Goal: Task Accomplishment & Management: Complete application form

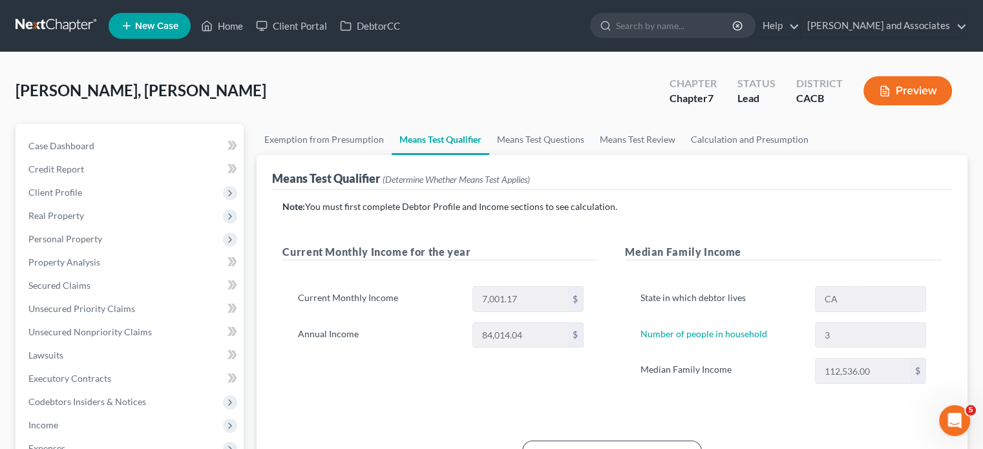
click at [52, 14] on link at bounding box center [57, 25] width 83 height 23
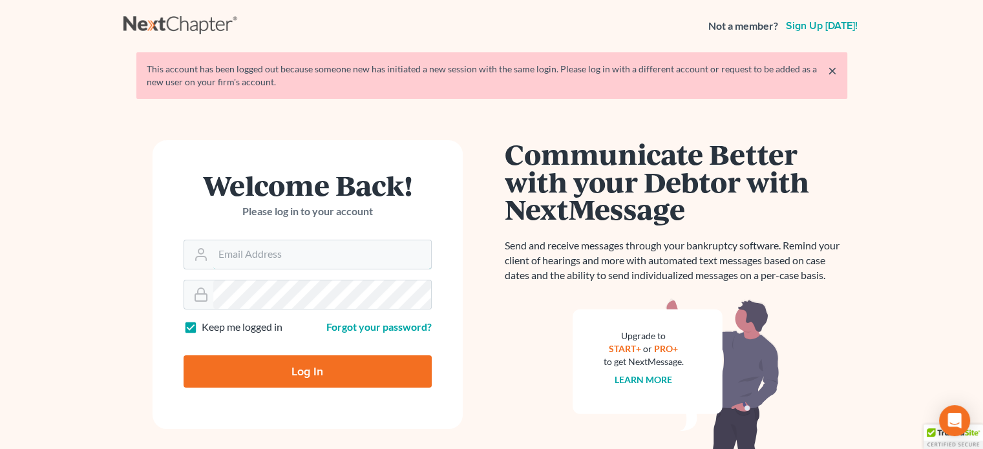
type input "[EMAIL_ADDRESS][DOMAIN_NAME]"
click at [297, 373] on input "Log In" at bounding box center [308, 372] width 248 height 32
type input "Thinking..."
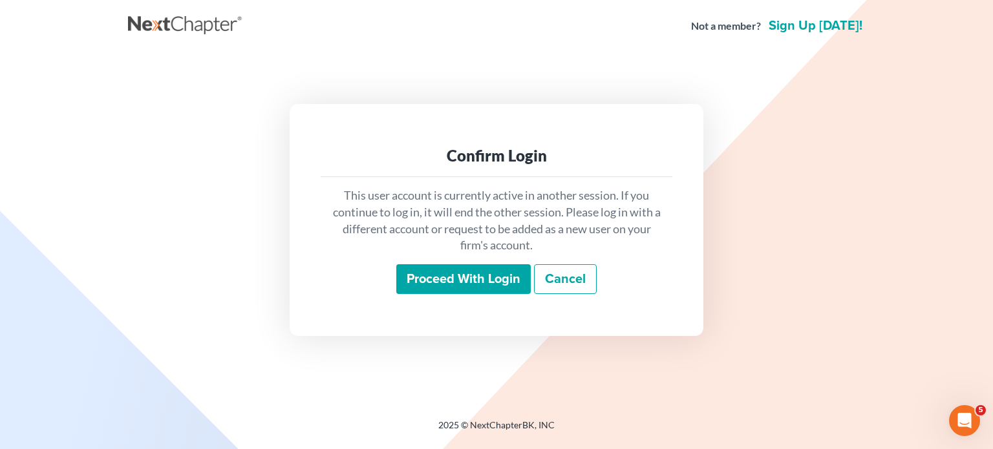
click at [455, 284] on input "Proceed with login" at bounding box center [463, 279] width 134 height 30
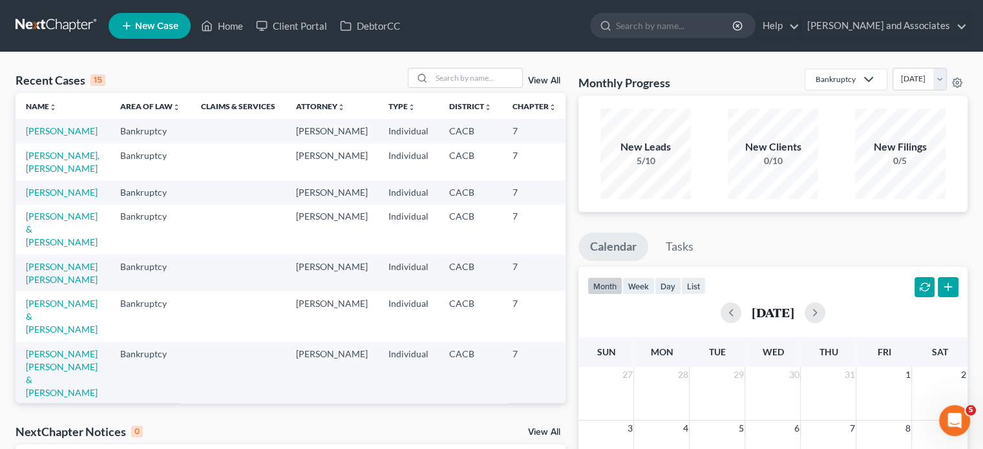
click at [172, 26] on span "New Case" at bounding box center [156, 26] width 43 height 10
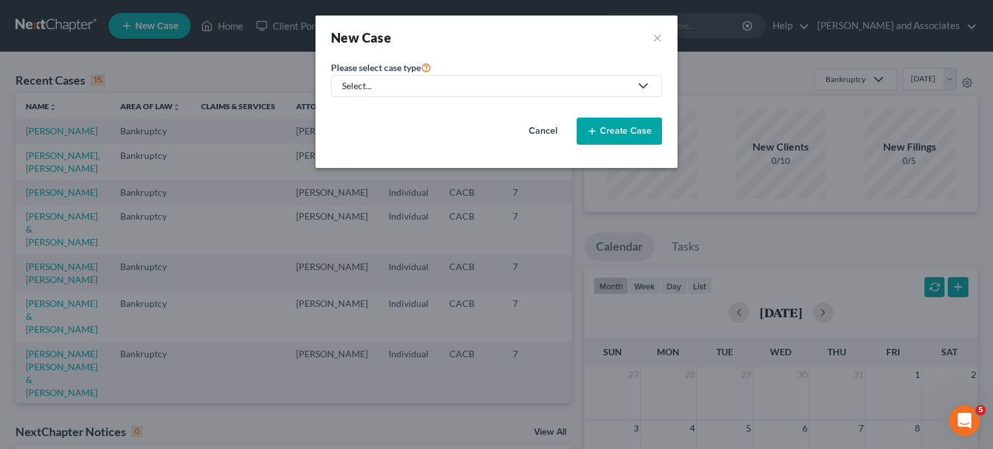
click at [486, 86] on div "Select..." at bounding box center [486, 86] width 288 height 13
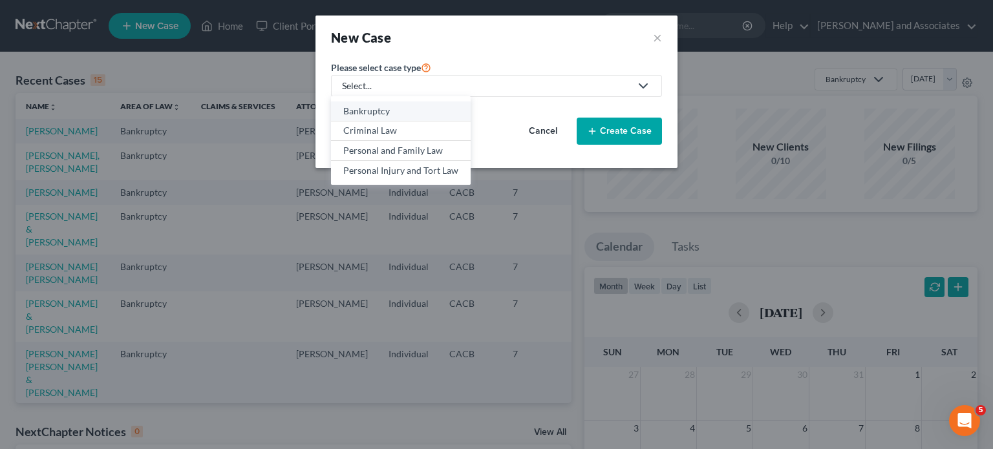
click at [424, 109] on div "Bankruptcy" at bounding box center [400, 111] width 115 height 13
select select "7"
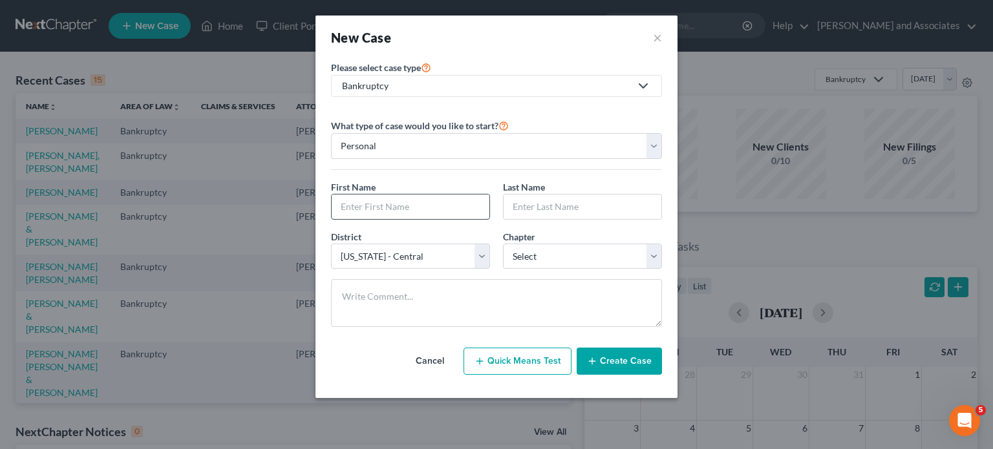
click at [345, 216] on input "text" at bounding box center [411, 207] width 158 height 25
type input "d"
type input "David"
click at [559, 146] on select "Personal Business" at bounding box center [496, 146] width 331 height 26
click at [331, 133] on select "Personal Business" at bounding box center [496, 146] width 331 height 26
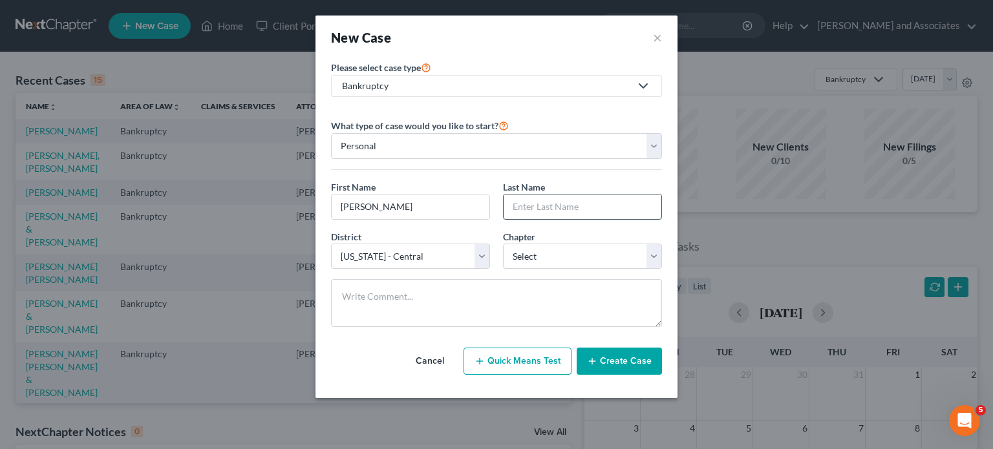
click at [535, 204] on input "text" at bounding box center [583, 207] width 158 height 25
type input "George"
click at [542, 245] on select "Select 7 11 12 13" at bounding box center [582, 257] width 159 height 26
select select "0"
click at [503, 244] on select "Select 7 11 12 13" at bounding box center [582, 257] width 159 height 26
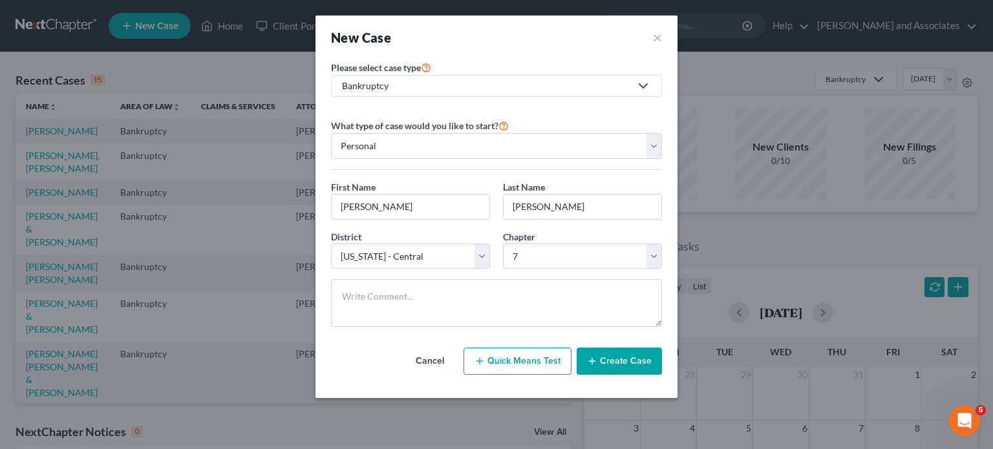
click at [610, 368] on button "Create Case" at bounding box center [619, 361] width 85 height 27
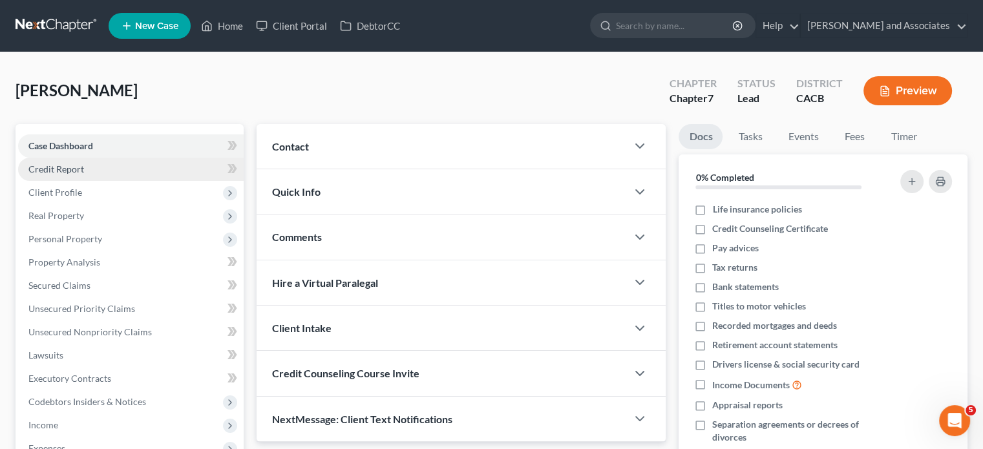
click at [71, 170] on span "Credit Report" at bounding box center [56, 169] width 56 height 11
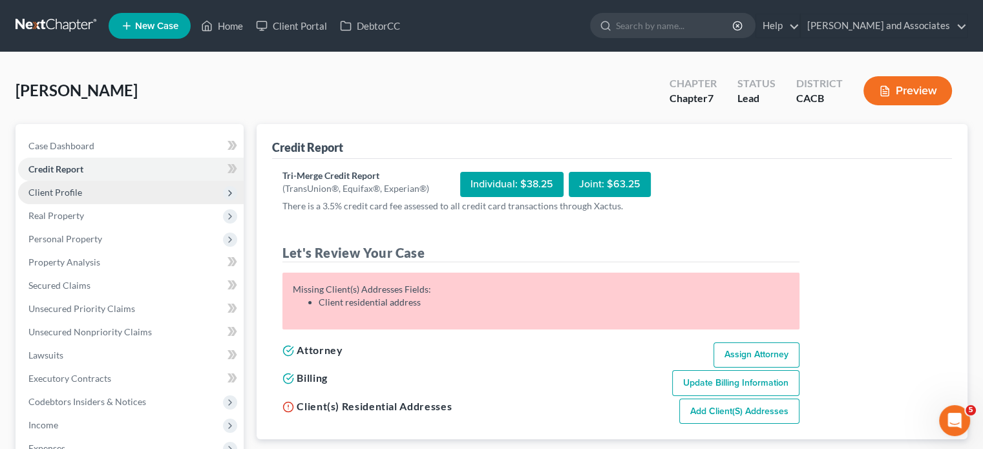
click at [102, 188] on span "Client Profile" at bounding box center [131, 192] width 226 height 23
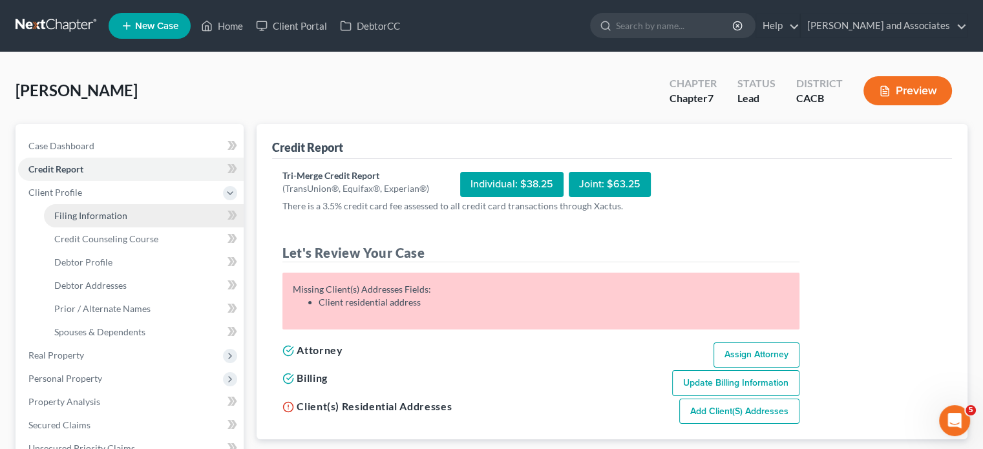
click at [113, 222] on link "Filing Information" at bounding box center [144, 215] width 200 height 23
select select "1"
select select "0"
select select "7"
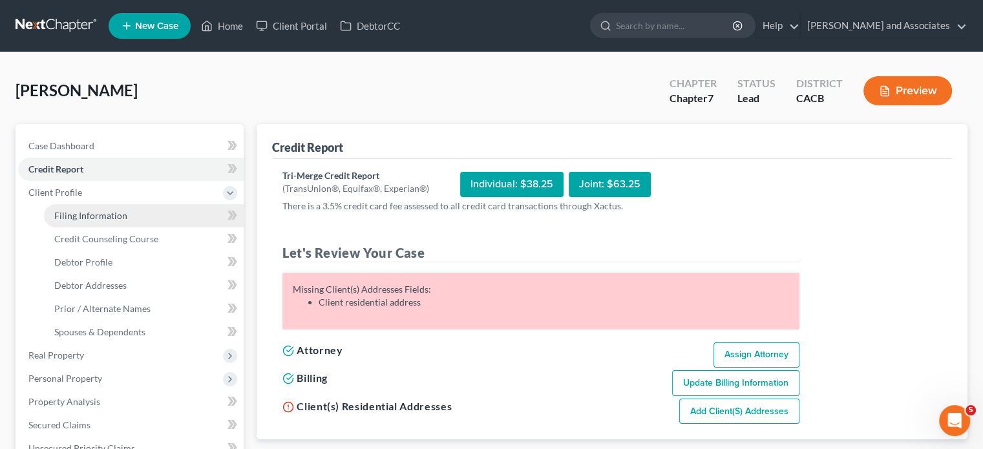
select select "4"
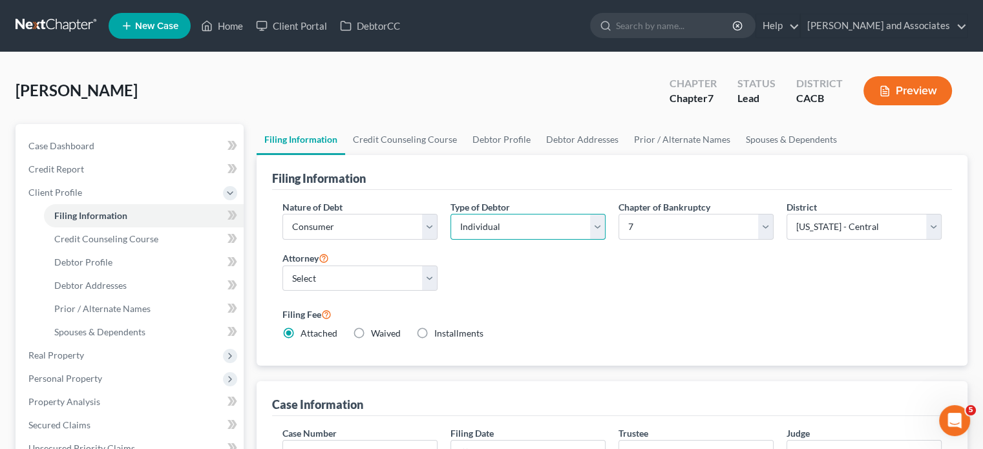
click at [479, 230] on select "Select Individual Joint" at bounding box center [528, 227] width 155 height 26
select select "1"
click at [451, 214] on select "Select Individual Joint" at bounding box center [528, 227] width 155 height 26
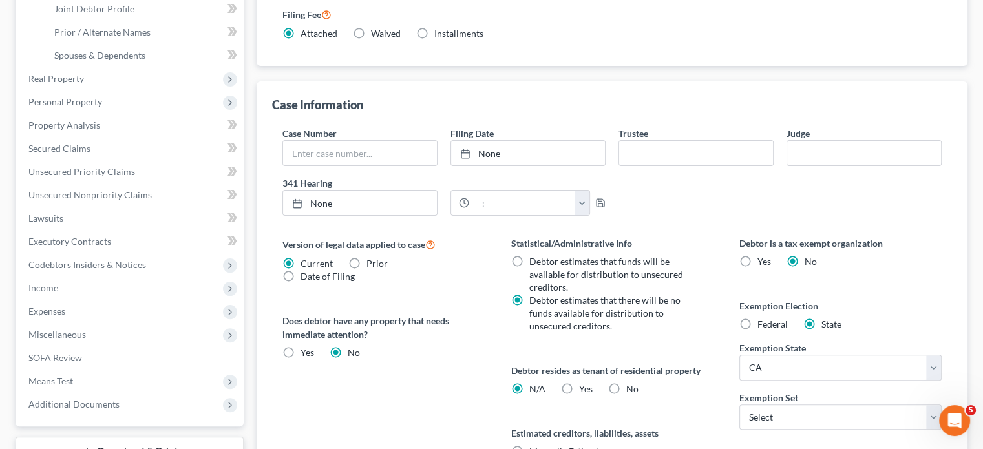
scroll to position [388, 0]
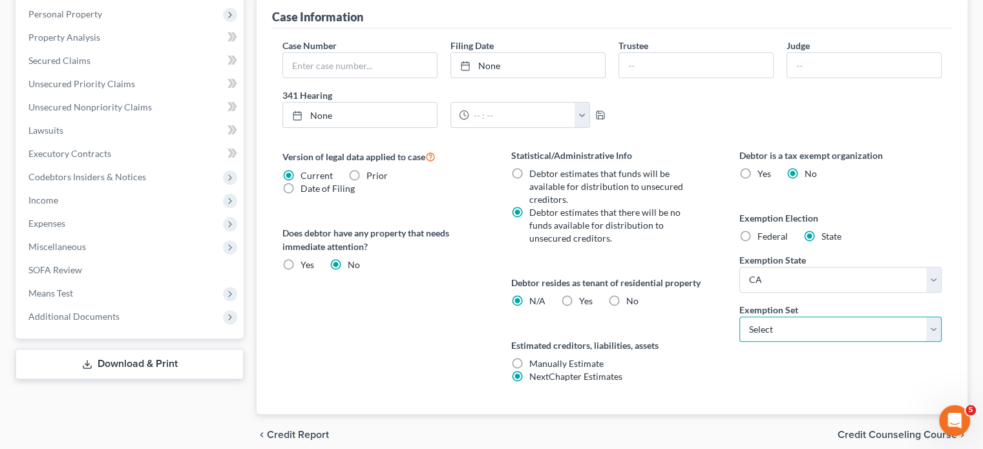
click at [772, 317] on select "Select 703 704" at bounding box center [841, 330] width 202 height 26
select select "1"
click at [740, 317] on select "Select 703 704" at bounding box center [841, 330] width 202 height 26
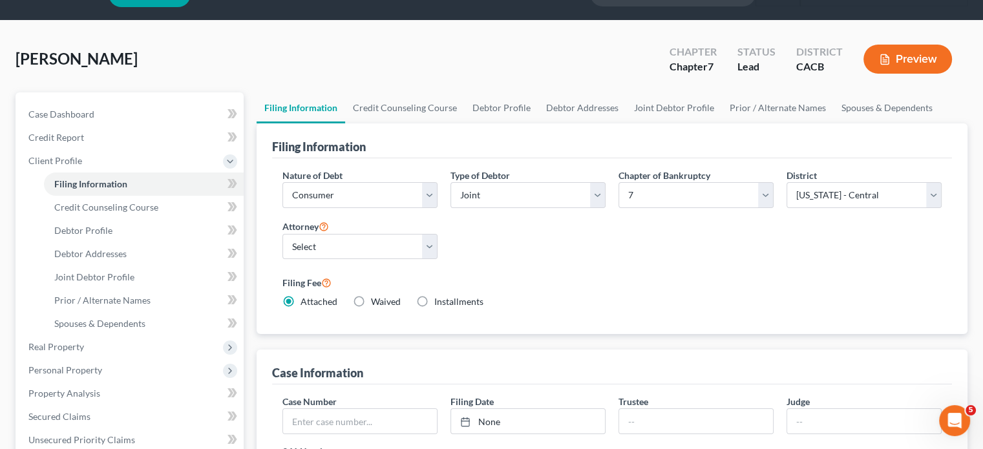
scroll to position [0, 0]
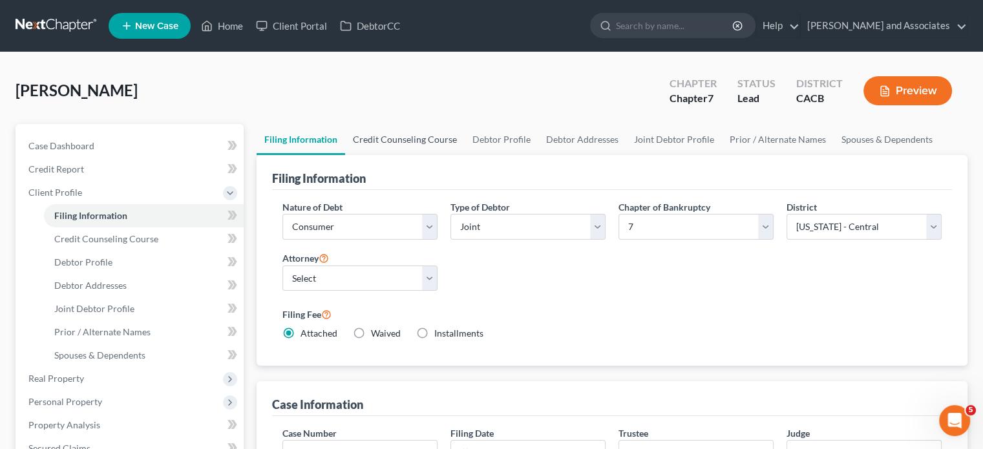
click at [409, 143] on link "Credit Counseling Course" at bounding box center [405, 139] width 120 height 31
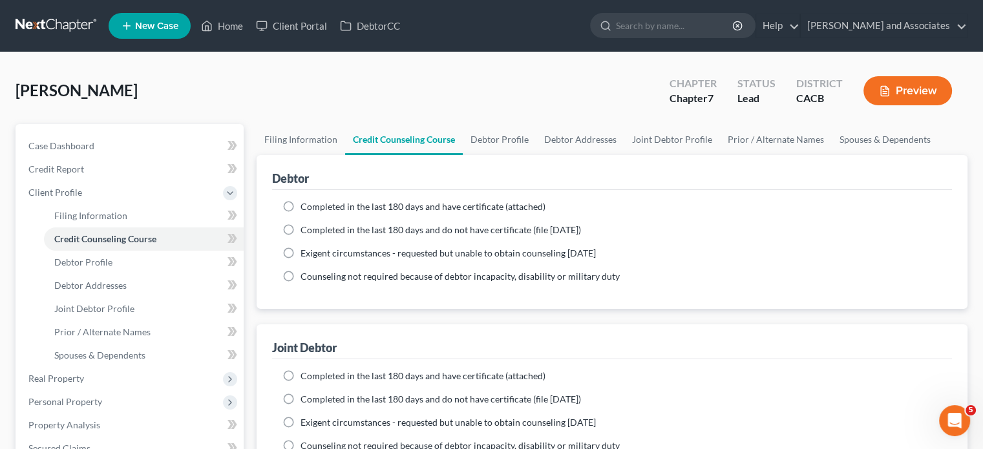
click at [381, 207] on span "Completed in the last 180 days and have certificate (attached)" at bounding box center [423, 206] width 245 height 11
click at [314, 207] on input "Completed in the last 180 days and have certificate (attached)" at bounding box center [310, 204] width 8 height 8
radio input "true"
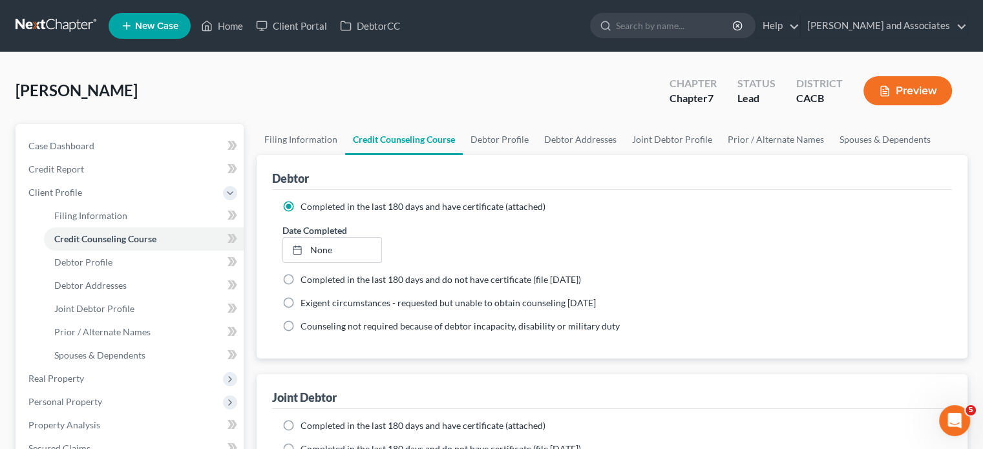
click at [301, 433] on label "Completed in the last 180 days and have certificate (attached)" at bounding box center [423, 426] width 245 height 13
click at [306, 428] on input "Completed in the last 180 days and have certificate (attached)" at bounding box center [310, 424] width 8 height 8
radio input "true"
click at [515, 134] on link "Debtor Profile" at bounding box center [500, 139] width 74 height 31
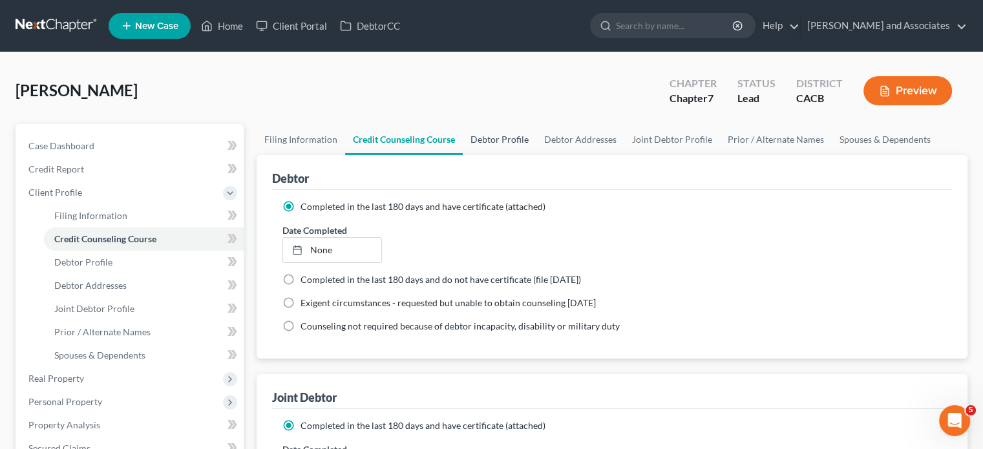
select select "1"
select select "0"
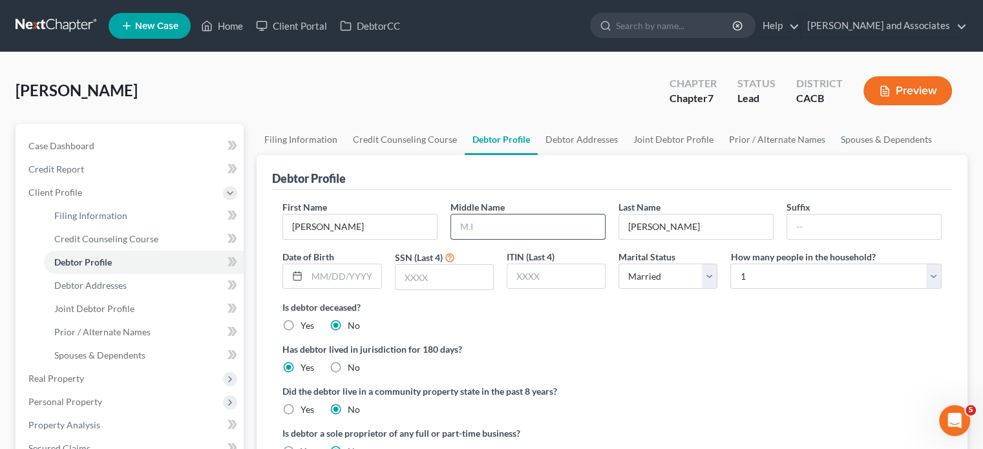
click at [518, 224] on input "text" at bounding box center [528, 227] width 154 height 25
type input "H"
click at [348, 279] on input "text" at bounding box center [344, 276] width 74 height 25
type input "11/05/1949"
click at [781, 268] on select "Select 1 2 3 4 5 6 7 8 9 10 11 12 13 14 15 16 17 18 19 20" at bounding box center [836, 277] width 211 height 26
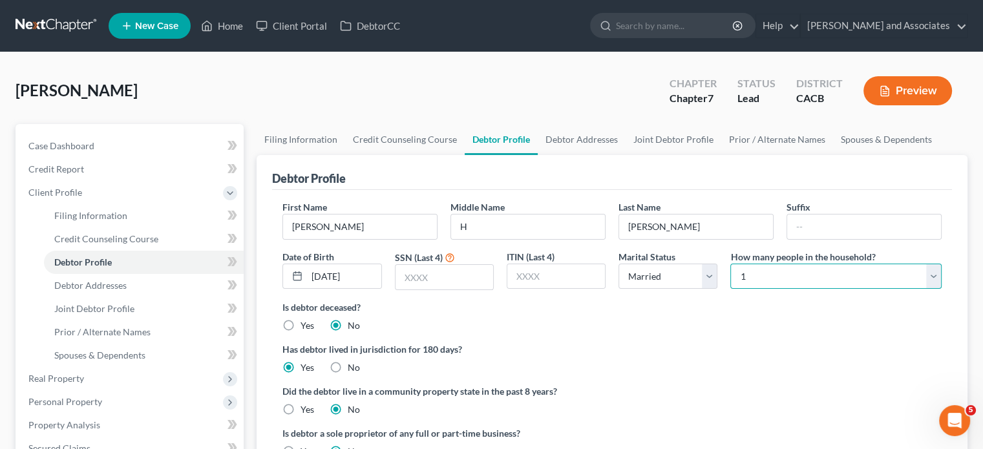
select select "1"
click at [731, 264] on select "Select 1 2 3 4 5 6 7 8 9 10 11 12 13 14 15 16 17 18 19 20" at bounding box center [836, 277] width 211 height 26
click at [421, 274] on input "text" at bounding box center [445, 277] width 98 height 25
type input "4423"
click at [557, 323] on div "Is debtor deceased? Yes No" at bounding box center [613, 317] width 660 height 32
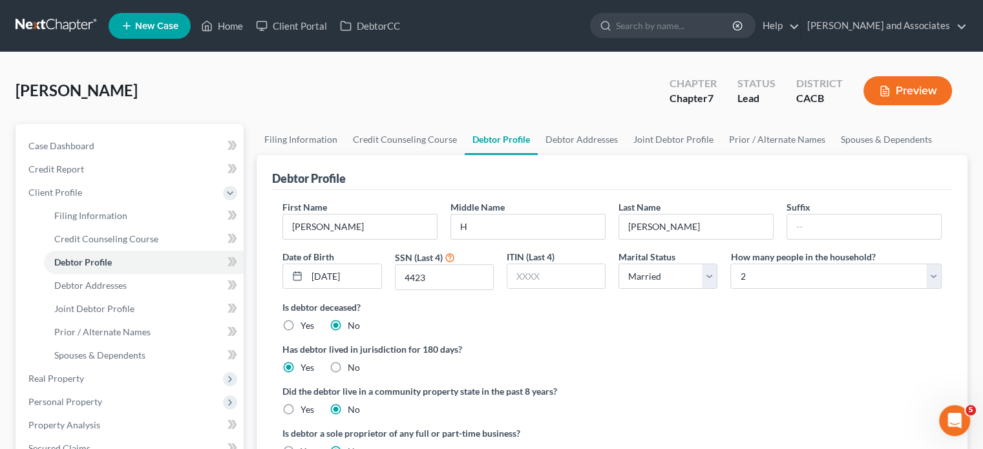
click at [565, 155] on div "Debtor Profile" at bounding box center [612, 172] width 680 height 35
click at [575, 149] on link "Debtor Addresses" at bounding box center [582, 139] width 88 height 31
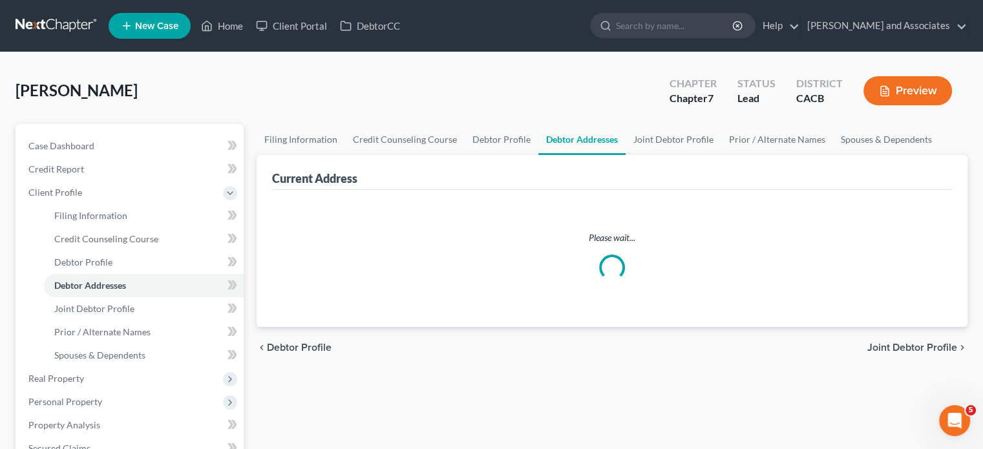
select select "0"
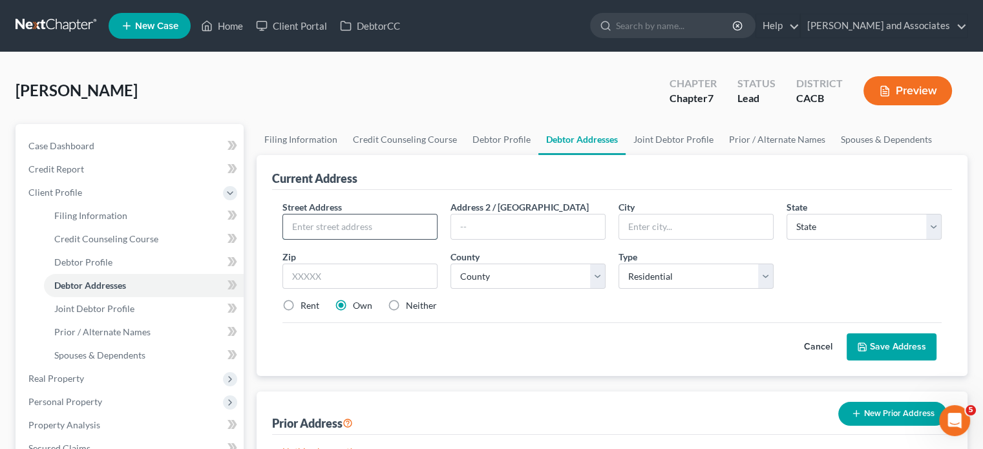
click at [380, 236] on input "text" at bounding box center [360, 227] width 154 height 25
type input "4350 Guerrero Drive"
click at [362, 277] on input "text" at bounding box center [360, 277] width 155 height 26
type input "93434"
click at [424, 349] on div "Cancel Save Address" at bounding box center [613, 342] width 660 height 38
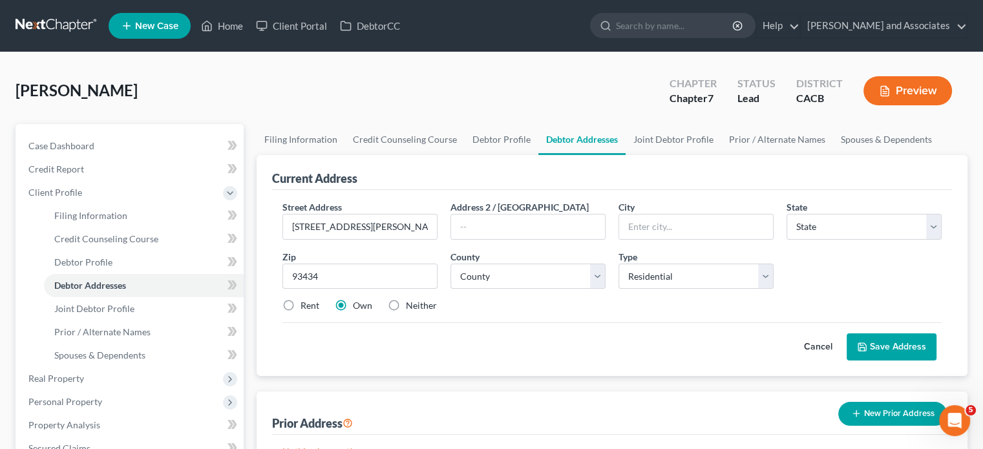
type input "Guadalupe"
select select "4"
click at [522, 275] on select "County" at bounding box center [528, 277] width 155 height 26
select select "41"
click at [451, 264] on select "County Alameda County Alpine County Amador County Butte County Calaveras County…" at bounding box center [528, 277] width 155 height 26
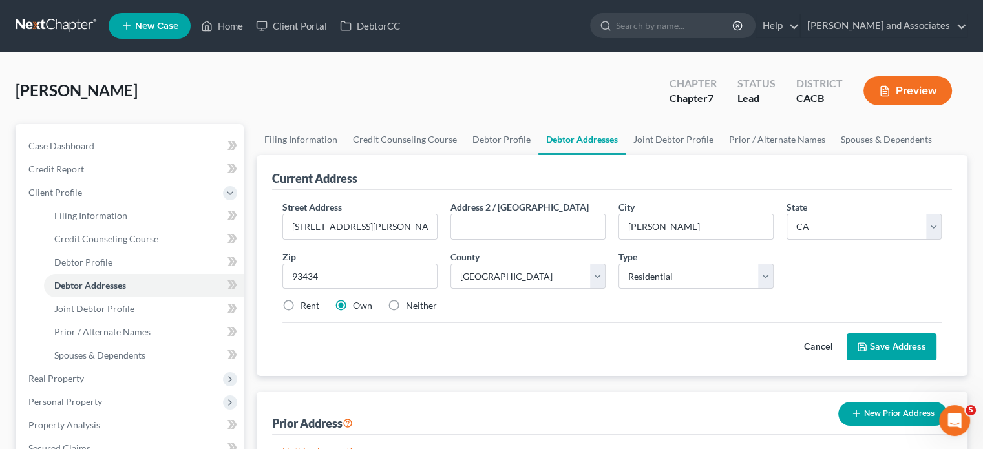
click at [882, 343] on button "Save Address" at bounding box center [892, 347] width 90 height 27
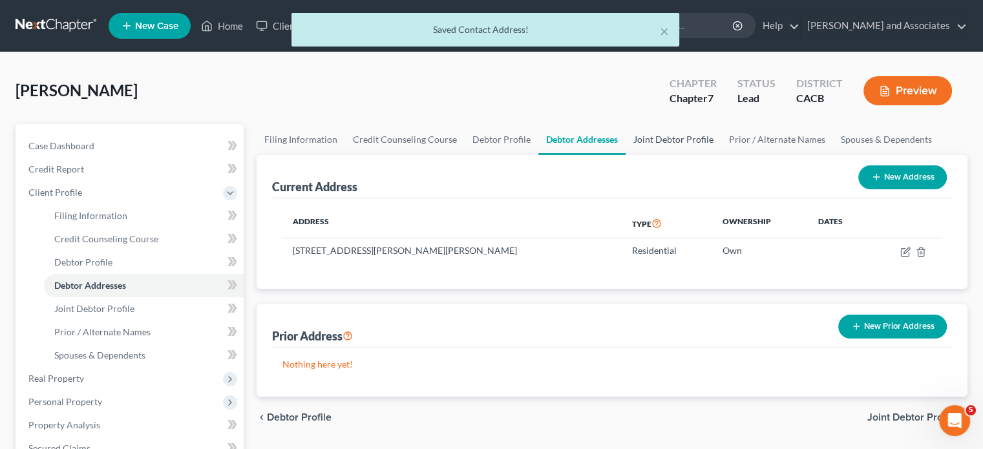
click at [676, 130] on link "Joint Debtor Profile" at bounding box center [674, 139] width 96 height 31
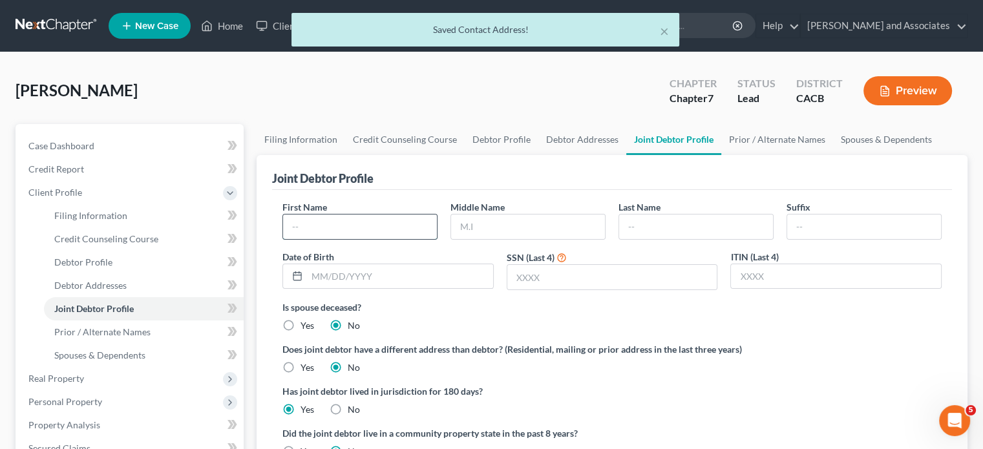
click at [385, 219] on input "text" at bounding box center [360, 227] width 154 height 25
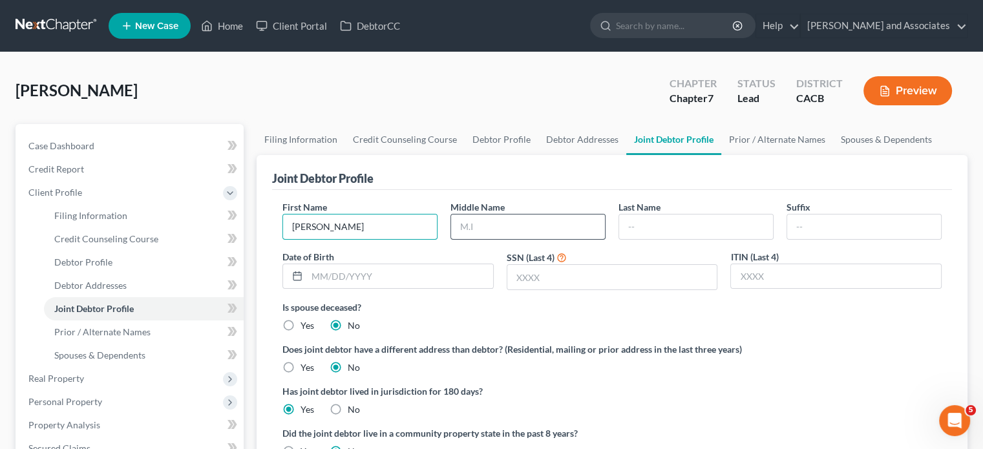
type input "Susan"
click at [466, 222] on input "text" at bounding box center [528, 227] width 154 height 25
type input "Marie"
click at [704, 215] on input "text" at bounding box center [696, 227] width 154 height 25
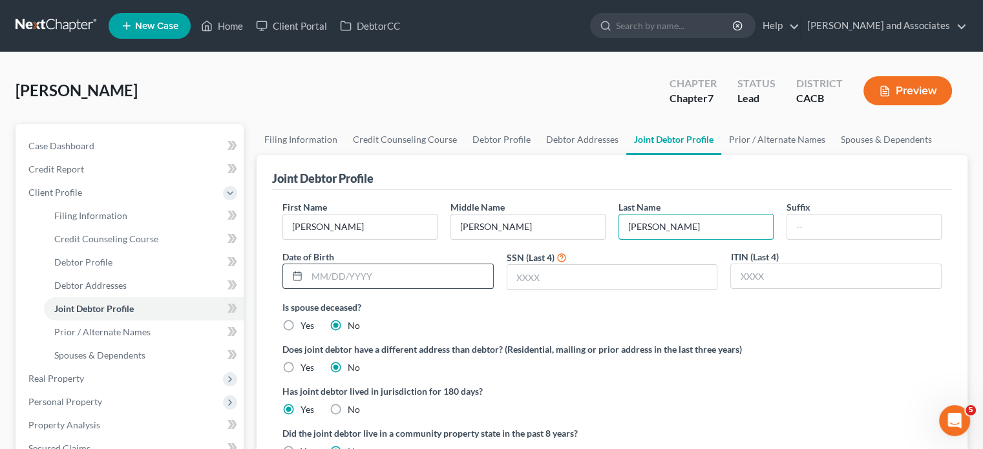
type input "Guerrero"
click at [419, 274] on input "text" at bounding box center [400, 276] width 186 height 25
type input "04/11/2025"
click at [538, 283] on input "text" at bounding box center [613, 277] width 210 height 25
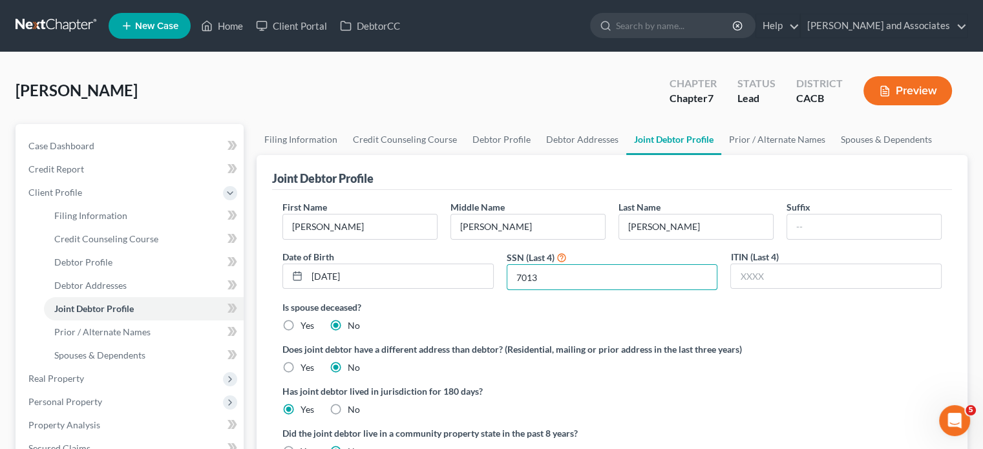
type input "7013"
click at [592, 310] on label "Is spouse deceased?" at bounding box center [613, 308] width 660 height 14
click at [722, 127] on link "Prior / Alternate Names" at bounding box center [778, 139] width 112 height 31
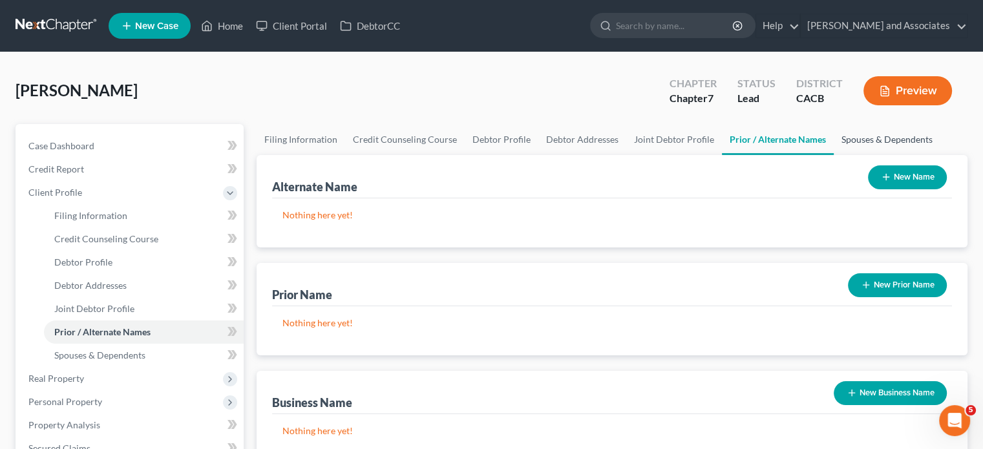
click at [864, 129] on link "Spouses & Dependents" at bounding box center [887, 139] width 107 height 31
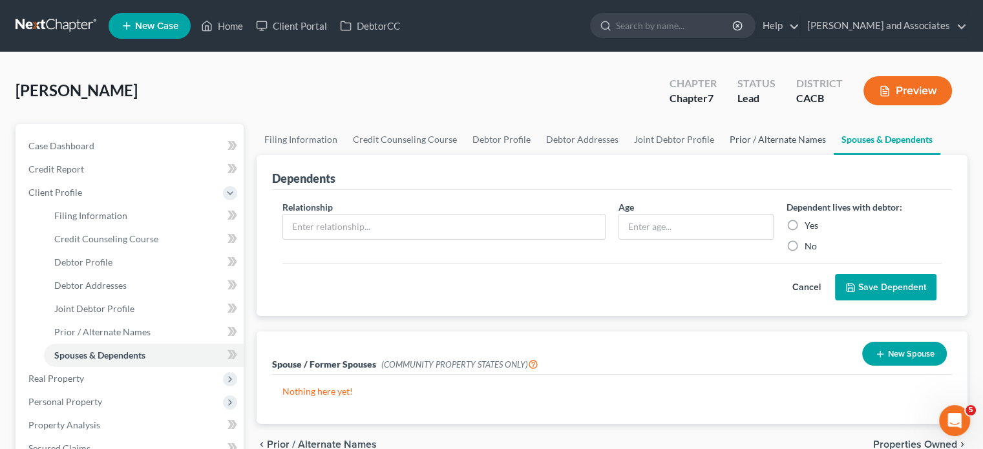
click at [760, 143] on link "Prior / Alternate Names" at bounding box center [778, 139] width 112 height 31
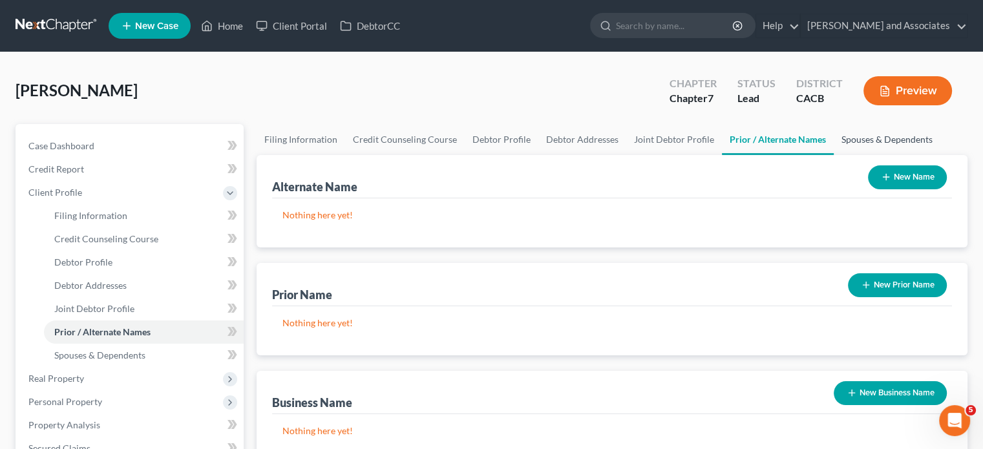
click at [874, 139] on link "Spouses & Dependents" at bounding box center [887, 139] width 107 height 31
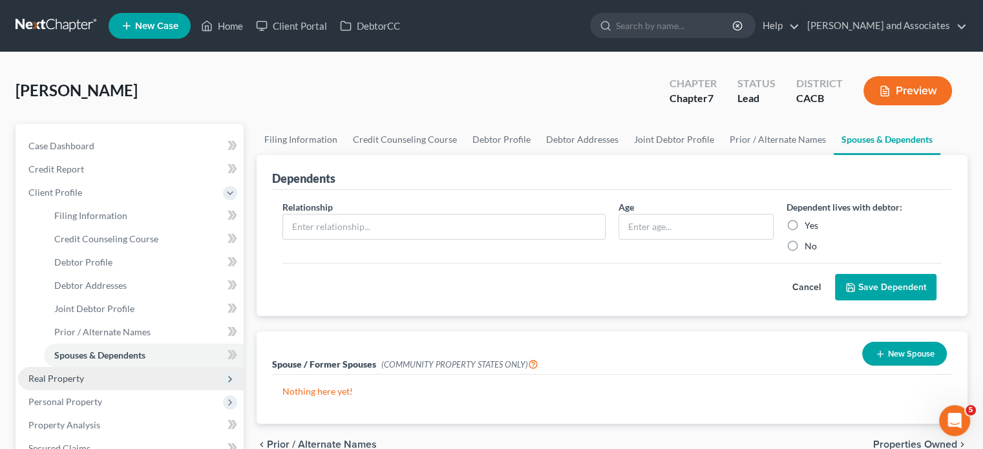
click at [119, 379] on span "Real Property" at bounding box center [131, 378] width 226 height 23
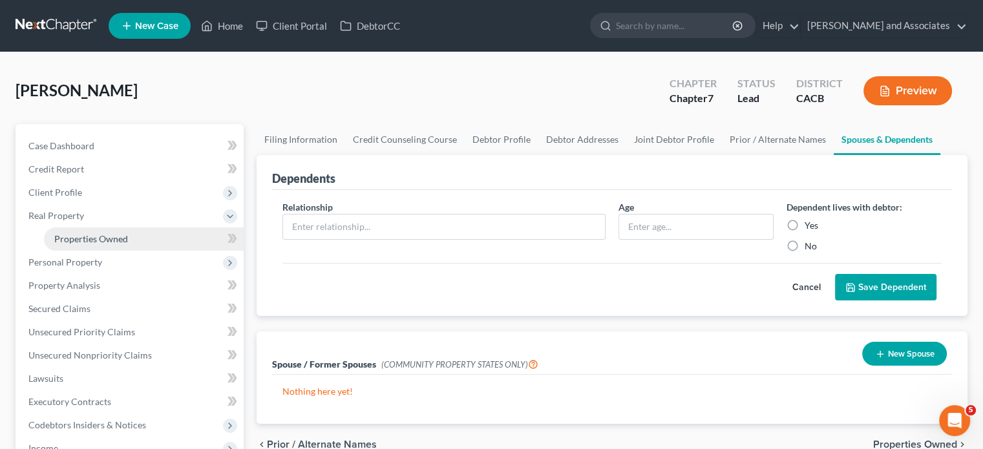
click at [153, 233] on link "Properties Owned" at bounding box center [144, 239] width 200 height 23
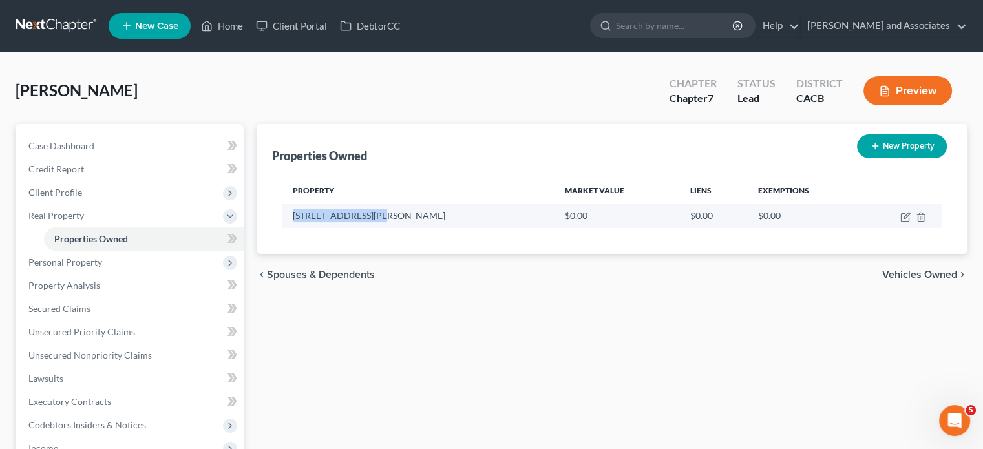
drag, startPoint x: 387, startPoint y: 225, endPoint x: 288, endPoint y: 223, distance: 98.9
click at [288, 223] on td "4350 Guerrero Drive" at bounding box center [419, 216] width 272 height 25
copy td "4350 Guerrero Drive"
click at [903, 217] on icon "button" at bounding box center [906, 217] width 10 height 10
select select "4"
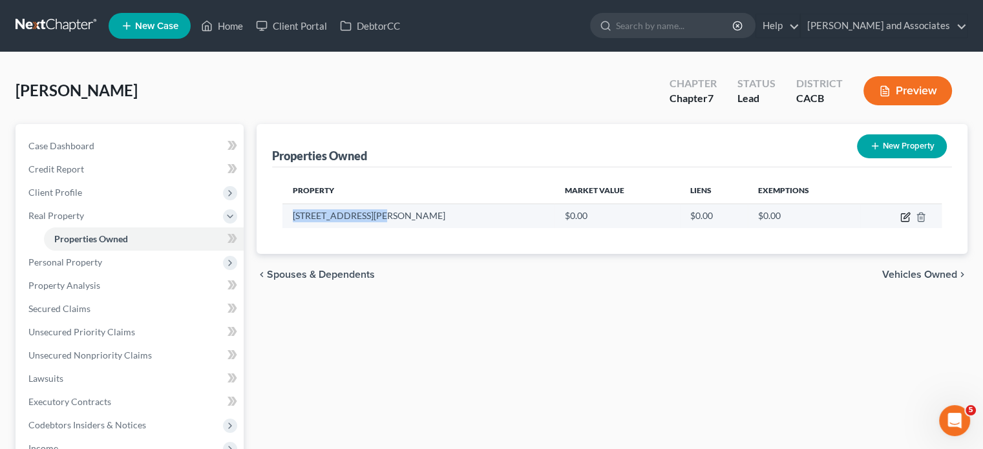
select select "41"
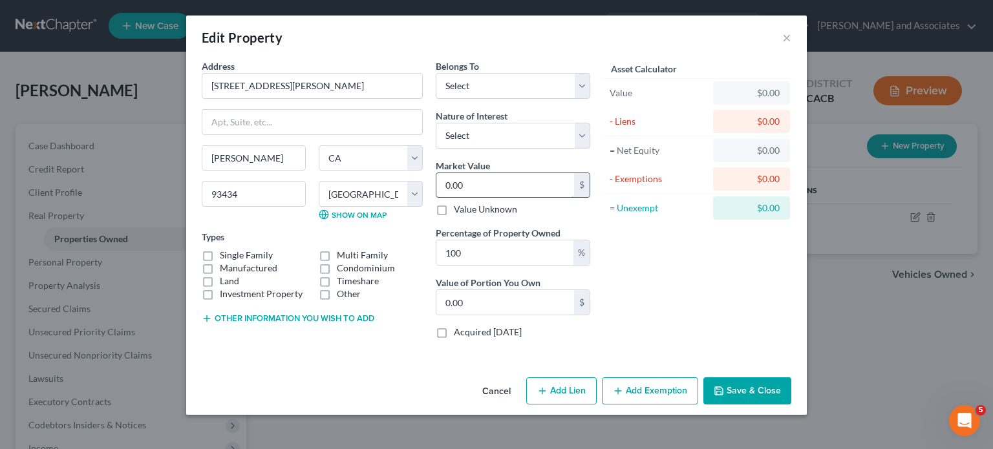
click at [489, 175] on input "0.00" at bounding box center [505, 185] width 138 height 25
type input "0"
type input "6"
type input "6.00"
type input "62"
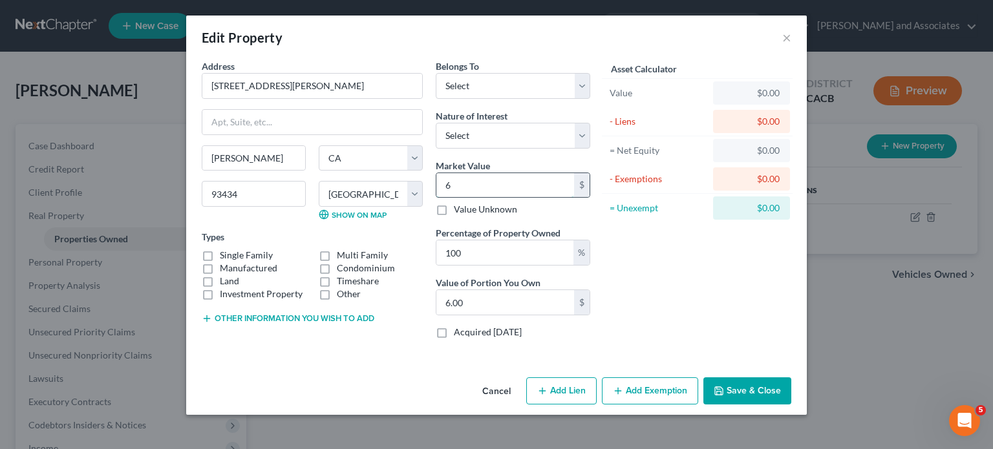
type input "62.00"
type input "626"
type input "626.00"
type input "6261"
type input "6,261.00"
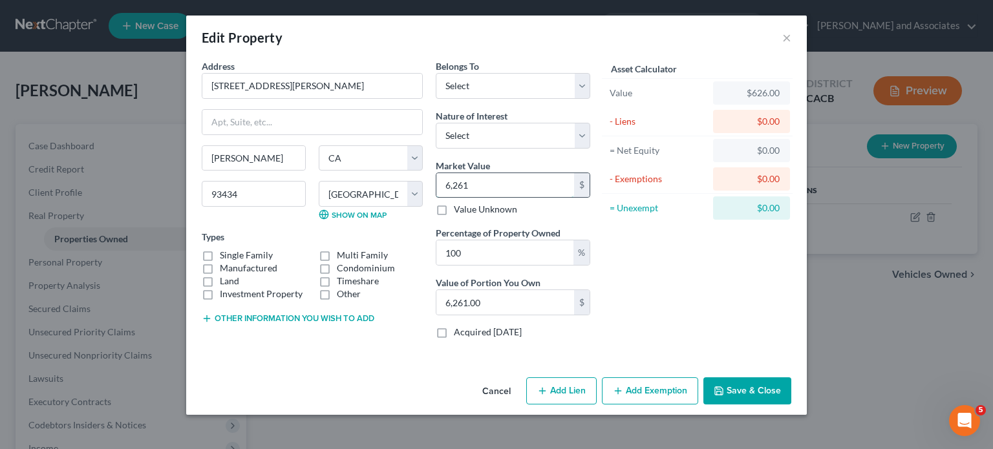
type input "6,2610"
type input "62,610.00"
type input "62,6100"
type input "626,100.00"
type input "626,100"
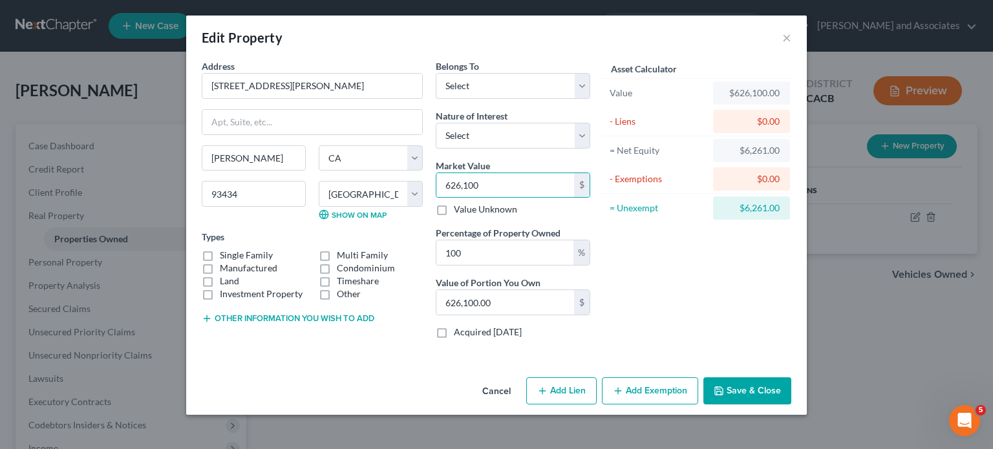
click at [220, 256] on label "Single Family" at bounding box center [246, 255] width 53 height 13
click at [225, 256] on input "Single Family" at bounding box center [229, 253] width 8 height 8
checkbox input "true"
click at [654, 396] on button "Add Exemption" at bounding box center [650, 391] width 96 height 27
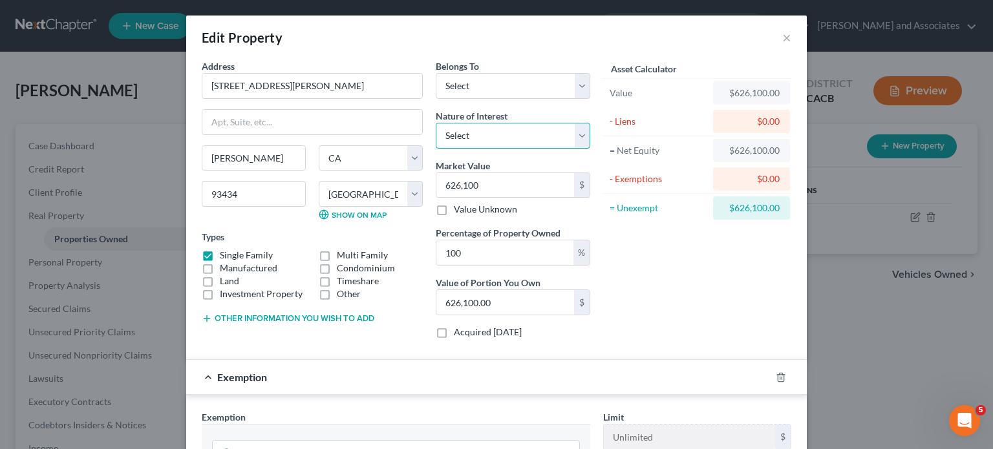
click at [525, 134] on select "Select Fee Simple Joint Tenant Life Estate Equitable Interest Future Interest T…" at bounding box center [513, 136] width 155 height 26
click at [522, 130] on select "Select Fee Simple Joint Tenant Life Estate Equitable Interest Future Interest T…" at bounding box center [513, 136] width 155 height 26
click at [782, 374] on div at bounding box center [789, 377] width 36 height 21
click at [778, 375] on icon "button" at bounding box center [781, 377] width 10 height 10
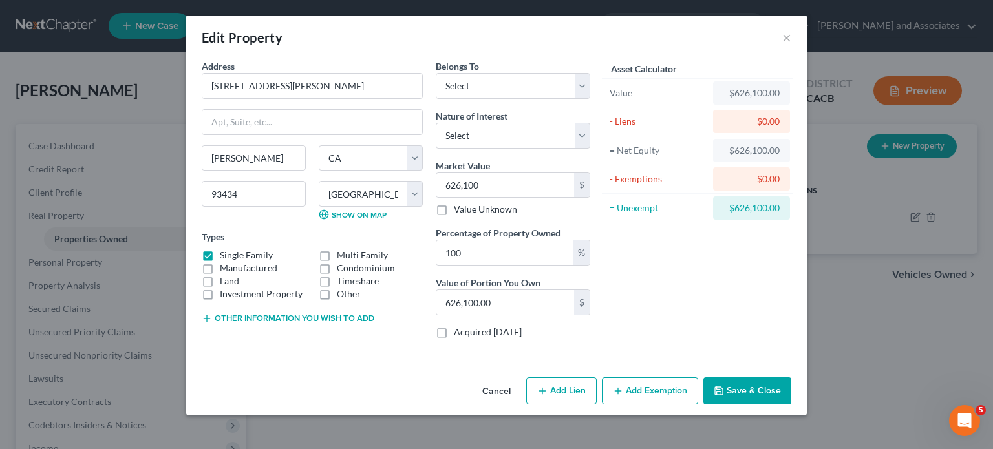
click at [740, 403] on div "Cancel Add Lien Add Lease Add Exemption Save & Close" at bounding box center [496, 393] width 621 height 43
click at [727, 385] on button "Save & Close" at bounding box center [747, 391] width 88 height 27
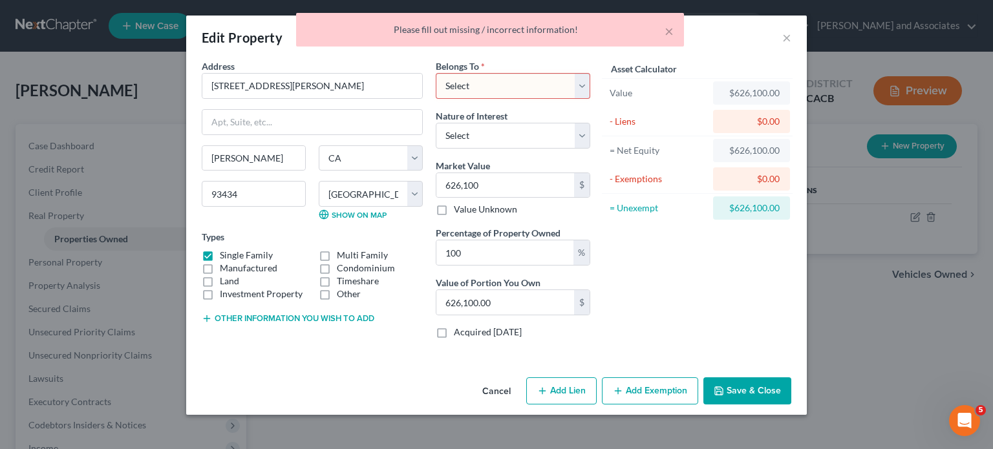
click at [530, 90] on select "Select Debtor 1 Only Debtor 2 Only Debtor 1 And Debtor 2 Only At Least One Of T…" at bounding box center [513, 86] width 155 height 26
select select "4"
click at [436, 73] on select "Select Debtor 1 Only Debtor 2 Only Debtor 1 And Debtor 2 Only At Least One Of T…" at bounding box center [513, 86] width 155 height 26
click at [718, 383] on button "Save & Close" at bounding box center [747, 391] width 88 height 27
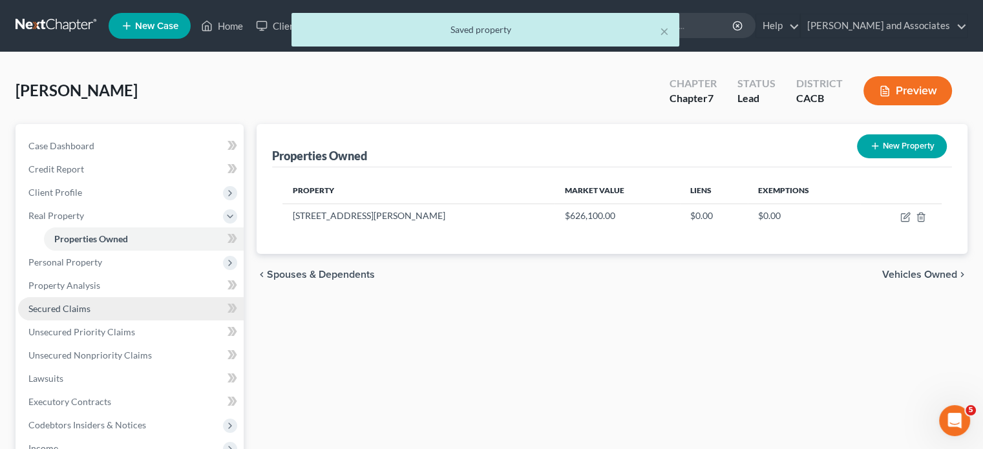
click at [128, 303] on link "Secured Claims" at bounding box center [131, 308] width 226 height 23
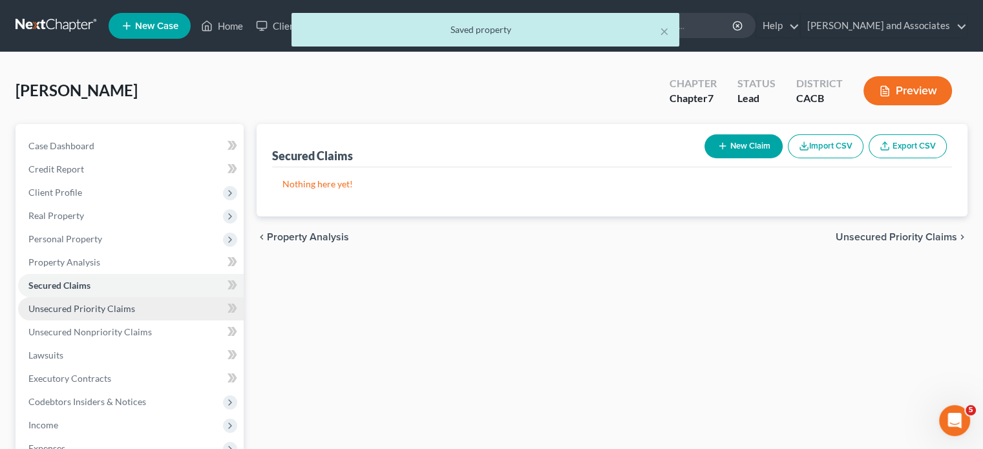
click at [142, 308] on link "Unsecured Priority Claims" at bounding box center [131, 308] width 226 height 23
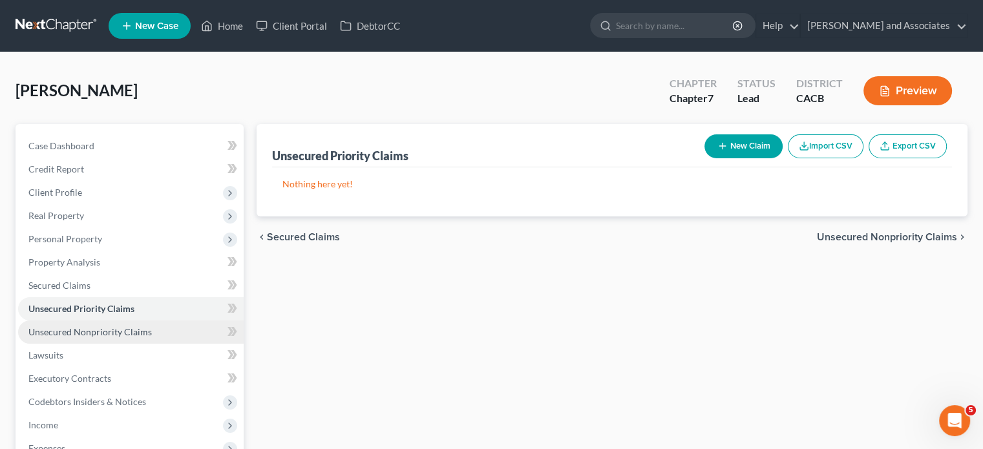
click at [155, 325] on link "Unsecured Nonpriority Claims" at bounding box center [131, 332] width 226 height 23
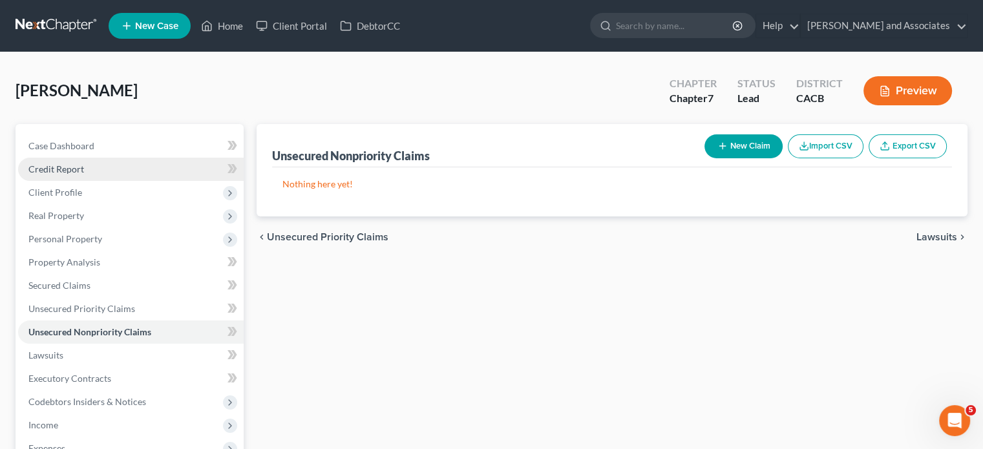
click at [132, 161] on link "Credit Report" at bounding box center [131, 169] width 226 height 23
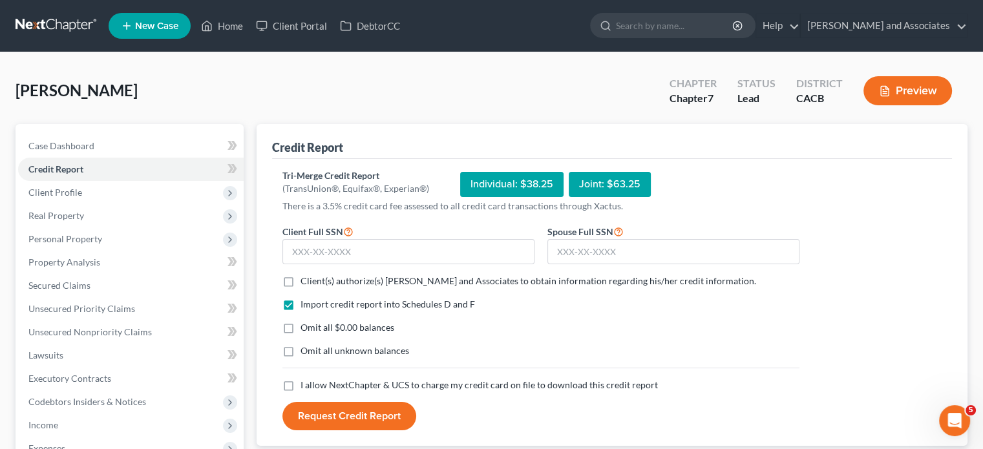
click at [301, 279] on label "Client(s) authorize(s) Michael B. Clayton and Associates to obtain information …" at bounding box center [529, 281] width 456 height 13
click at [306, 279] on input "Client(s) authorize(s) Michael B. Clayton and Associates to obtain information …" at bounding box center [310, 279] width 8 height 8
checkbox input "true"
drag, startPoint x: 284, startPoint y: 316, endPoint x: 287, endPoint y: 326, distance: 10.0
click at [284, 317] on div "Import credit report into Schedules D and F Omit all $0.00 balances Omit all un…" at bounding box center [541, 338] width 530 height 81
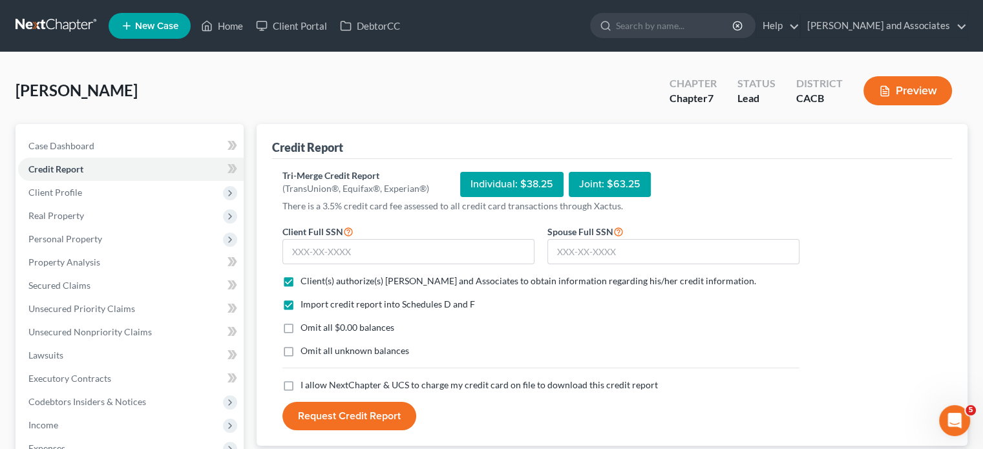
click at [301, 325] on label "Omit all $0.00 balances" at bounding box center [348, 327] width 94 height 13
click at [306, 325] on input "Omit all $0.00 balances" at bounding box center [310, 325] width 8 height 8
checkbox input "true"
click at [301, 353] on label "Omit all unknown balances" at bounding box center [355, 351] width 109 height 13
click at [301, 354] on label "Omit all unknown balances" at bounding box center [355, 351] width 109 height 13
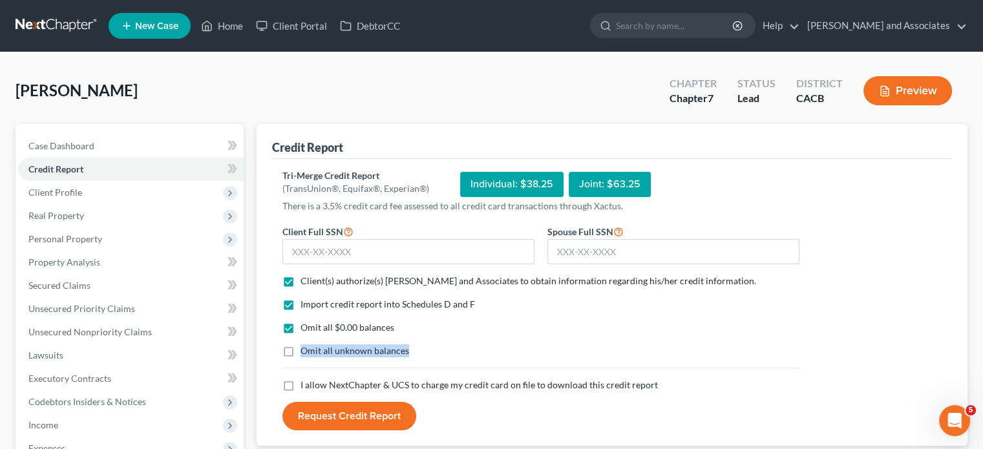
click at [306, 353] on input "Omit all unknown balances" at bounding box center [310, 349] width 8 height 8
checkbox input "true"
click at [301, 379] on label "I allow NextChapter & UCS to charge my credit card on file to download this cre…" at bounding box center [480, 385] width 358 height 13
click at [306, 379] on input "I allow NextChapter & UCS to charge my credit card on file to download this cre…" at bounding box center [310, 383] width 8 height 8
click at [301, 382] on label "I allow NextChapter & UCS to charge my credit card on file to download this cre…" at bounding box center [480, 385] width 358 height 13
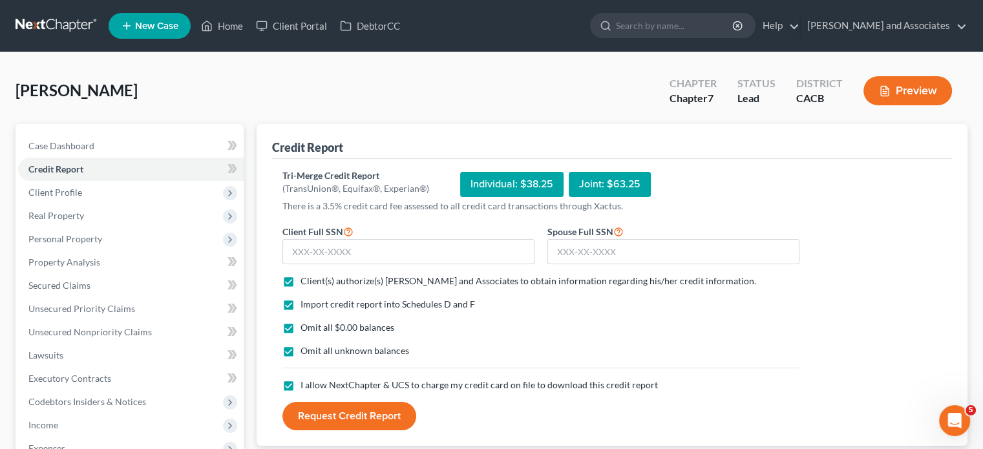
click at [306, 382] on input "I allow NextChapter & UCS to charge my credit card on file to download this cre…" at bounding box center [310, 383] width 8 height 8
click at [301, 387] on label "I allow NextChapter & UCS to charge my credit card on file to download this cre…" at bounding box center [480, 385] width 358 height 13
click at [306, 387] on input "I allow NextChapter & UCS to charge my credit card on file to download this cre…" at bounding box center [310, 383] width 8 height 8
checkbox input "true"
click at [413, 239] on input "text" at bounding box center [409, 252] width 252 height 26
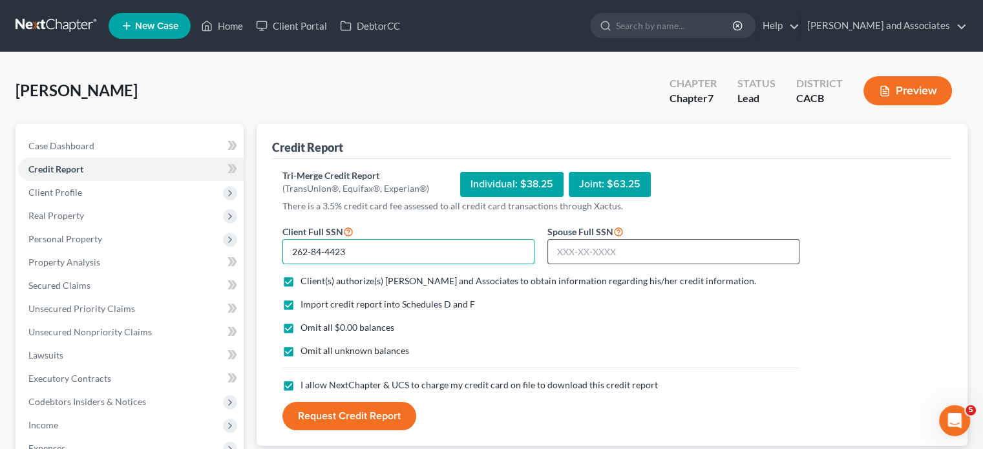
type input "262-84-4423"
click at [569, 251] on input "text" at bounding box center [674, 252] width 252 height 26
type input "569-27-7013"
click at [332, 422] on button "Request Credit Report" at bounding box center [350, 416] width 134 height 28
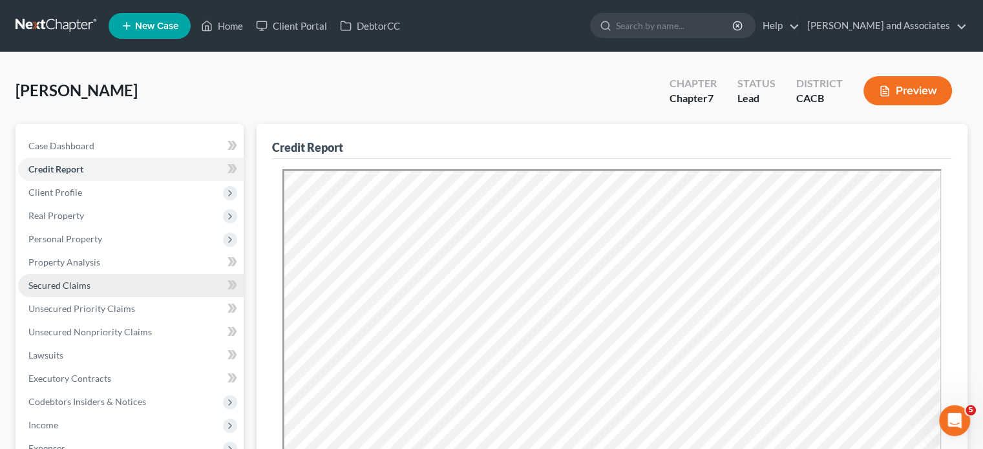
click at [137, 276] on link "Secured Claims" at bounding box center [131, 285] width 226 height 23
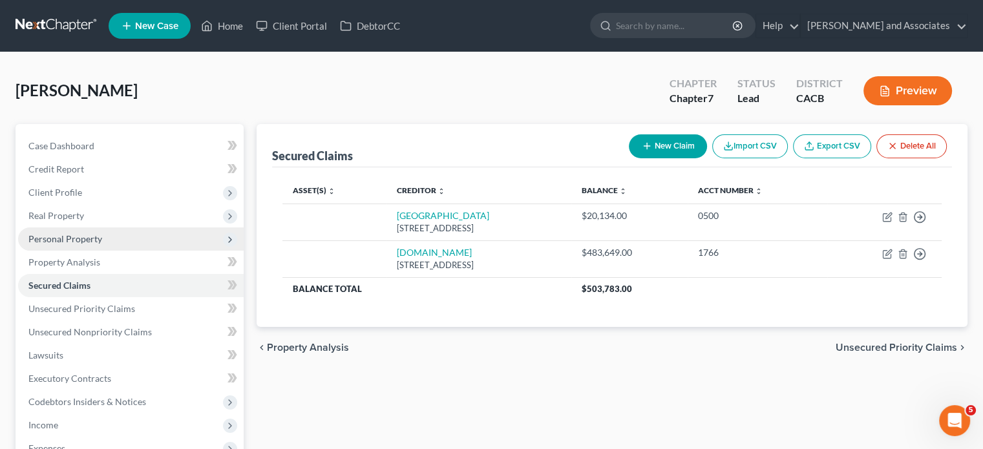
click at [118, 240] on span "Personal Property" at bounding box center [131, 239] width 226 height 23
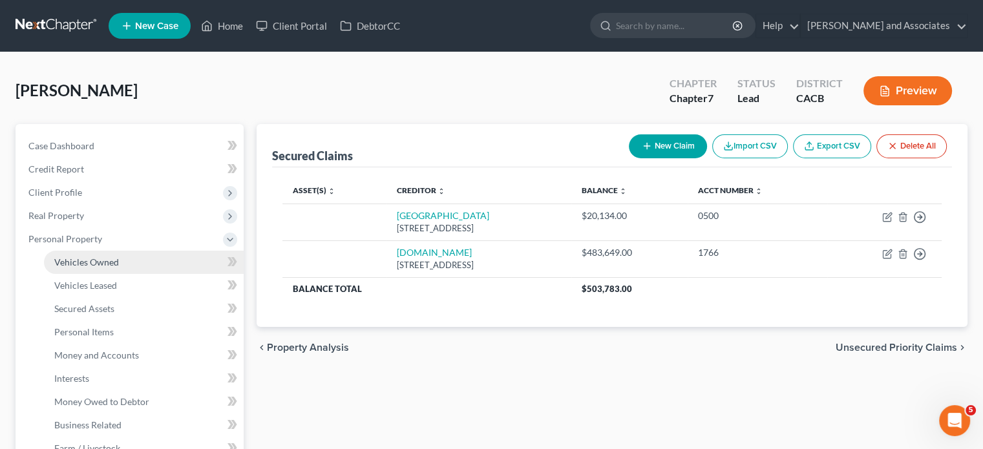
click at [119, 255] on link "Vehicles Owned" at bounding box center [144, 262] width 200 height 23
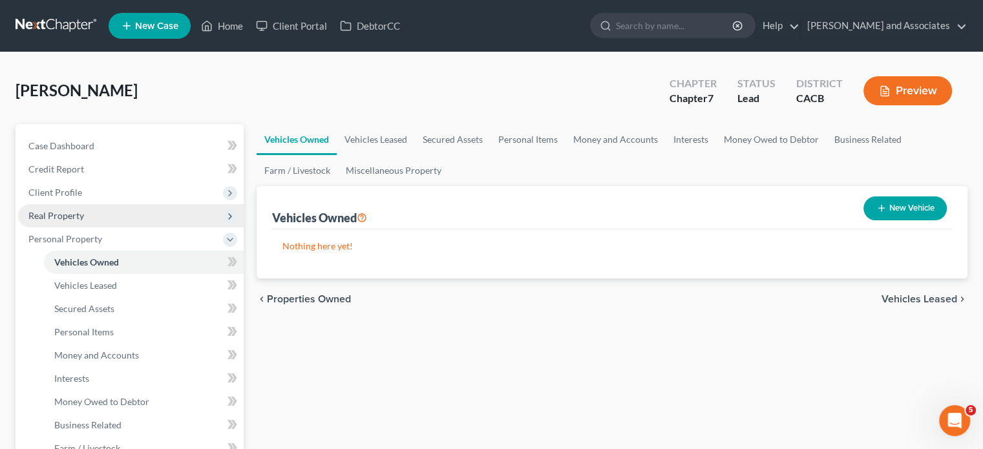
click at [145, 216] on span "Real Property" at bounding box center [131, 215] width 226 height 23
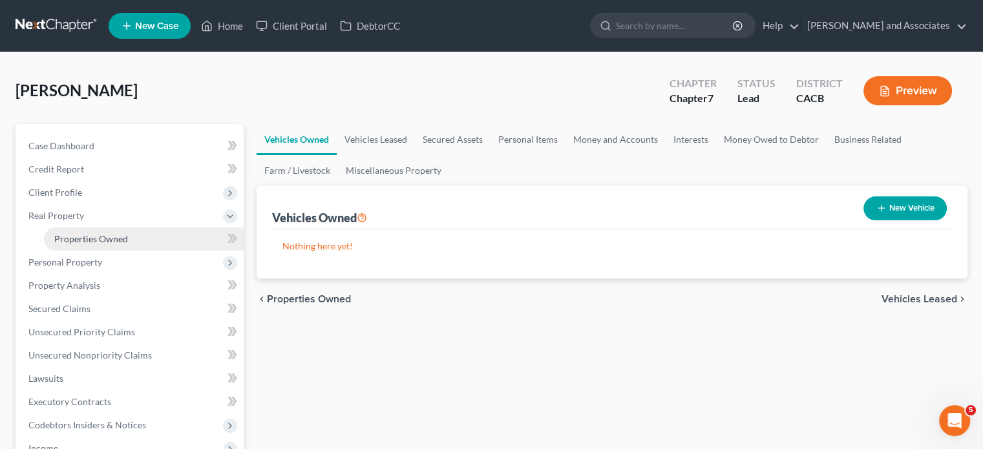
click at [137, 237] on link "Properties Owned" at bounding box center [144, 239] width 200 height 23
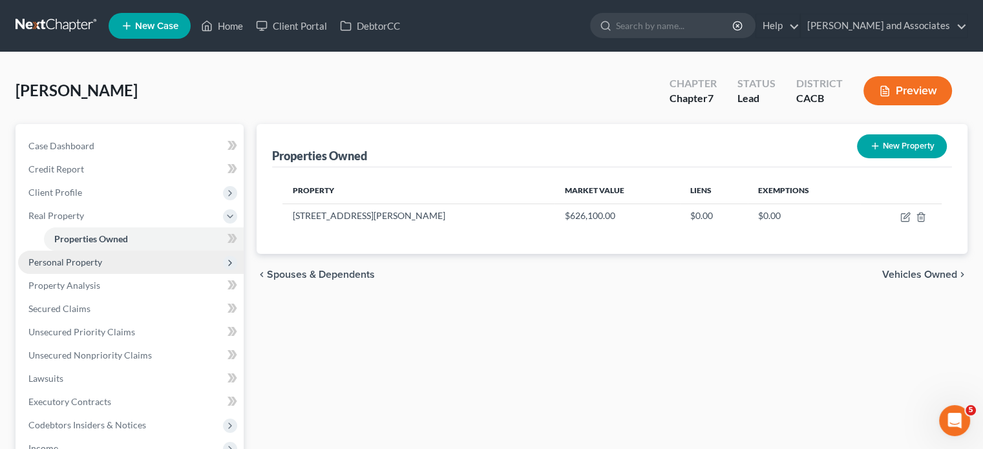
click at [101, 263] on span "Personal Property" at bounding box center [131, 262] width 226 height 23
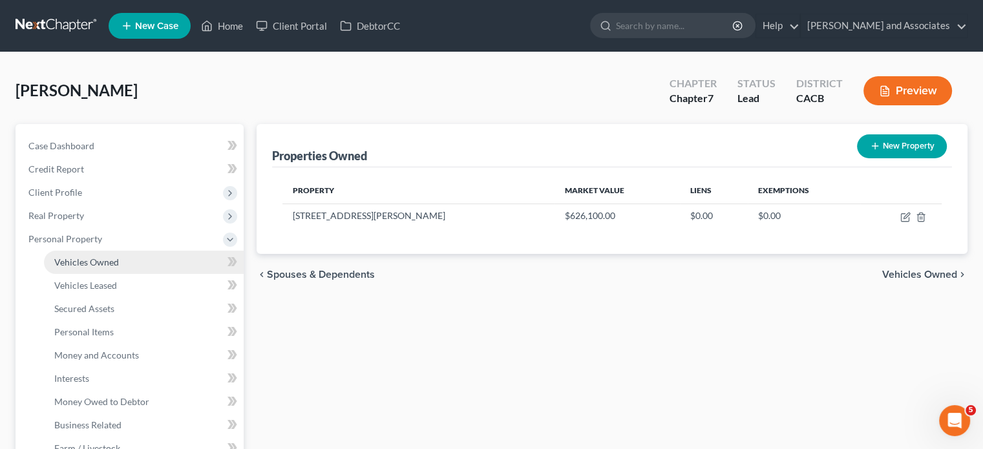
click at [131, 271] on link "Vehicles Owned" at bounding box center [144, 262] width 200 height 23
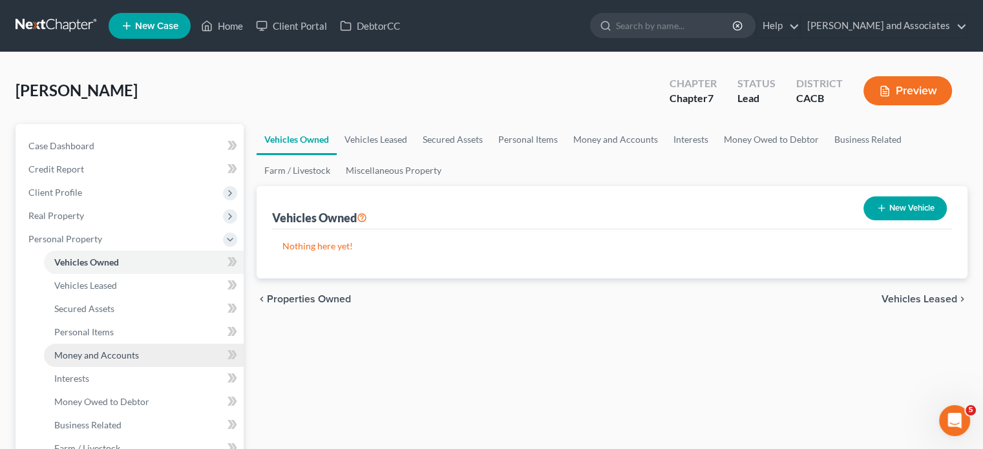
click at [138, 349] on link "Money and Accounts" at bounding box center [144, 355] width 200 height 23
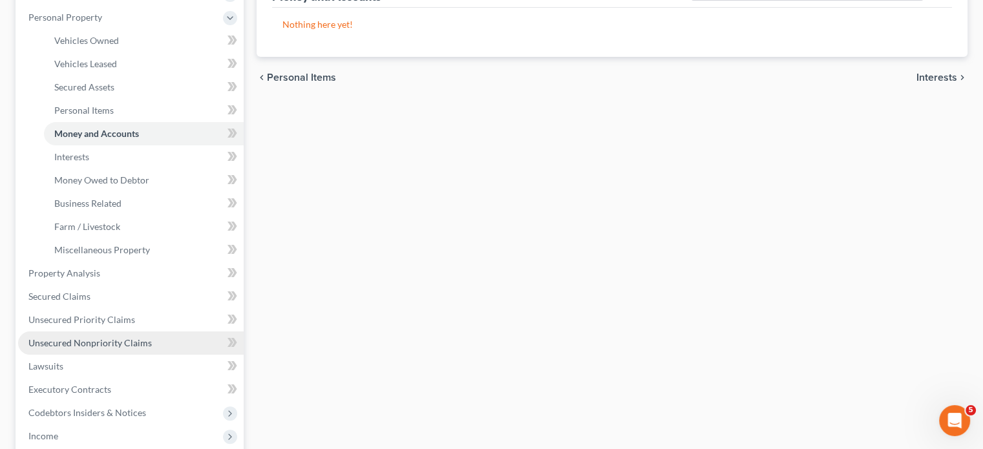
scroll to position [259, 0]
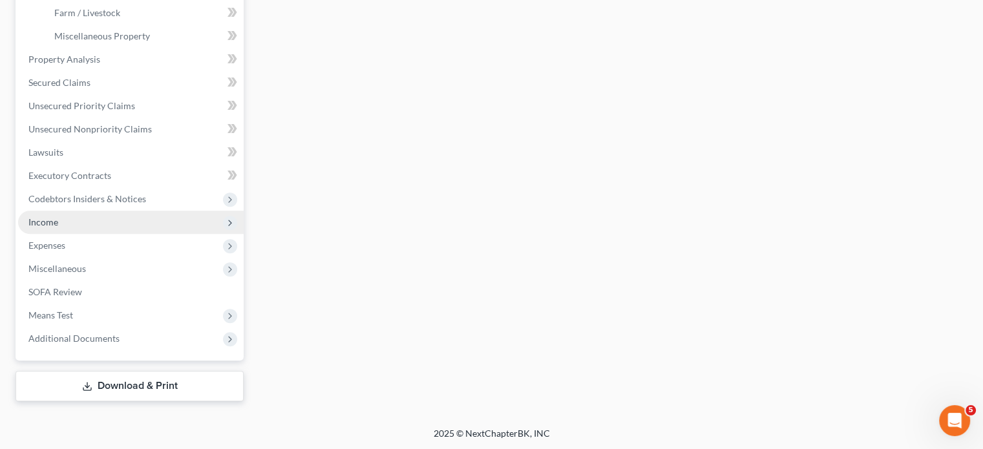
click at [117, 212] on span "Income" at bounding box center [131, 222] width 226 height 23
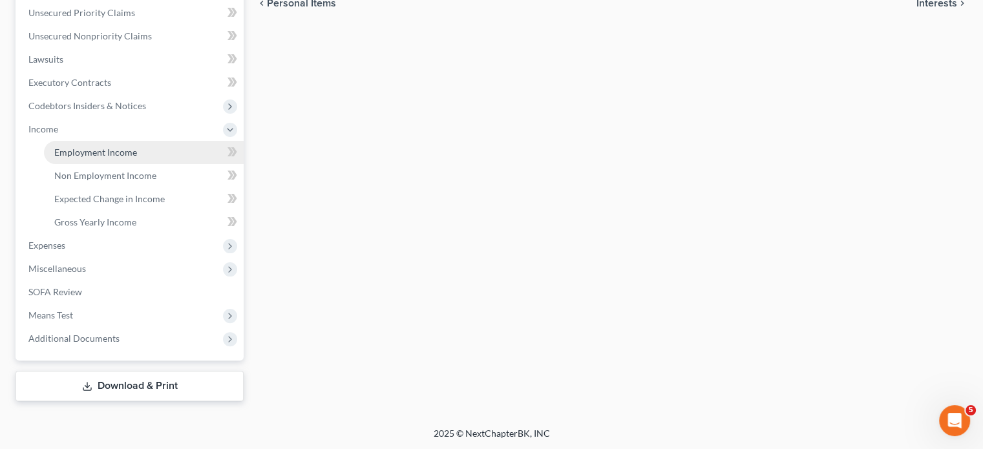
click at [162, 160] on link "Employment Income" at bounding box center [144, 152] width 200 height 23
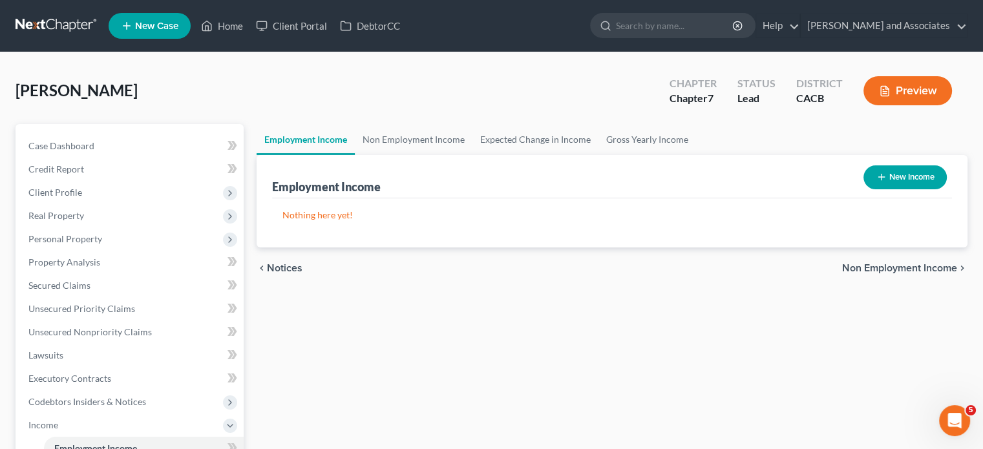
click at [901, 175] on button "New Income" at bounding box center [905, 178] width 83 height 24
select select "0"
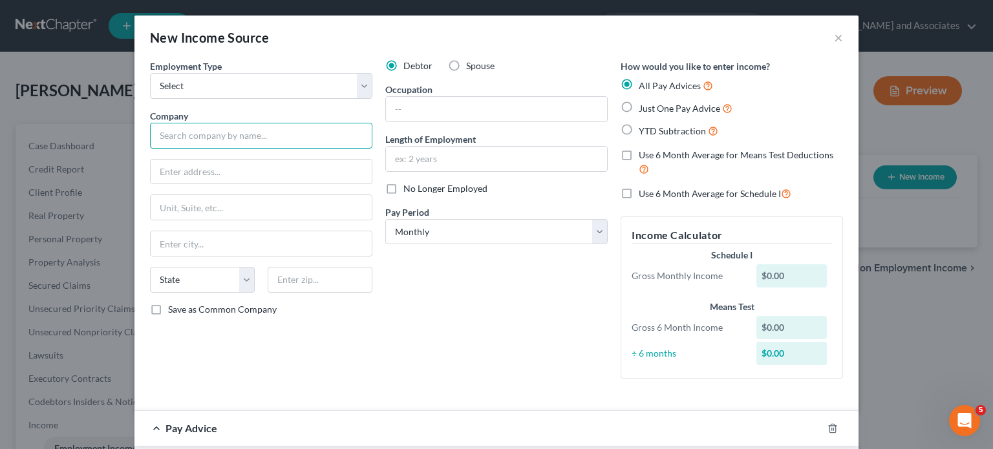
click at [236, 144] on input "text" at bounding box center [261, 136] width 222 height 26
type input "Miners Ace Hardware Inc"
click at [255, 169] on input "text" at bounding box center [261, 172] width 221 height 25
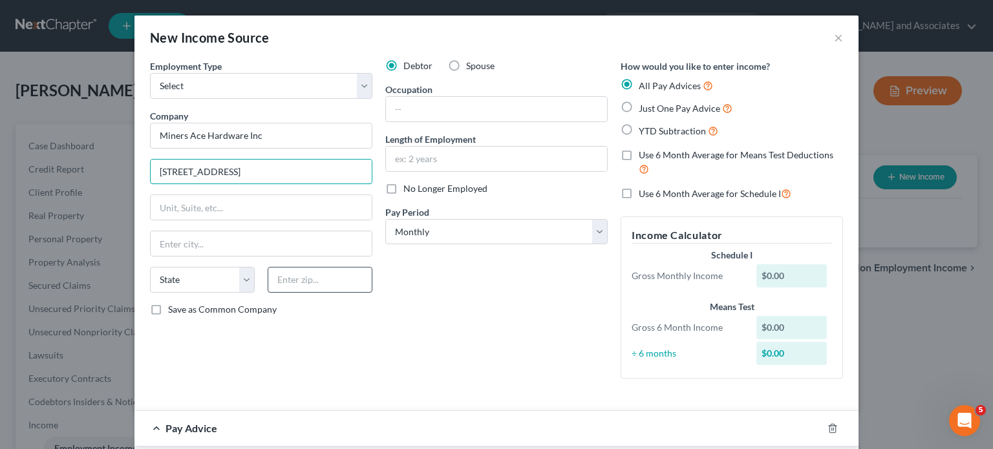
type input "1056 W Grand Ave"
drag, startPoint x: 312, startPoint y: 284, endPoint x: 321, endPoint y: 279, distance: 10.4
click at [312, 284] on input "text" at bounding box center [320, 280] width 105 height 26
type input "93433"
click at [478, 312] on div "Debtor Spouse Occupation Length of Employment No Longer Employed Pay Period * S…" at bounding box center [496, 224] width 235 height 330
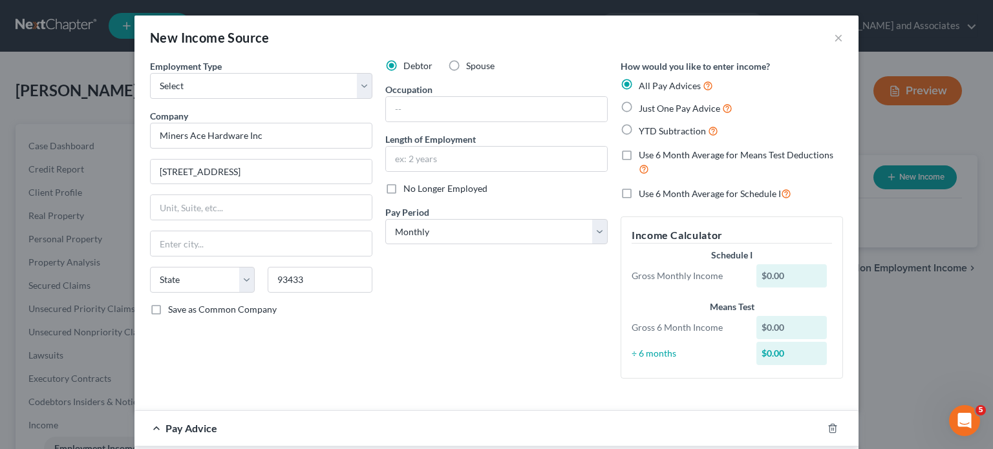
type input "Grover Beach"
select select "4"
click at [323, 100] on div "Employment Type * Select Full or Part Time Employment Self Employment Company *…" at bounding box center [261, 224] width 235 height 330
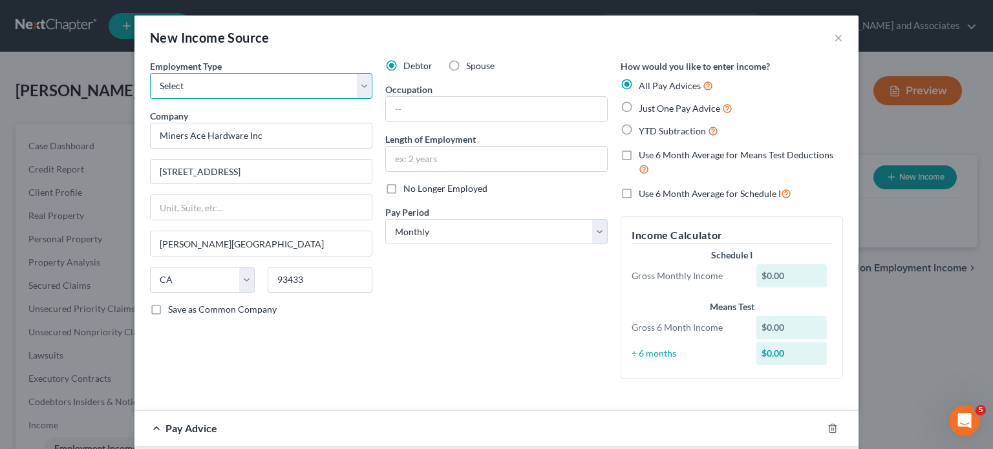
click at [327, 81] on select "Select Full or Part Time Employment Self Employment" at bounding box center [261, 86] width 222 height 26
select select "0"
click at [150, 73] on select "Select Full or Part Time Employment Self Employment" at bounding box center [261, 86] width 222 height 26
click at [485, 114] on input "text" at bounding box center [496, 109] width 221 height 25
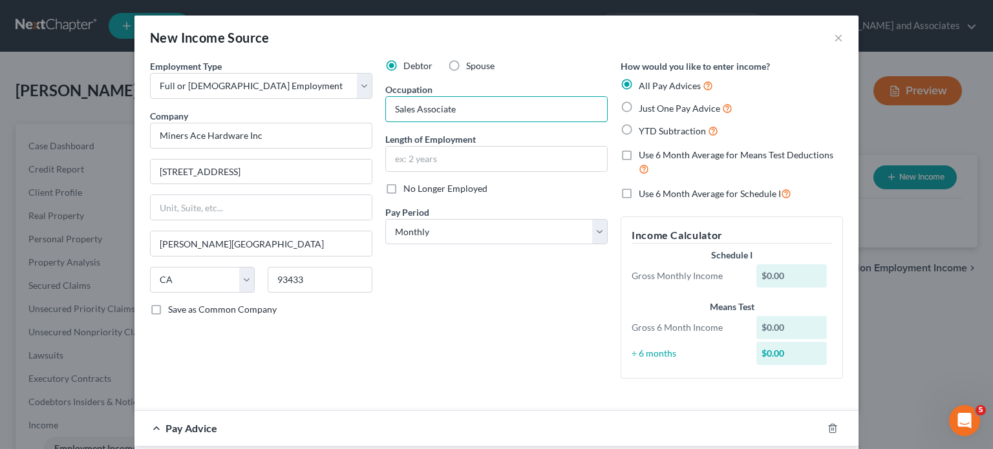
type input "Sales Associate"
click at [495, 165] on input "text" at bounding box center [496, 159] width 221 height 25
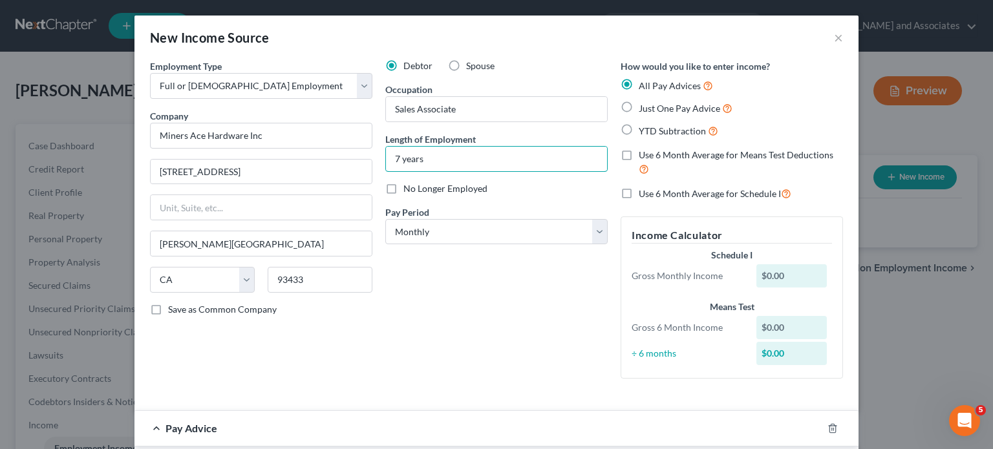
type input "7 years"
click at [466, 64] on label "Spouse" at bounding box center [480, 65] width 28 height 13
click at [471, 64] on input "Spouse" at bounding box center [475, 63] width 8 height 8
radio input "true"
click at [383, 55] on div "New Income Source ×" at bounding box center [496, 38] width 724 height 44
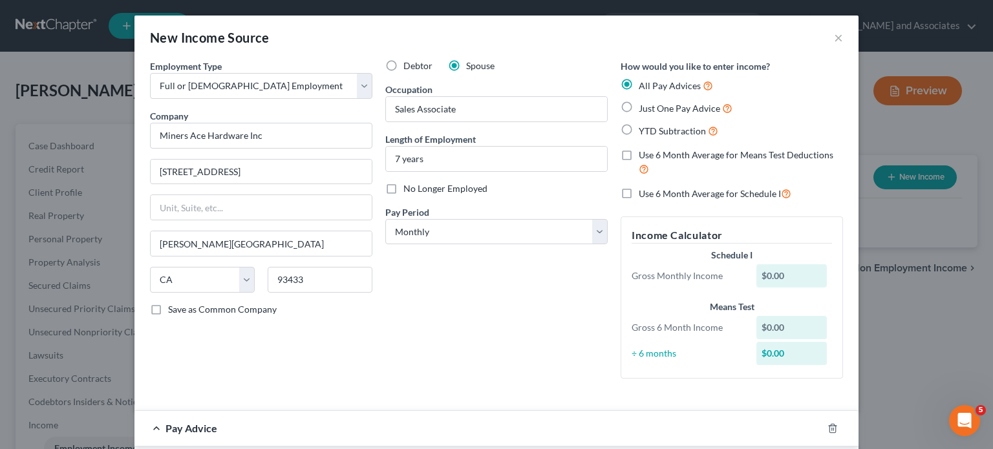
click at [403, 67] on label "Debtor" at bounding box center [417, 65] width 29 height 13
click at [409, 67] on input "Debtor" at bounding box center [413, 63] width 8 height 8
radio input "true"
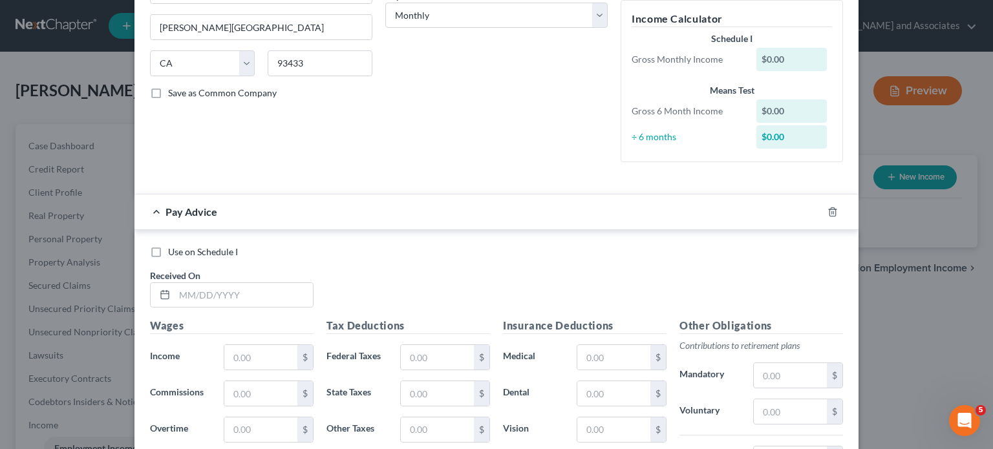
scroll to position [388, 0]
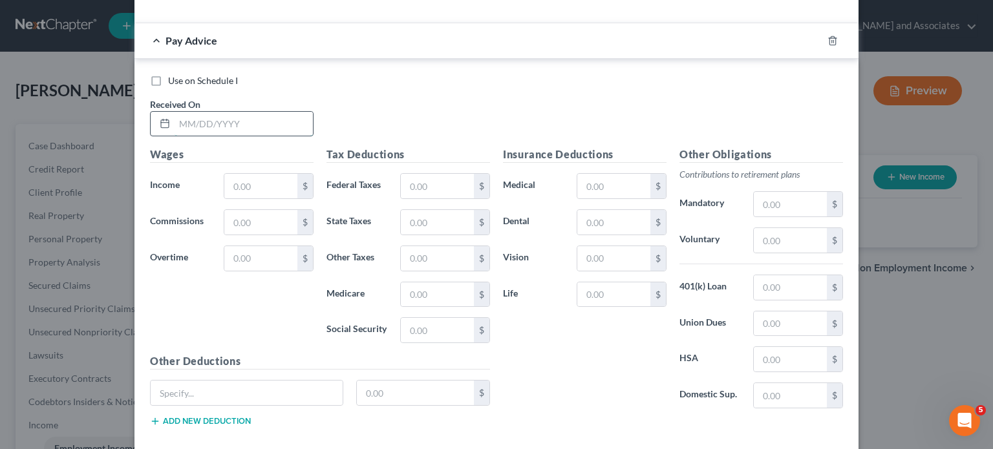
click at [253, 117] on input "text" at bounding box center [244, 124] width 138 height 25
type input "08/08/25"
click at [269, 186] on input "text" at bounding box center [260, 186] width 73 height 25
type input "702.24"
click at [412, 178] on input "text" at bounding box center [437, 186] width 73 height 25
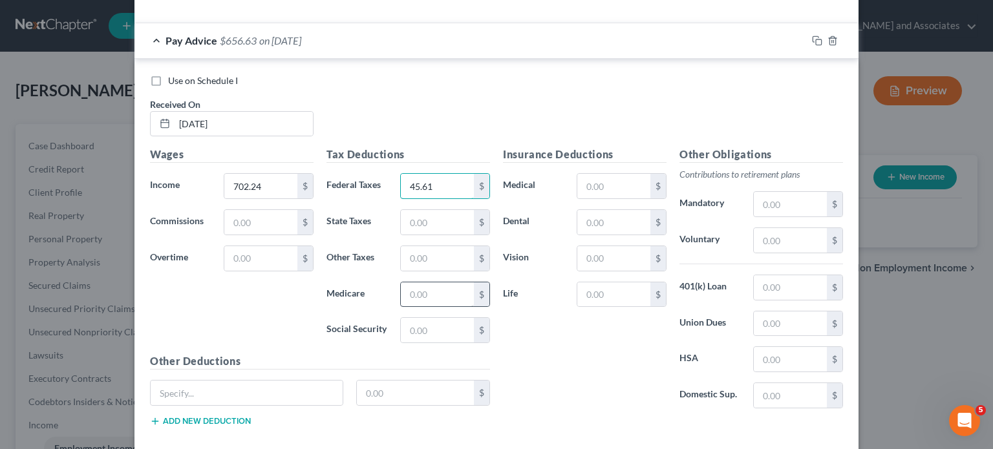
type input "45.61"
click at [435, 291] on input "text" at bounding box center [437, 295] width 73 height 25
type input "10.18"
click at [431, 327] on input "text" at bounding box center [437, 330] width 73 height 25
type input "43.54"
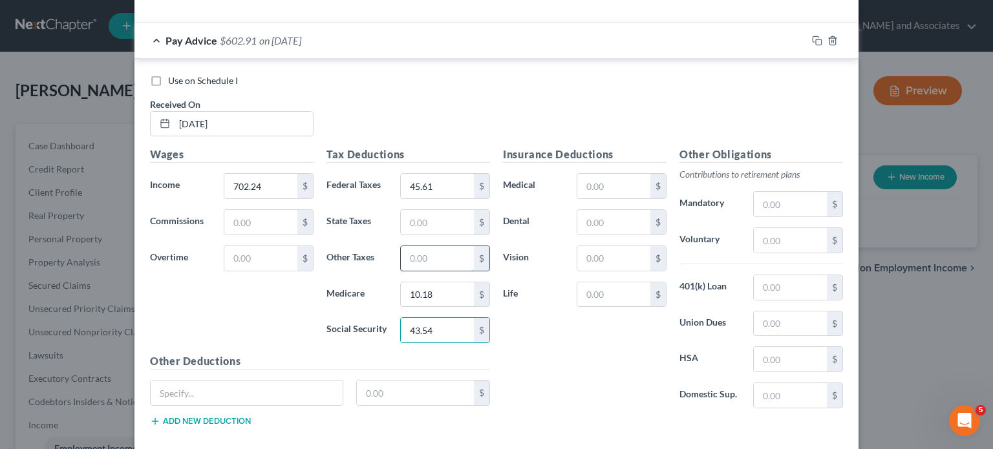
click at [437, 261] on input "text" at bounding box center [437, 258] width 73 height 25
type input "8.43"
click at [199, 41] on span "Pay Advice" at bounding box center [192, 40] width 52 height 12
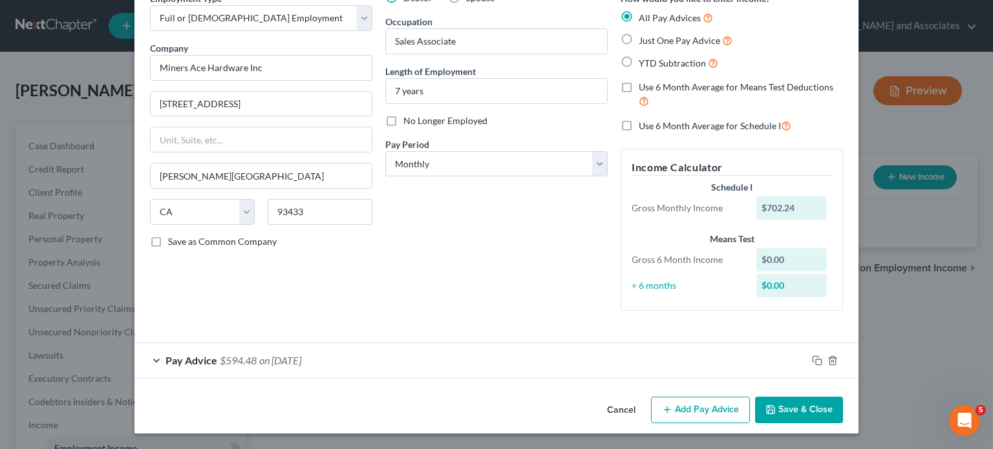
scroll to position [67, 0]
click at [680, 405] on button "Add Pay Advice" at bounding box center [700, 411] width 99 height 27
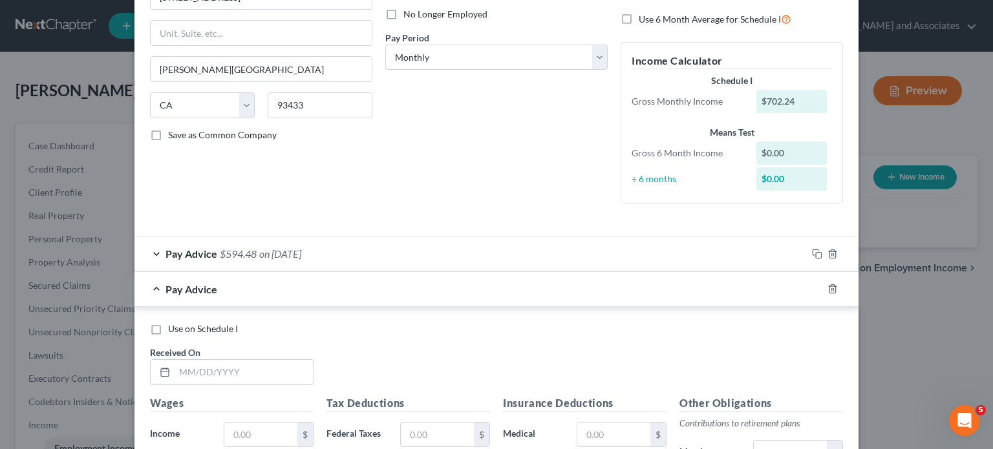
scroll to position [197, 0]
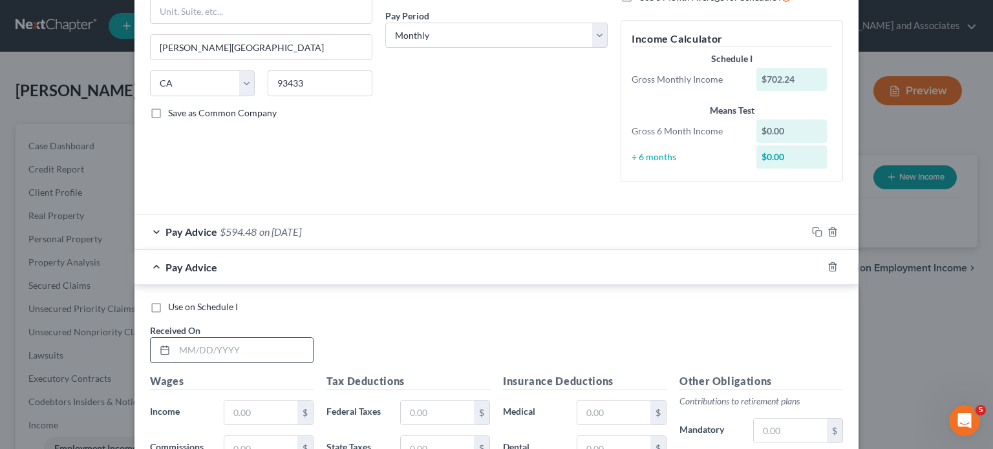
click at [216, 354] on input "text" at bounding box center [244, 350] width 138 height 25
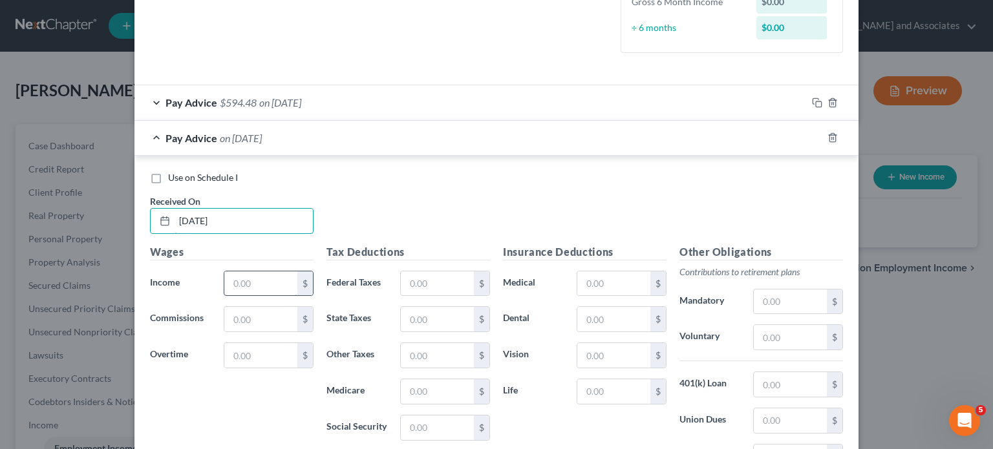
type input "07/25/25"
click at [256, 281] on input "text" at bounding box center [260, 284] width 73 height 25
type input "877.80"
click at [401, 286] on input "text" at bounding box center [437, 284] width 73 height 25
type input "66.62"
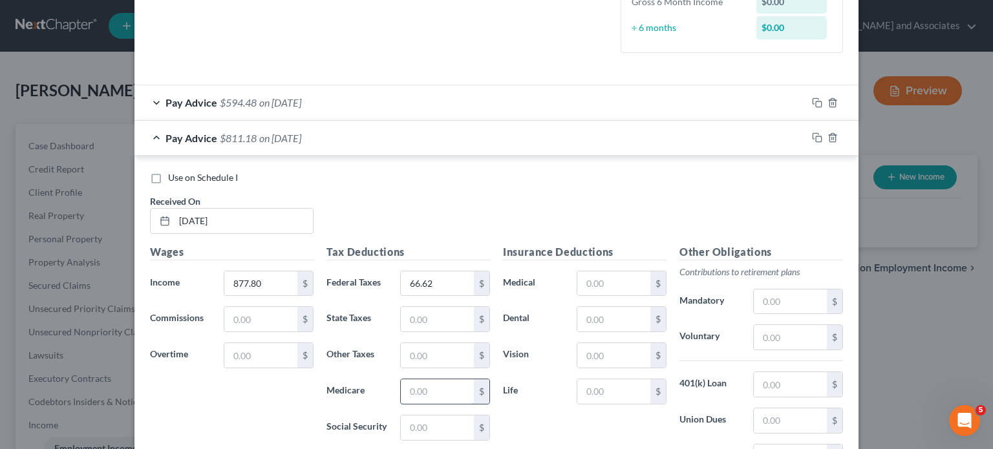
click at [443, 392] on input "text" at bounding box center [437, 392] width 73 height 25
type input "12.73"
click at [436, 421] on input "text" at bounding box center [437, 428] width 73 height 25
type input "54.43"
click at [429, 327] on input "text" at bounding box center [437, 319] width 73 height 25
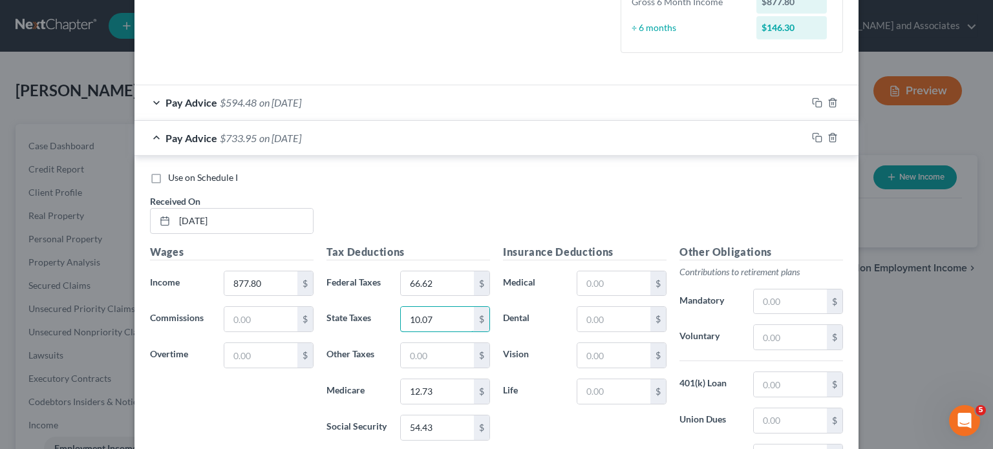
type input "10.07"
click at [438, 340] on div "Tax Deductions Federal Taxes 66.62 $ State Taxes 10.07 $ Other Taxes $ Medicare…" at bounding box center [408, 347] width 177 height 207
click at [445, 365] on input "text" at bounding box center [437, 355] width 73 height 25
type input "10.53"
click at [181, 147] on div "Pay Advice $723.42 on 07/25/2025" at bounding box center [470, 138] width 672 height 34
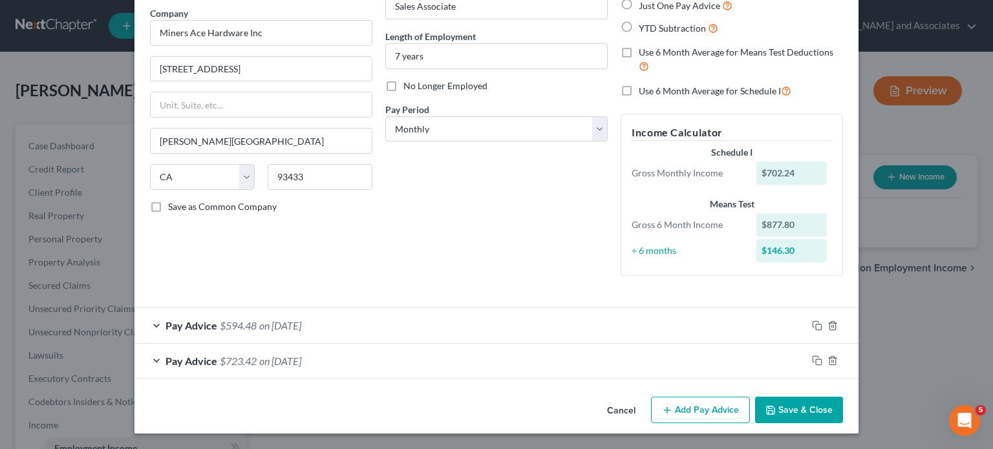
scroll to position [102, 0]
click at [678, 416] on button "Add Pay Advice" at bounding box center [700, 411] width 99 height 27
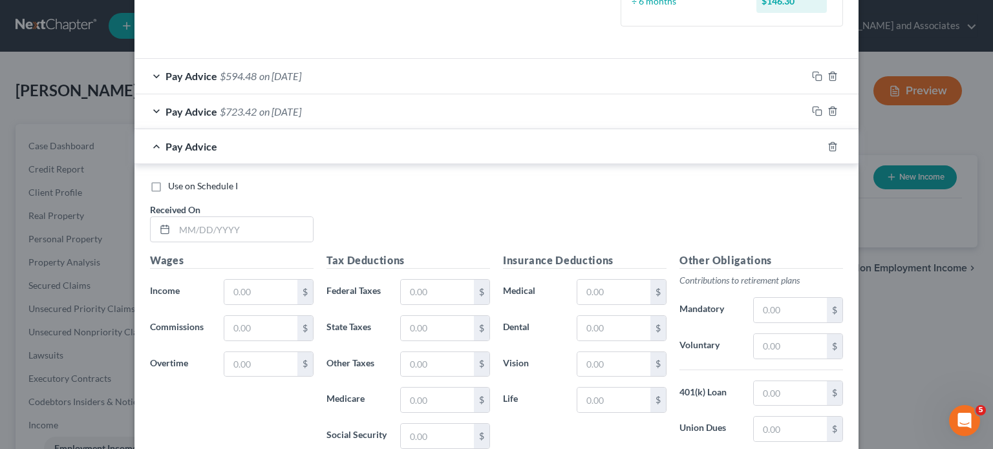
scroll to position [361, 0]
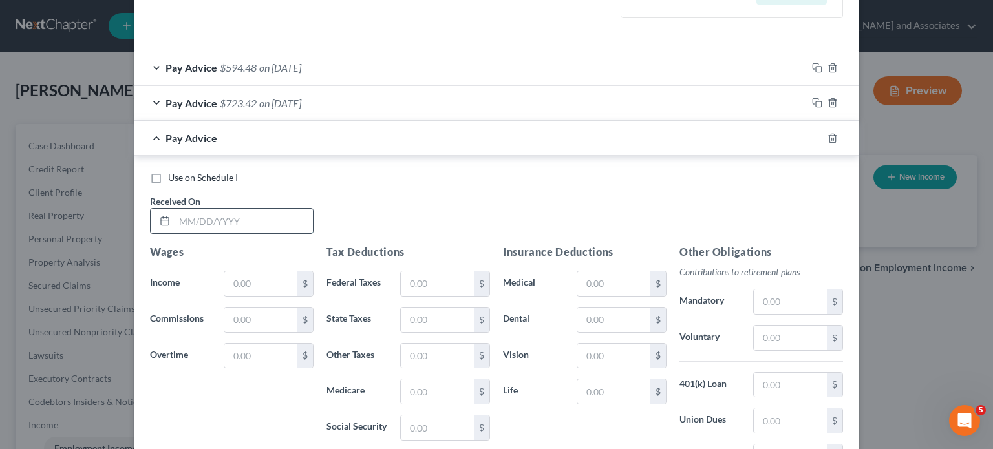
click at [259, 228] on input "text" at bounding box center [244, 221] width 138 height 25
type input "07/11/25"
click at [241, 279] on input "text" at bounding box center [260, 284] width 73 height 25
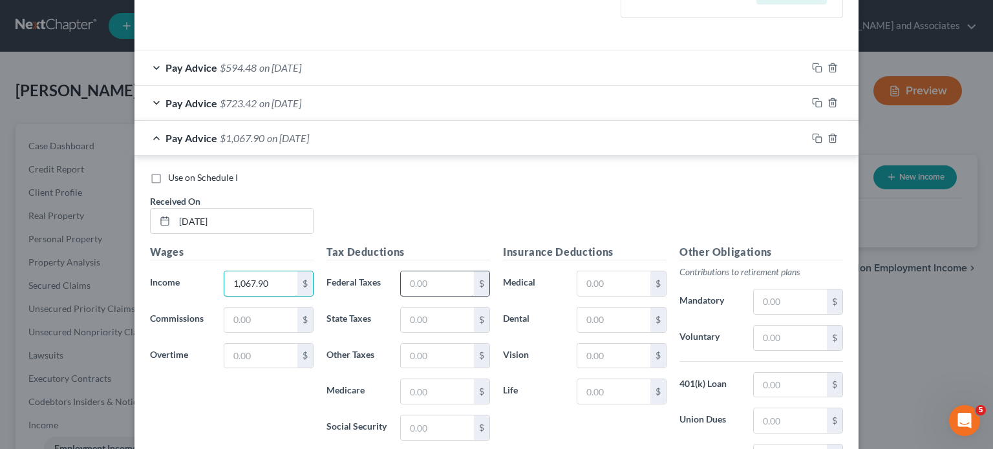
type input "1,067.90"
drag, startPoint x: 451, startPoint y: 284, endPoint x: 451, endPoint y: 294, distance: 9.7
click at [451, 286] on input "text" at bounding box center [437, 284] width 73 height 25
type input "89.44"
click at [447, 388] on input "text" at bounding box center [437, 392] width 73 height 25
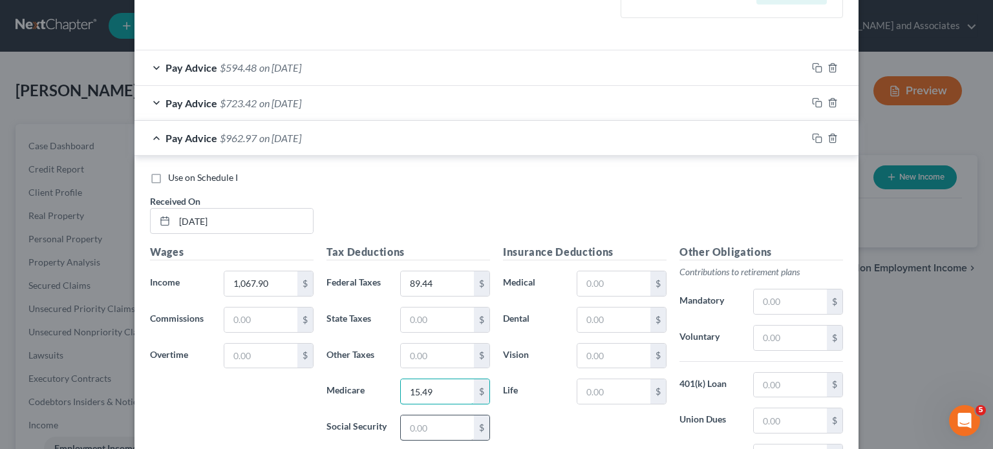
type input "15.49"
click at [425, 418] on input "text" at bounding box center [437, 428] width 73 height 25
type input "66.21"
click at [430, 319] on input "text" at bounding box center [437, 320] width 73 height 25
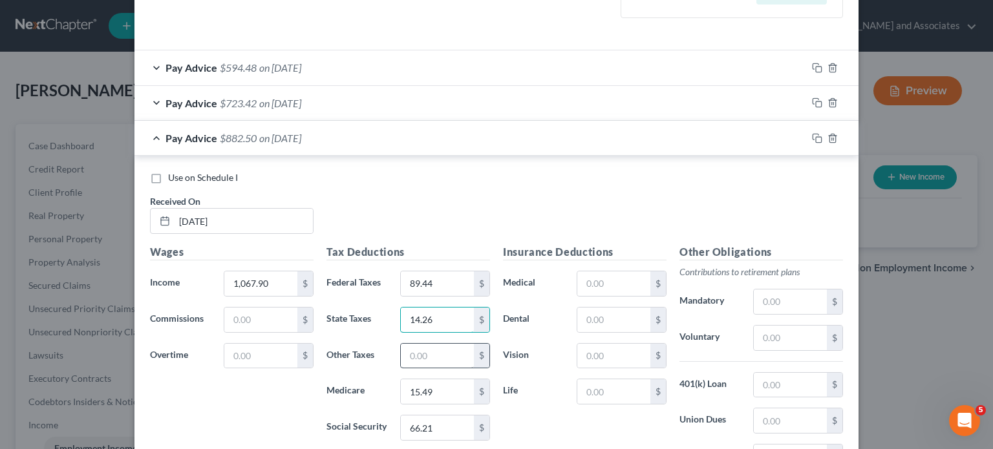
type input "14.26"
click at [455, 364] on input "text" at bounding box center [437, 356] width 73 height 25
type input "12.81"
click at [166, 137] on span "Pay Advice" at bounding box center [192, 138] width 52 height 12
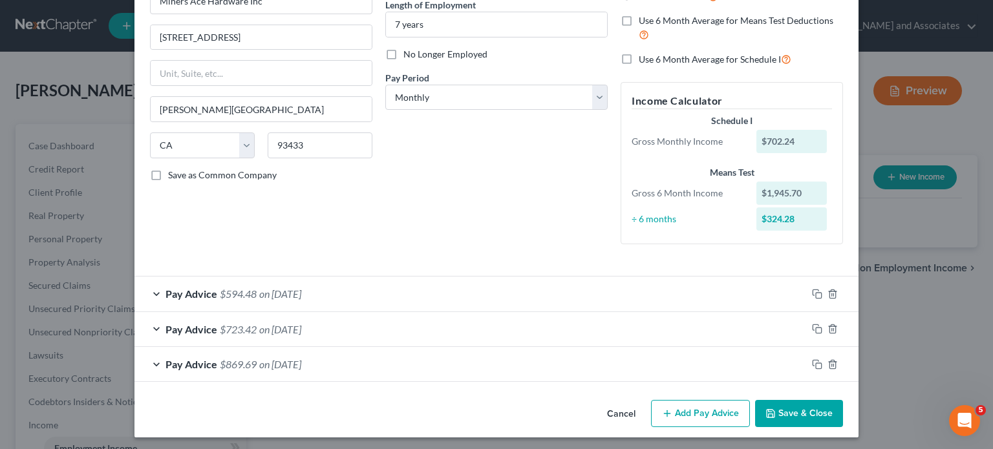
scroll to position [137, 0]
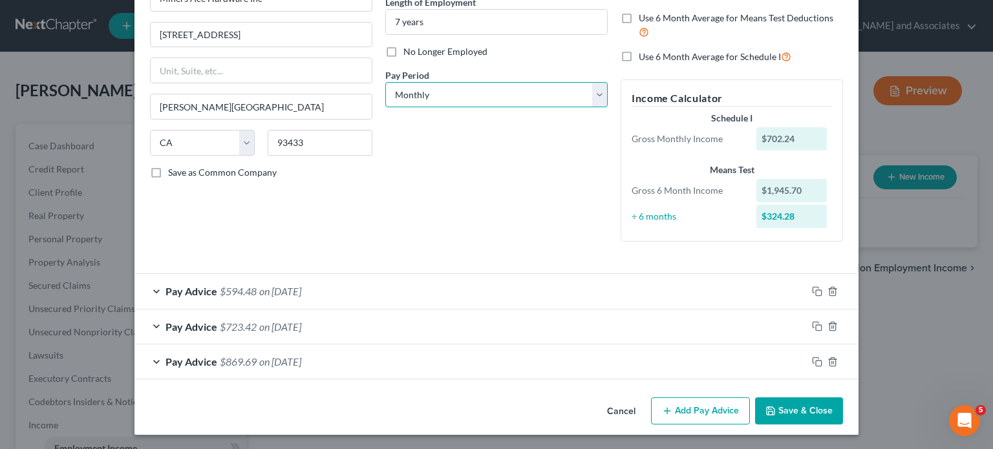
click at [469, 105] on select "Select Monthly Twice Monthly Every Other Week Weekly" at bounding box center [496, 95] width 222 height 26
select select "1"
click at [385, 82] on select "Select Monthly Twice Monthly Every Other Week Weekly" at bounding box center [496, 95] width 222 height 26
drag, startPoint x: 675, startPoint y: 411, endPoint x: 561, endPoint y: 351, distance: 128.4
click at [672, 411] on button "Add Pay Advice" at bounding box center [700, 411] width 99 height 27
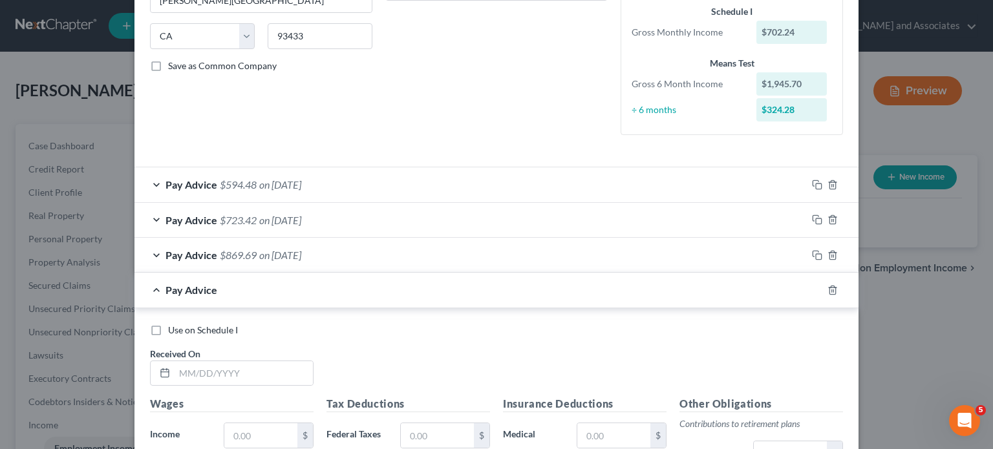
scroll to position [266, 0]
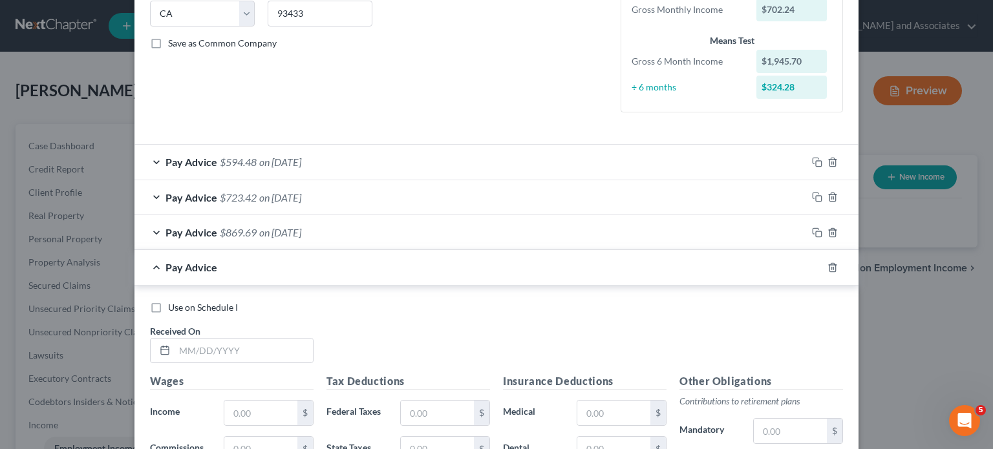
click at [243, 367] on div "Use on Schedule I Received On *" at bounding box center [497, 337] width 706 height 73
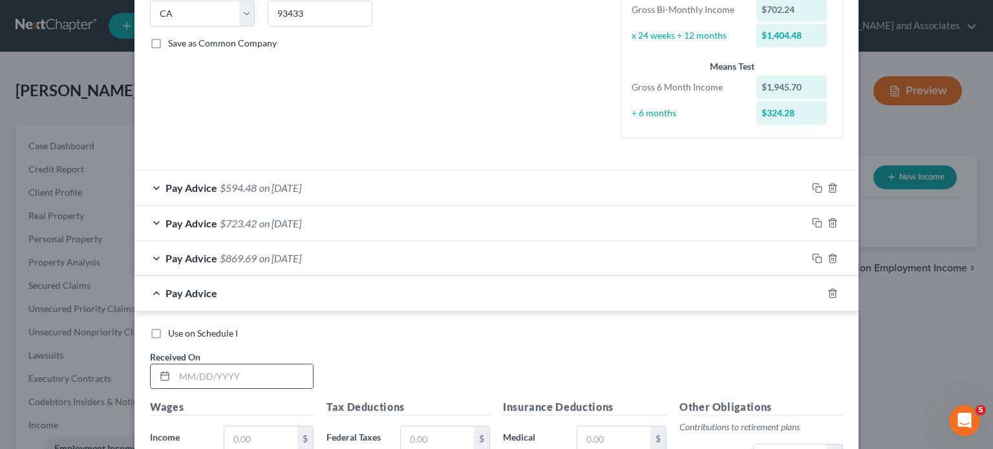
click at [270, 369] on input "text" at bounding box center [244, 377] width 138 height 25
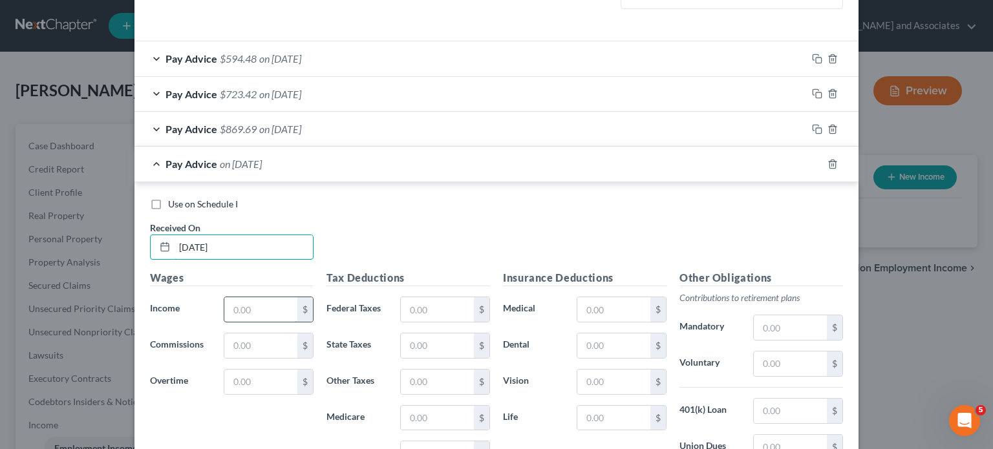
type input "06/27/25"
click at [230, 310] on input "text" at bounding box center [260, 309] width 73 height 25
type input "956.84"
click at [412, 305] on input "text" at bounding box center [437, 309] width 73 height 25
type input "76.11"
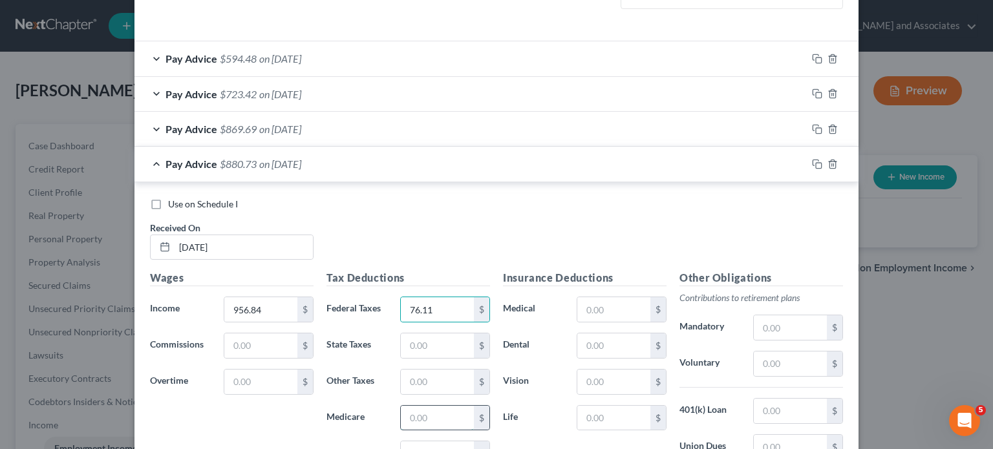
click at [448, 414] on input "text" at bounding box center [437, 418] width 73 height 25
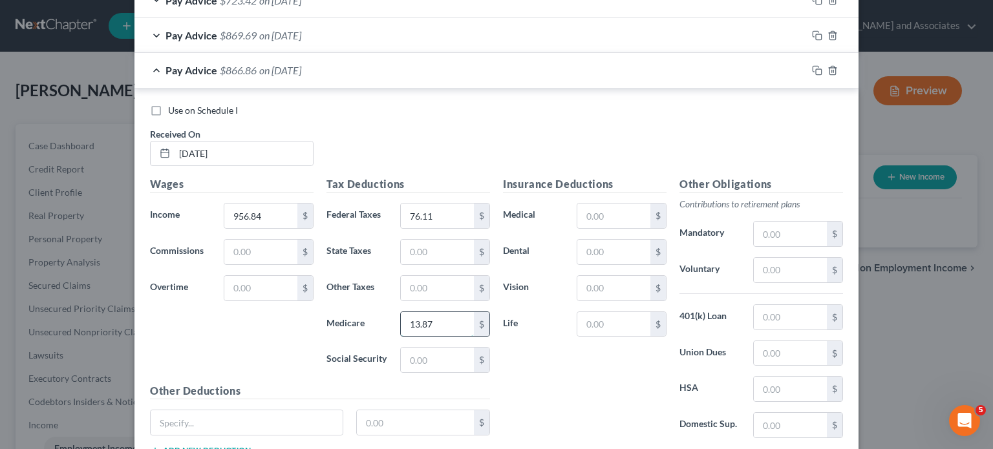
scroll to position [525, 0]
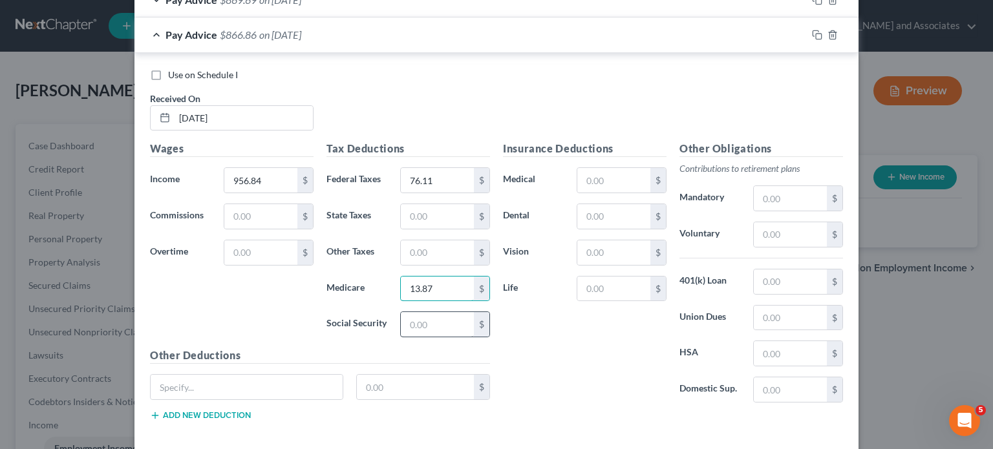
type input "13.87"
click at [440, 325] on input "text" at bounding box center [437, 324] width 73 height 25
type input "59.32"
click at [420, 221] on input "text" at bounding box center [437, 216] width 73 height 25
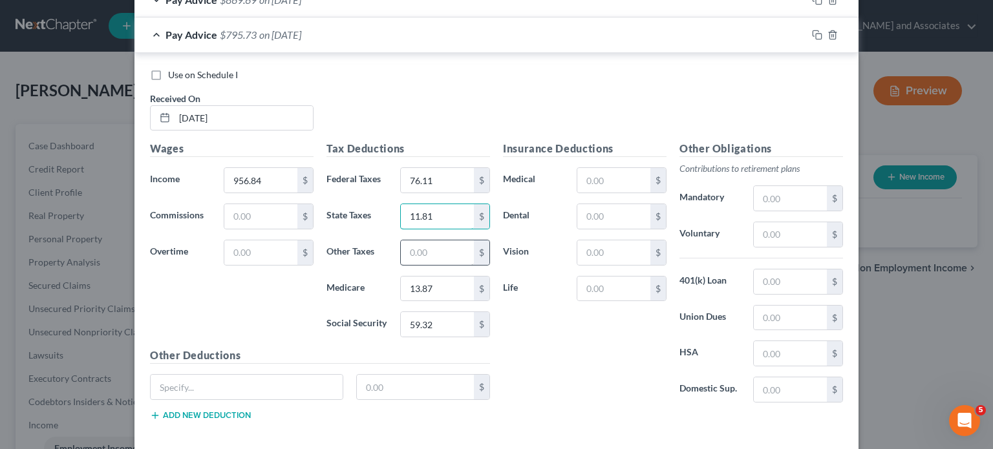
type input "11.81"
click at [433, 259] on input "text" at bounding box center [437, 253] width 73 height 25
type input "11.49"
click at [171, 36] on span "Pay Advice" at bounding box center [192, 34] width 52 height 12
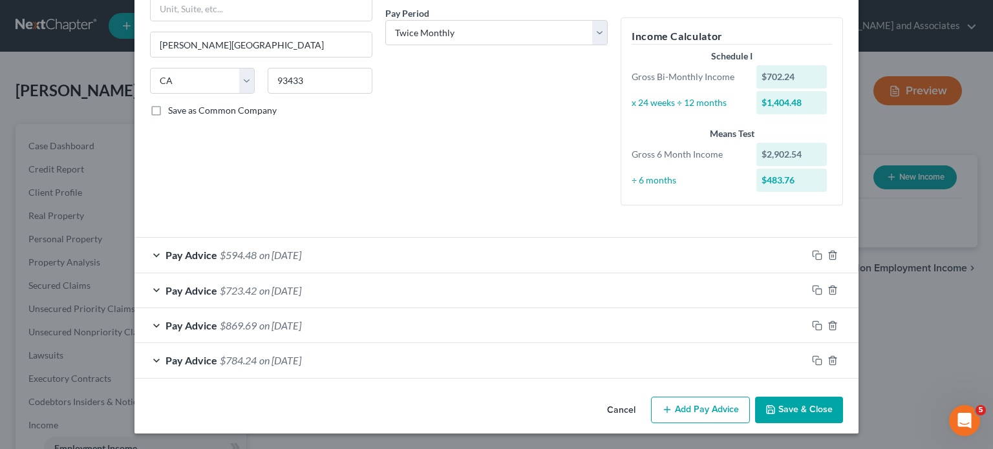
scroll to position [198, 0]
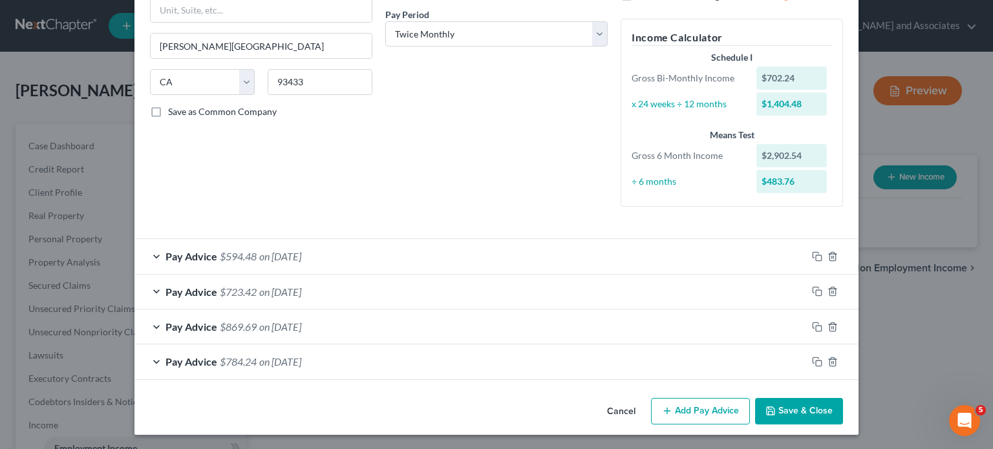
click at [687, 408] on button "Add Pay Advice" at bounding box center [700, 411] width 99 height 27
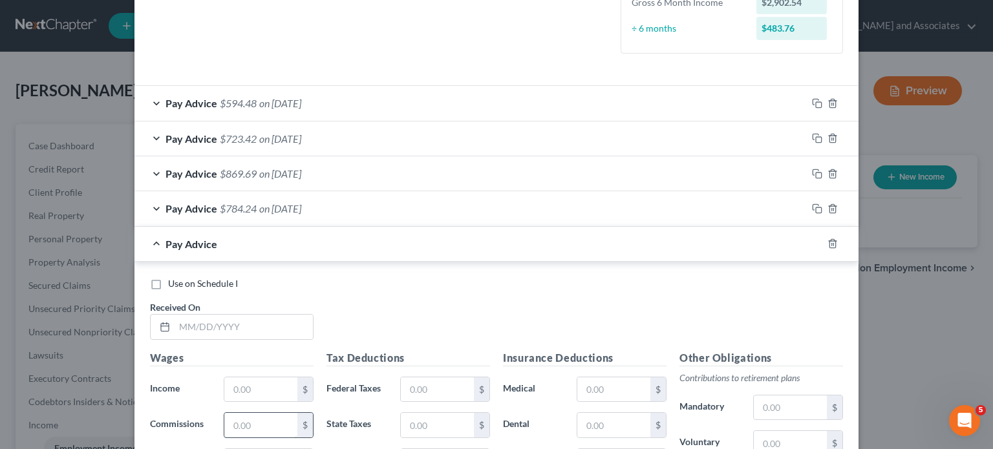
scroll to position [456, 0]
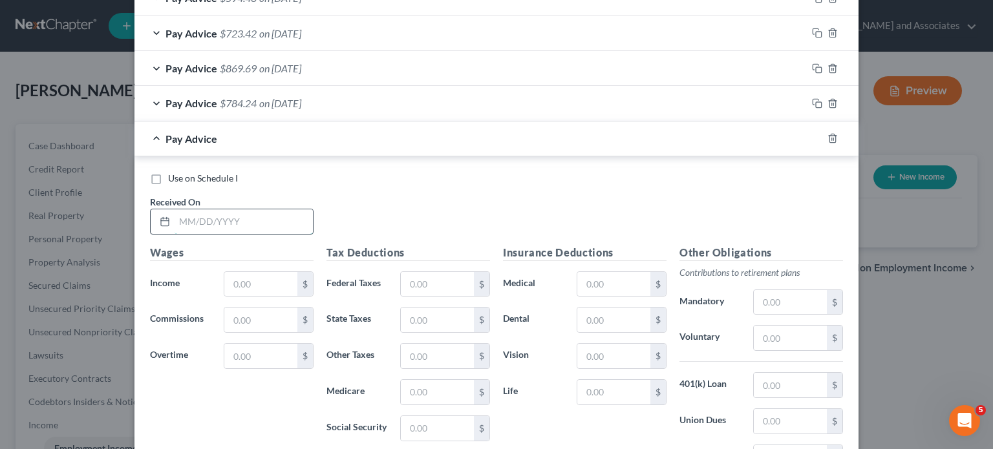
click at [230, 217] on input "text" at bounding box center [244, 221] width 138 height 25
type input "06/13/2025"
click at [270, 292] on input "text" at bounding box center [260, 284] width 73 height 25
type input "680.58"
click at [416, 283] on input "text" at bounding box center [437, 284] width 73 height 25
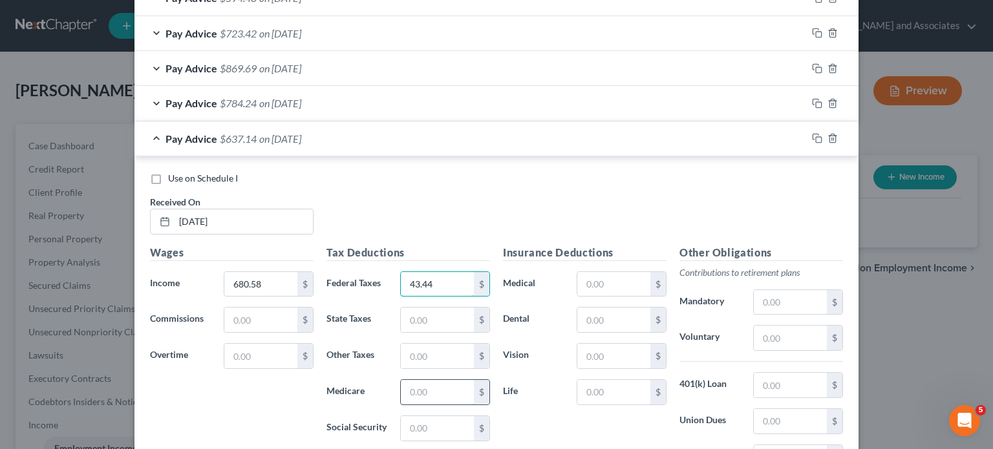
type input "43.44"
click at [437, 383] on input "text" at bounding box center [437, 392] width 73 height 25
type input "9.87"
click at [441, 429] on input "text" at bounding box center [437, 428] width 73 height 25
type input "42.20"
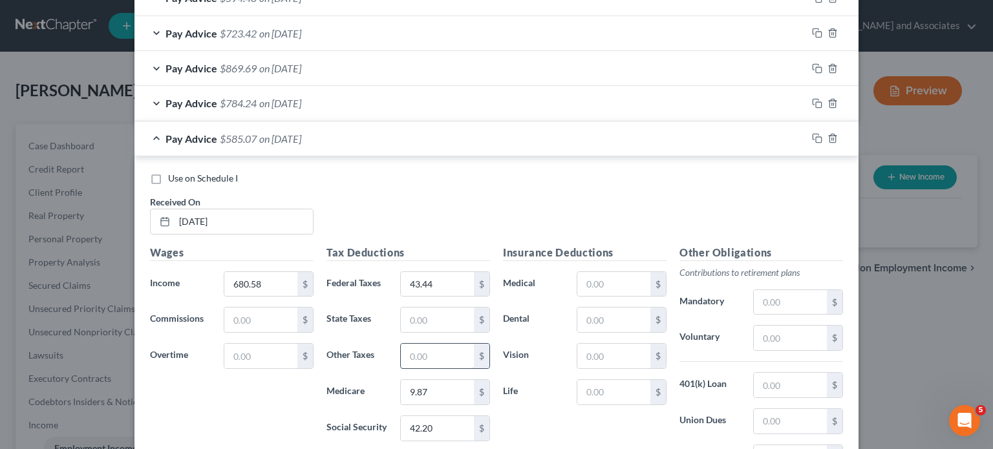
click at [453, 361] on input "text" at bounding box center [437, 356] width 73 height 25
type input "8.16"
click at [210, 134] on span "Pay Advice" at bounding box center [192, 139] width 52 height 12
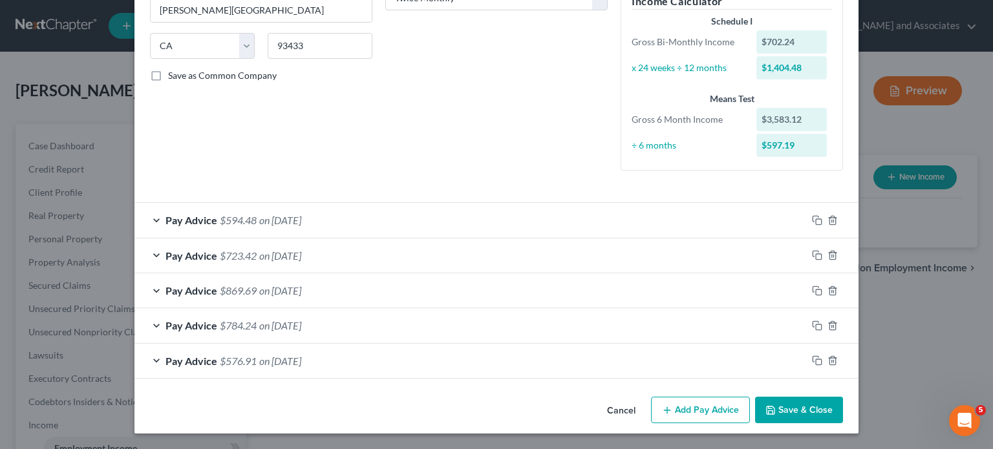
scroll to position [233, 0]
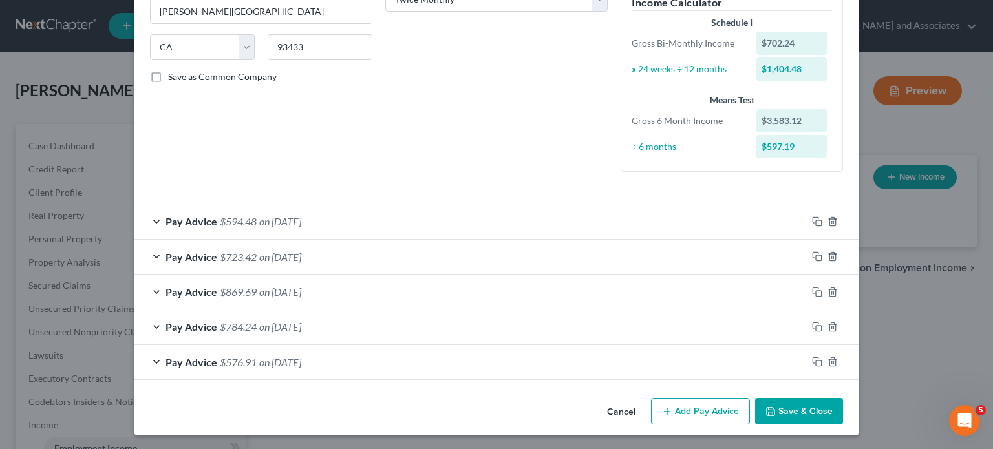
drag, startPoint x: 691, startPoint y: 406, endPoint x: 663, endPoint y: 377, distance: 39.8
click at [689, 405] on button "Add Pay Advice" at bounding box center [700, 411] width 99 height 27
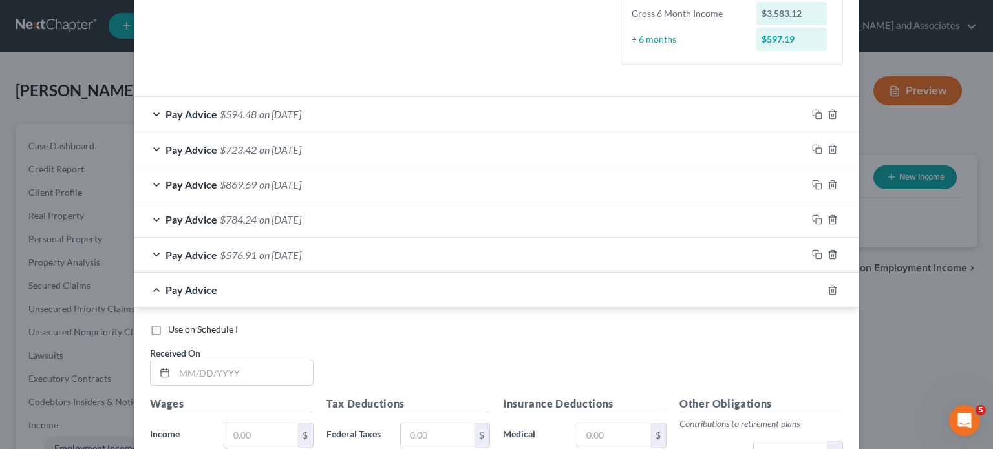
scroll to position [362, 0]
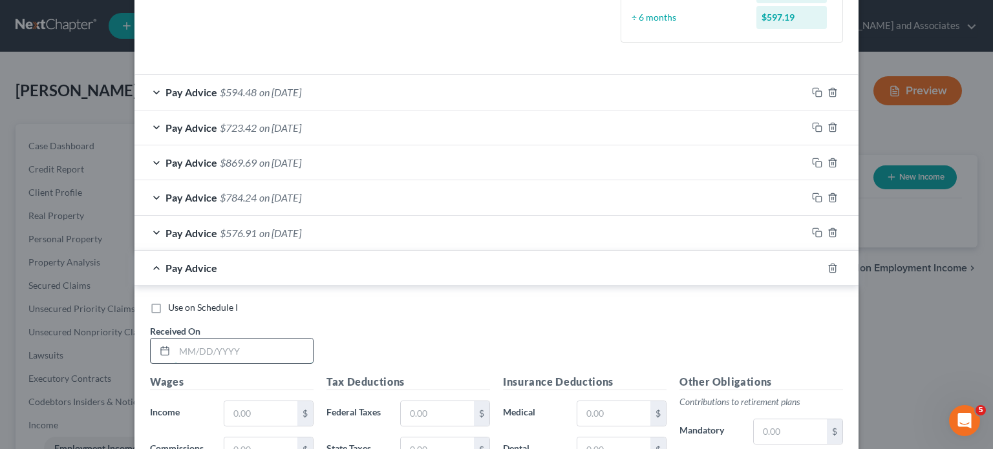
click at [241, 354] on input "text" at bounding box center [244, 351] width 138 height 25
type input "05/30/2025"
click at [436, 409] on input "text" at bounding box center [437, 414] width 73 height 25
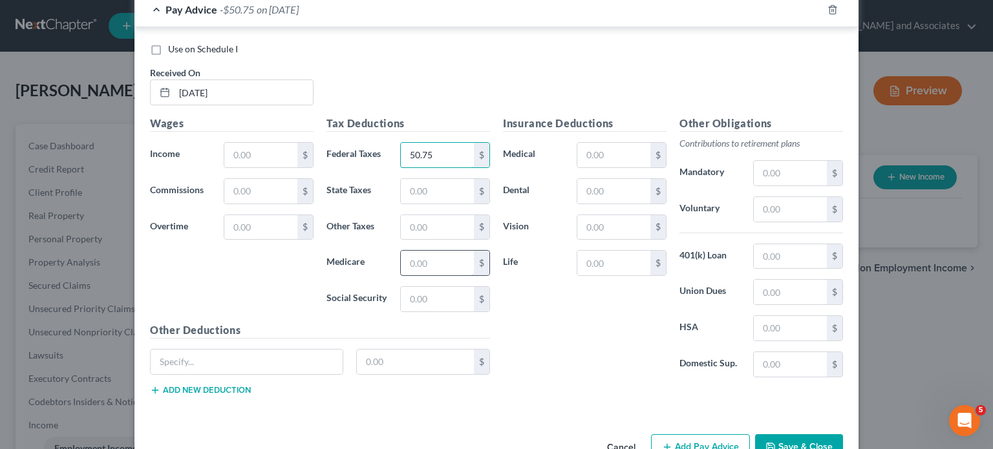
type input "50.75"
click at [429, 268] on input "text" at bounding box center [437, 263] width 73 height 25
type input "10.81"
click at [444, 294] on input "text" at bounding box center [437, 299] width 73 height 25
type input "46.22"
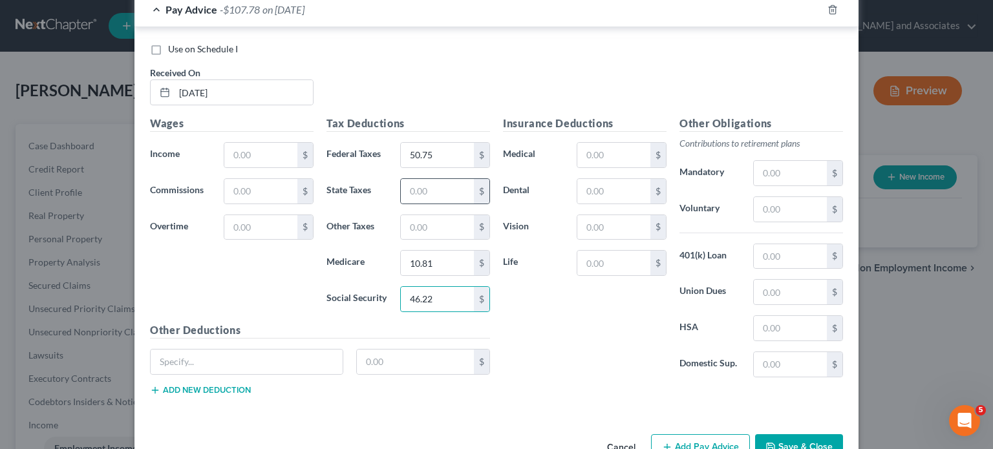
click at [428, 178] on div "$" at bounding box center [445, 191] width 90 height 26
click at [432, 192] on input "text" at bounding box center [437, 191] width 73 height 25
type input "7.16"
click at [442, 230] on input "text" at bounding box center [437, 227] width 73 height 25
type input "8.95"
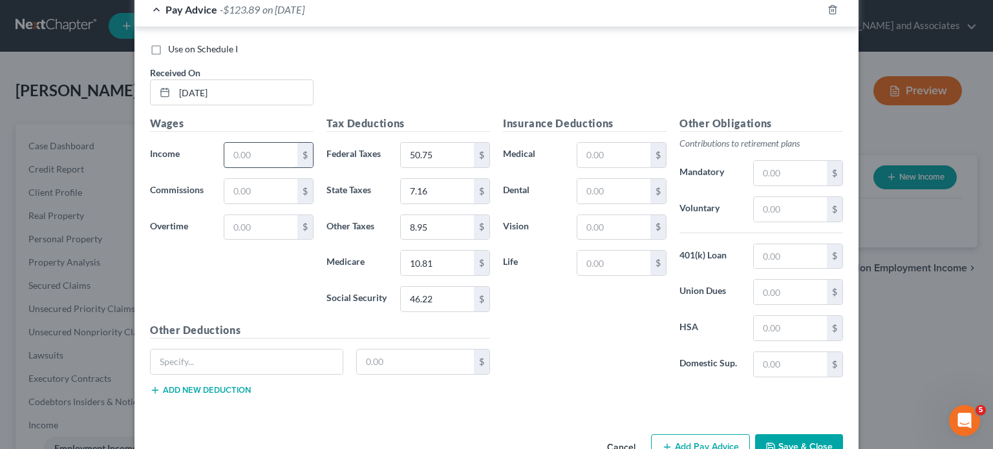
click at [277, 145] on input "text" at bounding box center [260, 155] width 73 height 25
type input "745.47"
click at [207, 14] on div "Pay Advice $621.58 on 05/30/2025" at bounding box center [470, 9] width 672 height 34
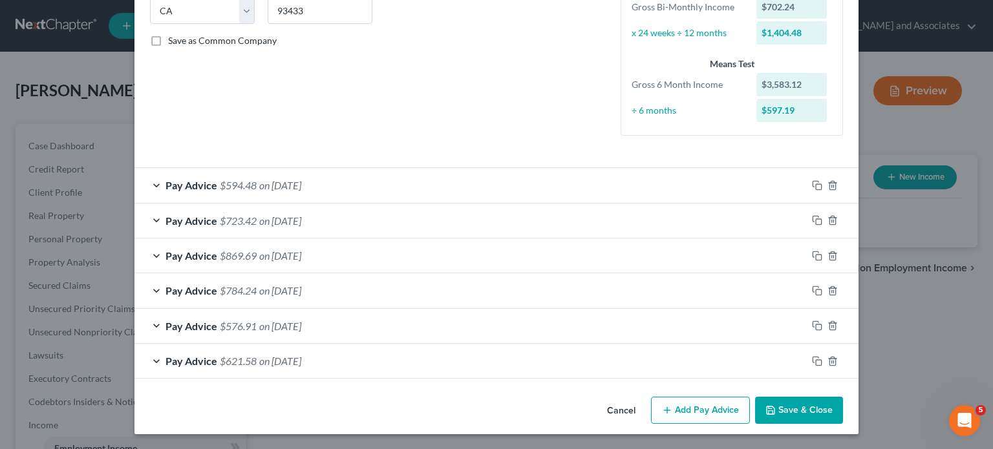
scroll to position [268, 0]
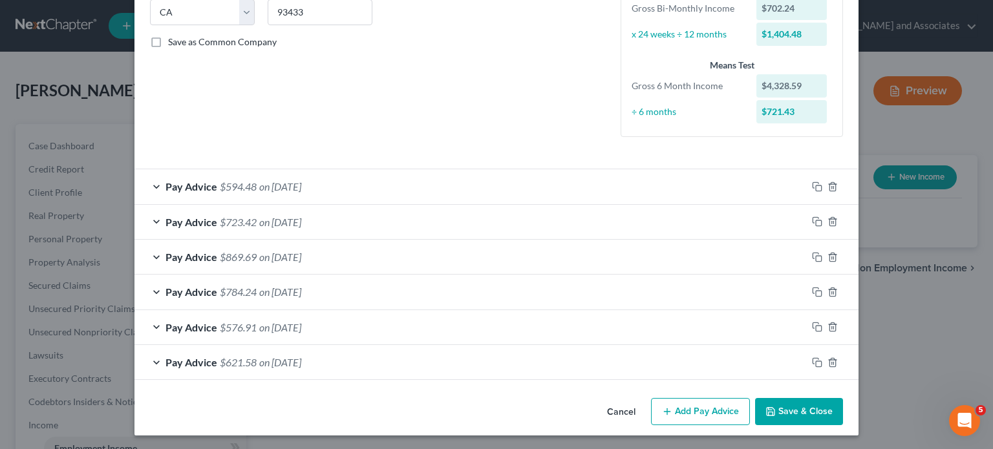
click at [701, 414] on button "Add Pay Advice" at bounding box center [700, 411] width 99 height 27
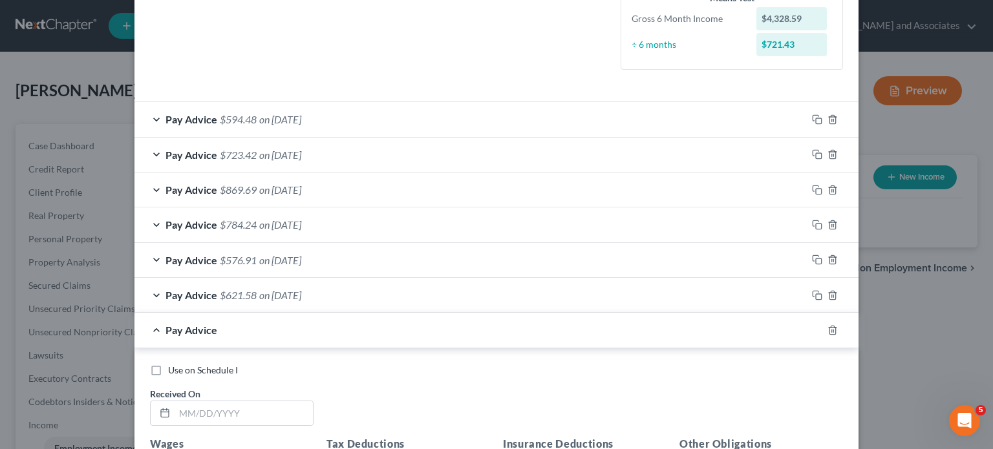
scroll to position [397, 0]
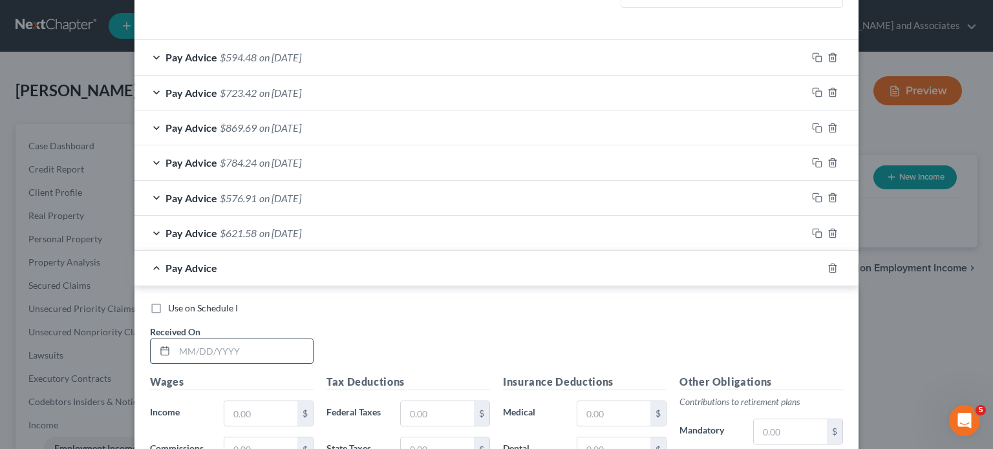
click at [259, 339] on div at bounding box center [232, 352] width 164 height 26
type input "05/16/2025"
click at [297, 405] on div "$" at bounding box center [305, 414] width 16 height 25
click at [261, 410] on input "text" at bounding box center [260, 414] width 73 height 25
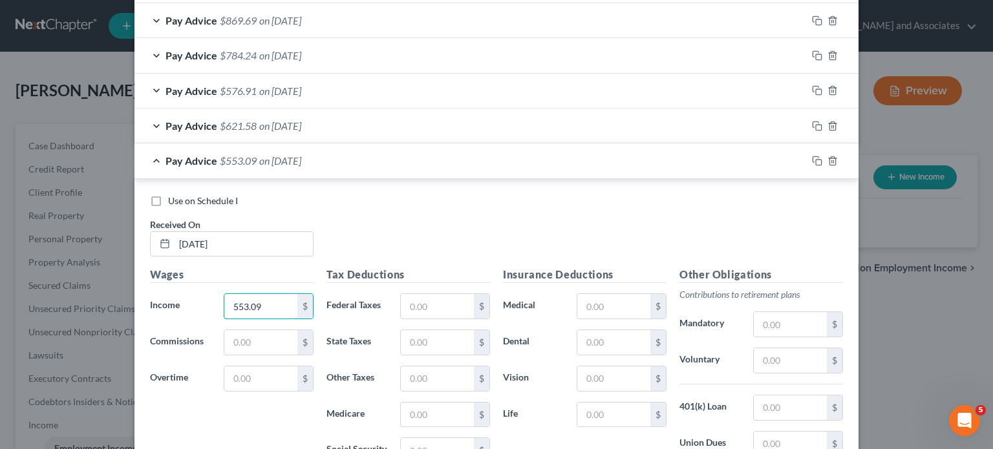
scroll to position [526, 0]
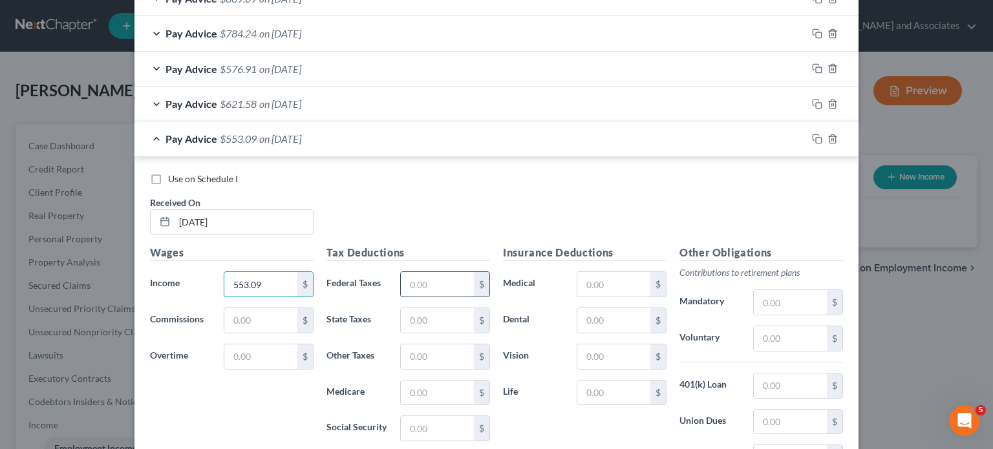
type input "553.09"
click at [430, 292] on input "text" at bounding box center [437, 284] width 73 height 25
type input "30.69"
click at [431, 383] on input "text" at bounding box center [437, 393] width 73 height 25
type input "8.02"
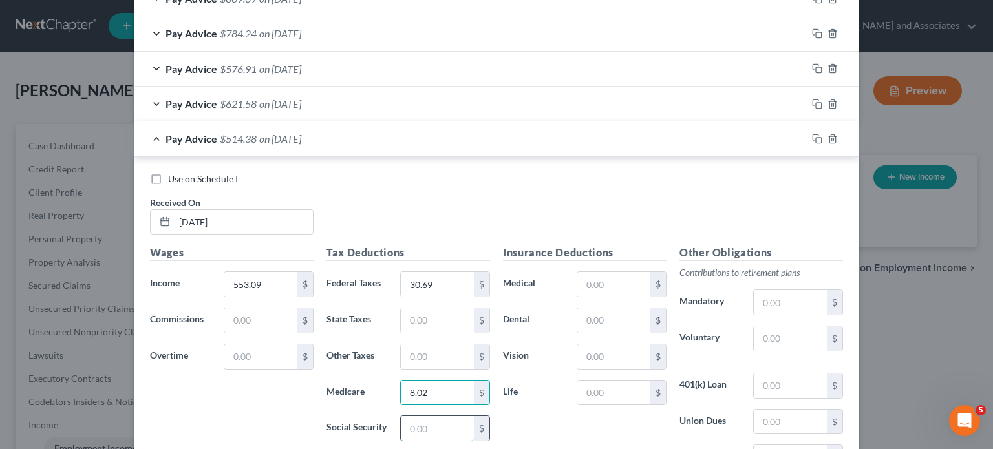
click at [443, 434] on input "text" at bounding box center [437, 428] width 73 height 25
type input "34.29"
click at [445, 353] on input "text" at bounding box center [437, 357] width 73 height 25
type input "6.64"
click at [207, 142] on span "Pay Advice" at bounding box center [192, 139] width 52 height 12
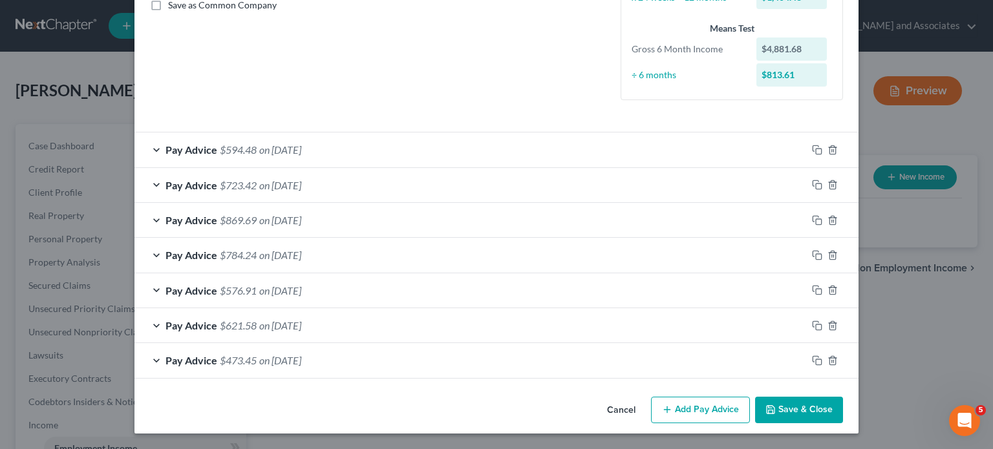
scroll to position [303, 0]
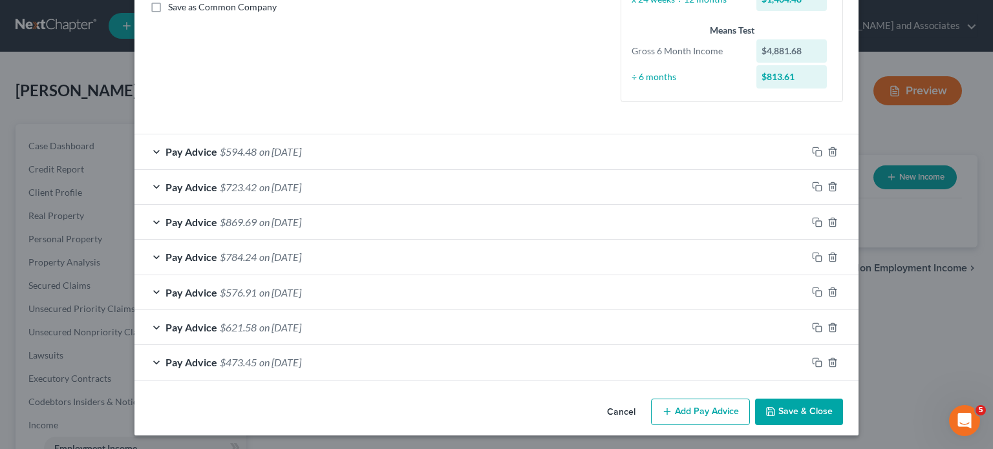
click at [679, 407] on button "Add Pay Advice" at bounding box center [700, 412] width 99 height 27
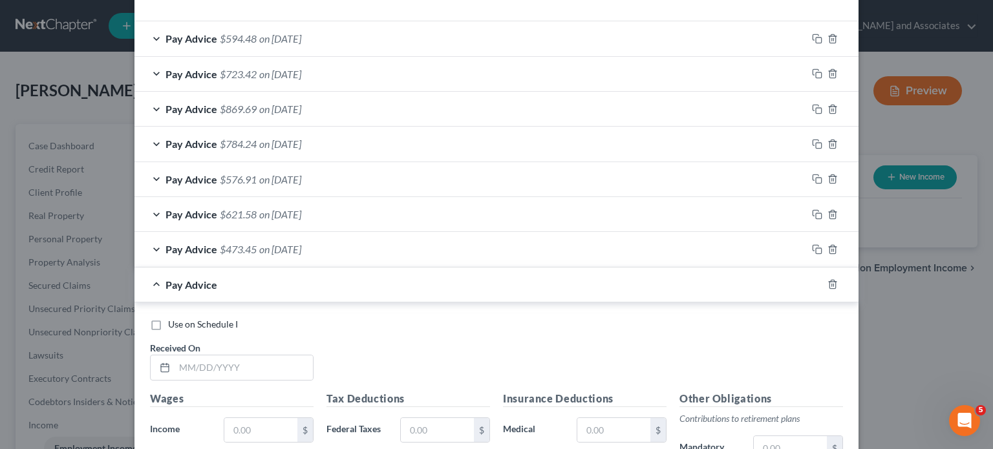
scroll to position [561, 0]
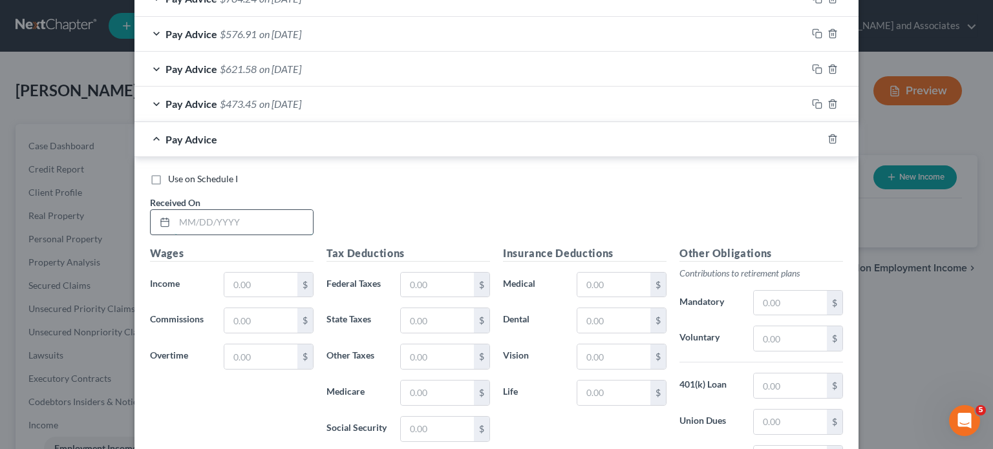
click at [270, 226] on input "text" at bounding box center [244, 222] width 138 height 25
type input "05/02/25"
click at [282, 281] on input "text" at bounding box center [260, 285] width 73 height 25
type input "309.89"
click at [432, 279] on input "text" at bounding box center [437, 285] width 73 height 25
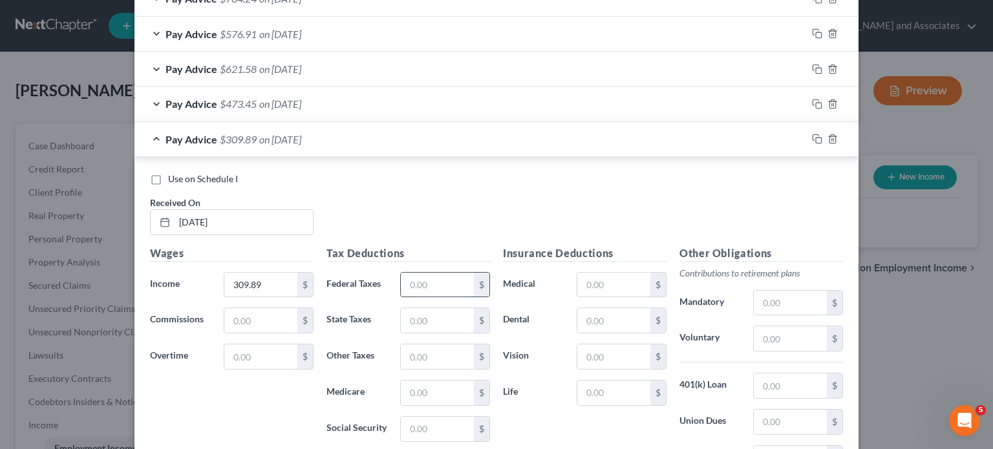
type input "3"
type input "6.37"
click at [442, 372] on div "Tax Deductions Federal Taxes 6.37 $ State Taxes $ Other Taxes $ Medicare $ Soci…" at bounding box center [408, 349] width 177 height 207
click at [442, 389] on input "text" at bounding box center [437, 393] width 73 height 25
type input "4.49"
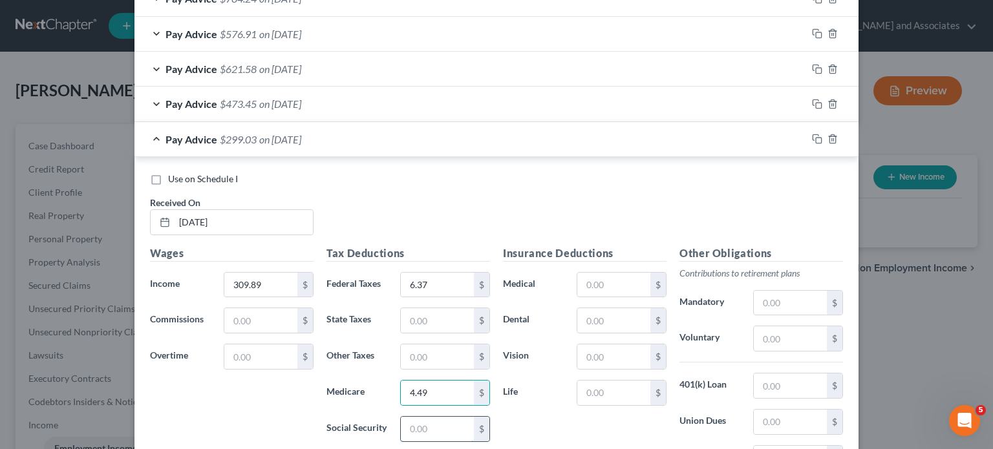
click at [435, 435] on input "text" at bounding box center [437, 429] width 73 height 25
type input "19.21"
click at [429, 353] on input "text" at bounding box center [437, 357] width 73 height 25
type input "3.72"
click at [186, 142] on span "Pay Advice" at bounding box center [192, 139] width 52 height 12
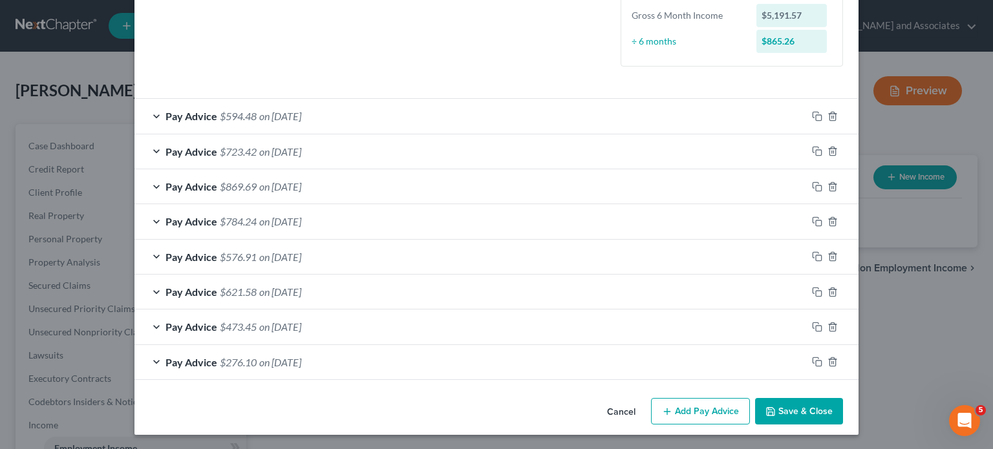
scroll to position [338, 0]
click at [696, 408] on button "Add Pay Advice" at bounding box center [700, 411] width 99 height 27
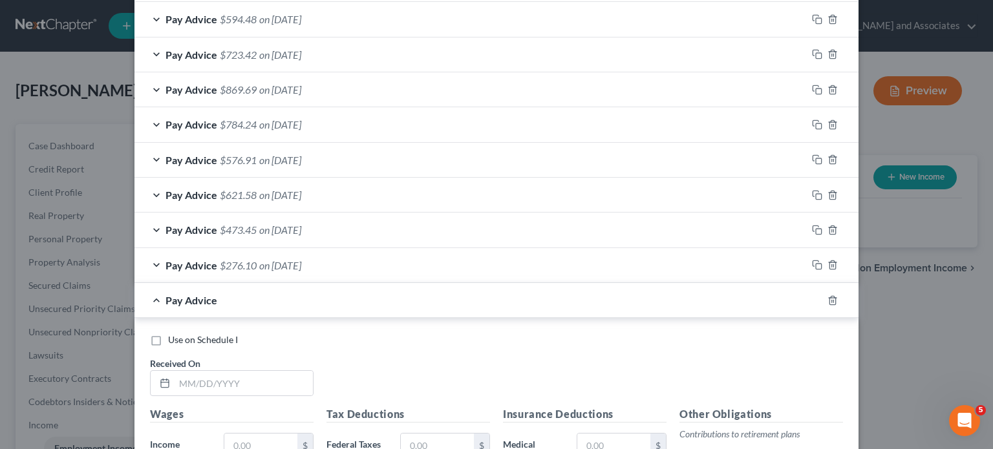
scroll to position [467, 0]
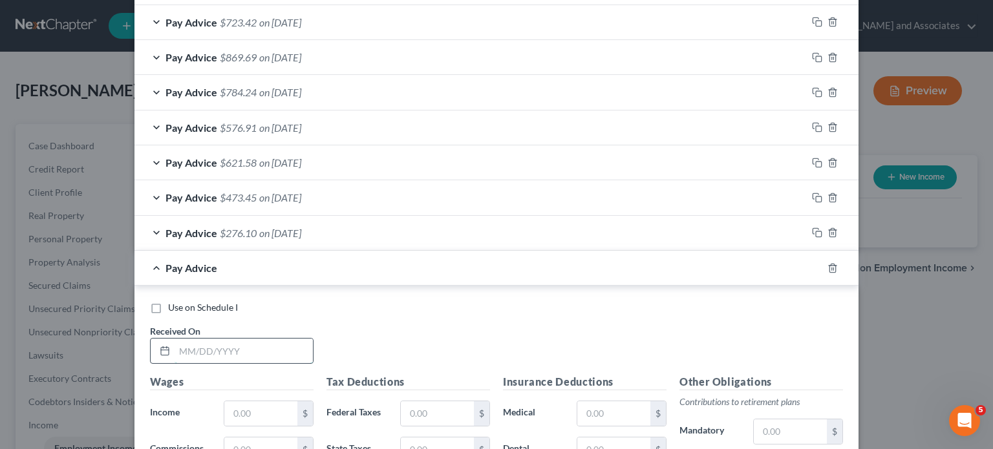
click at [250, 354] on input "text" at bounding box center [244, 351] width 138 height 25
click at [832, 268] on line "button" at bounding box center [832, 269] width 0 height 3
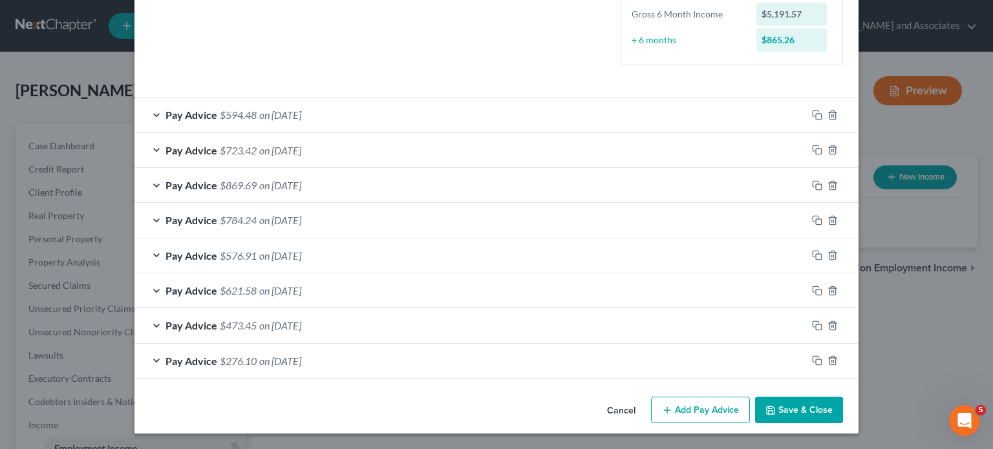
scroll to position [338, 0]
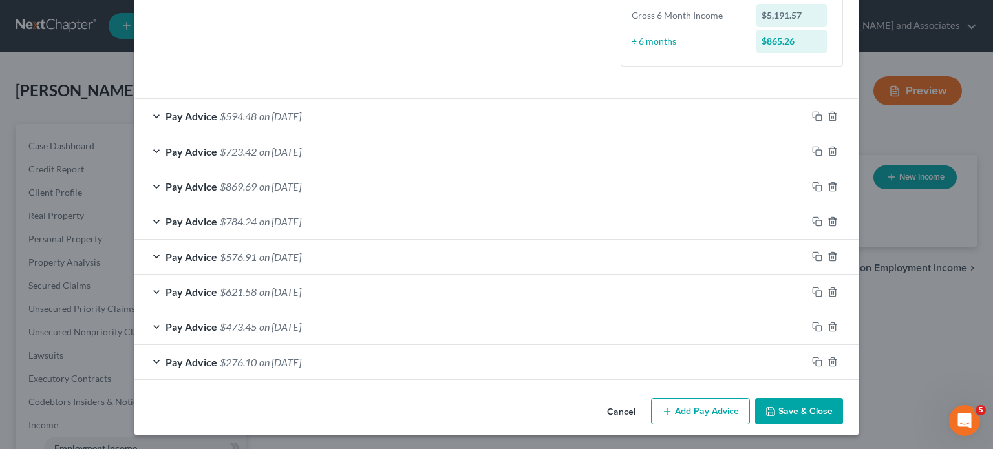
click at [820, 411] on button "Save & Close" at bounding box center [799, 411] width 88 height 27
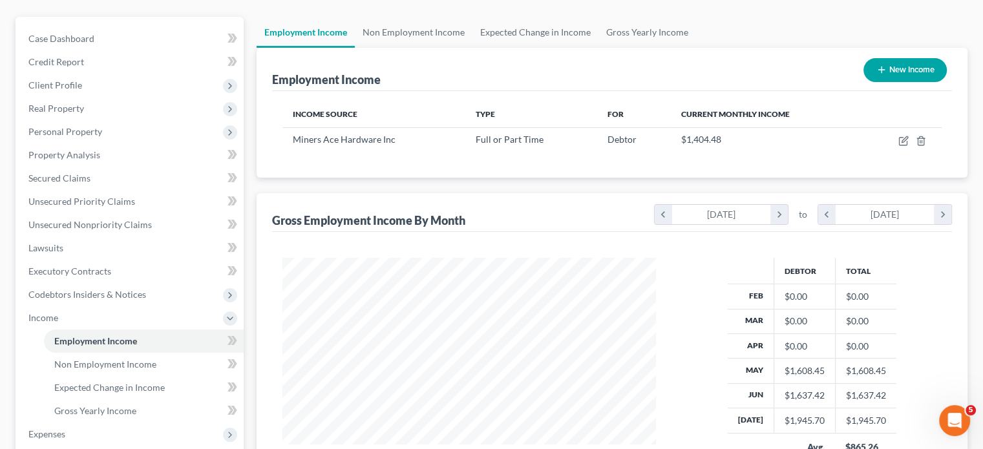
scroll to position [129, 0]
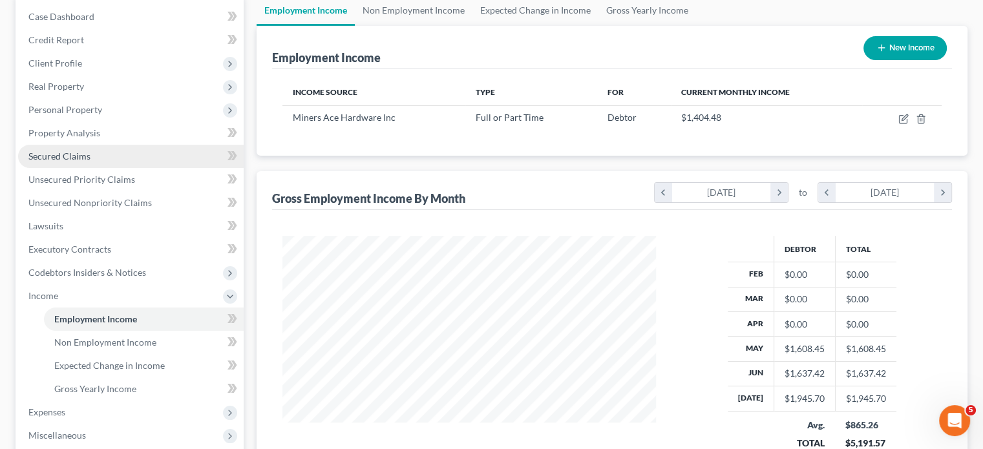
click at [140, 153] on link "Secured Claims" at bounding box center [131, 156] width 226 height 23
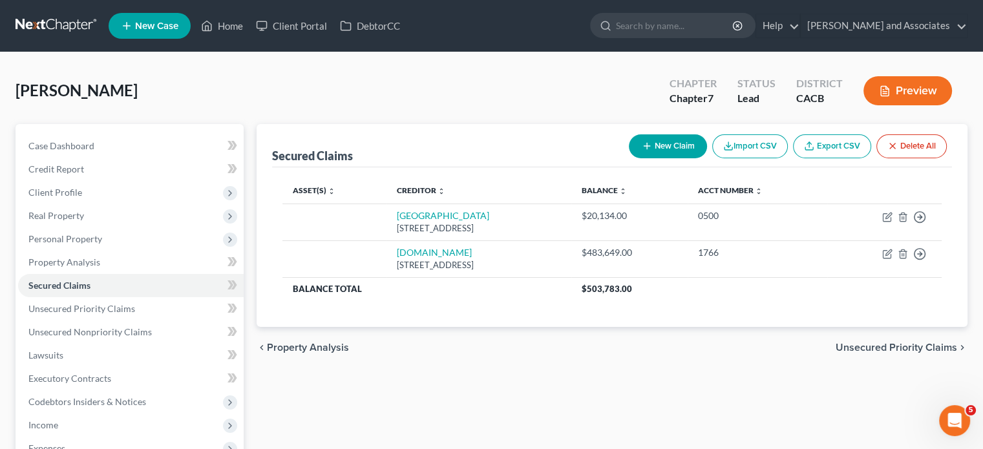
click at [59, 17] on link at bounding box center [57, 25] width 83 height 23
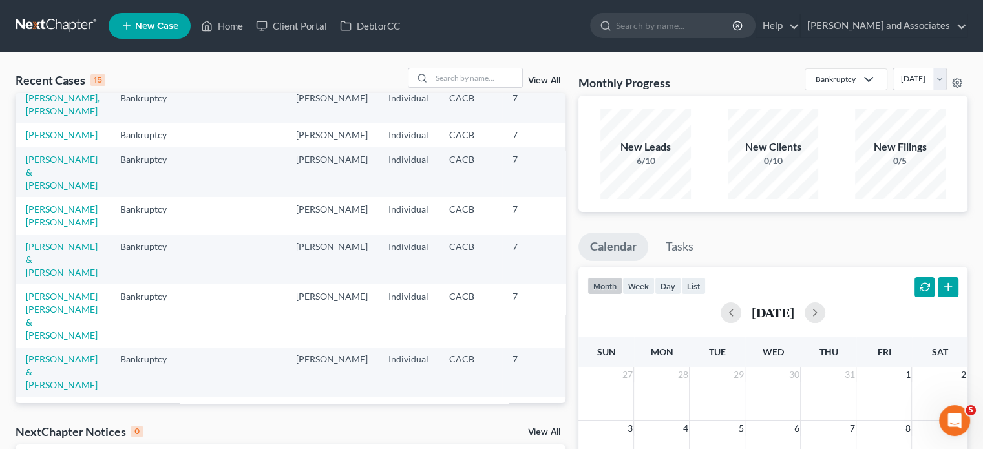
scroll to position [129, 0]
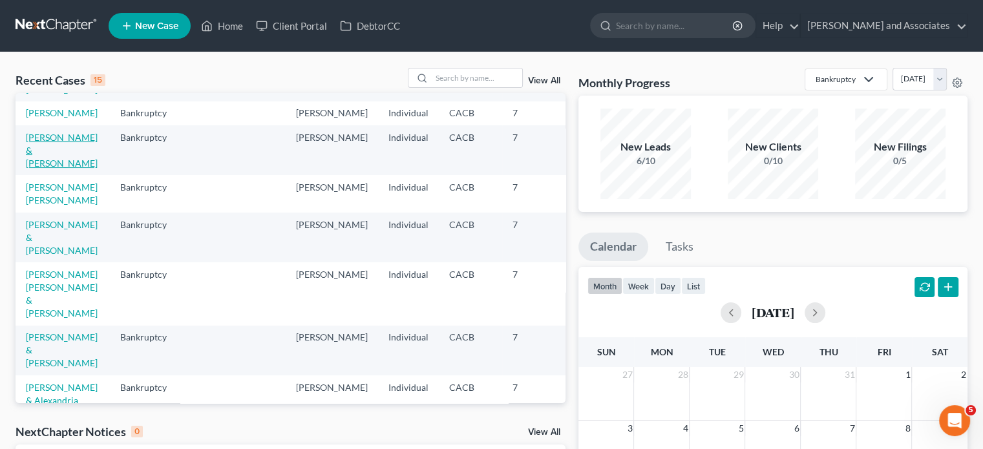
click at [48, 169] on link "Mora, Jorge & Mirella" at bounding box center [62, 150] width 72 height 37
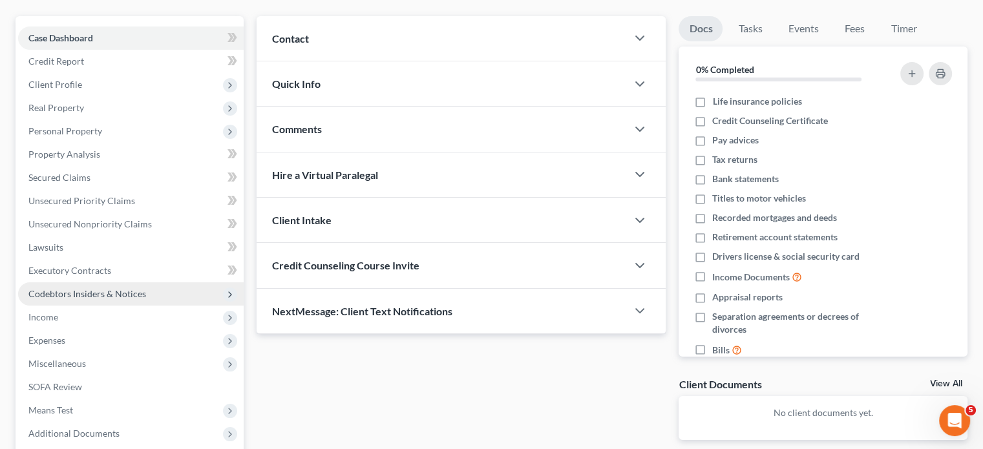
scroll to position [129, 0]
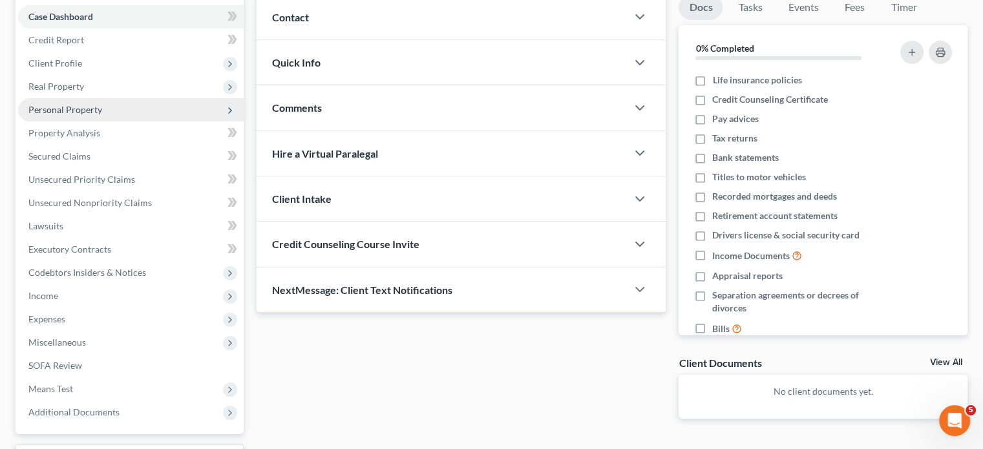
click at [118, 110] on span "Personal Property" at bounding box center [131, 109] width 226 height 23
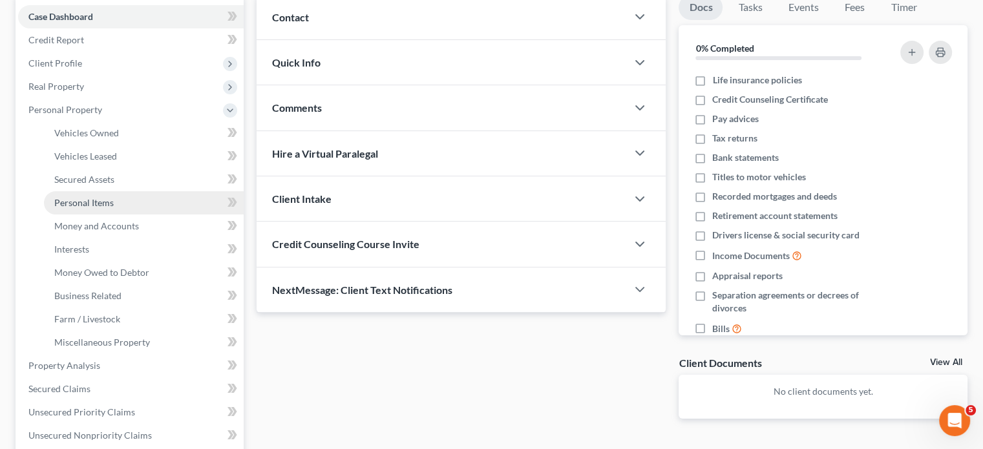
click at [118, 211] on link "Personal Items" at bounding box center [144, 202] width 200 height 23
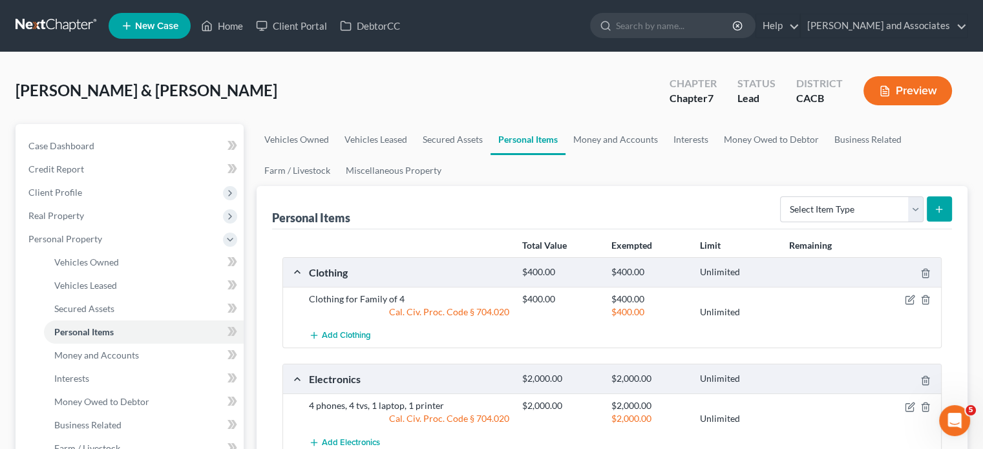
scroll to position [388, 0]
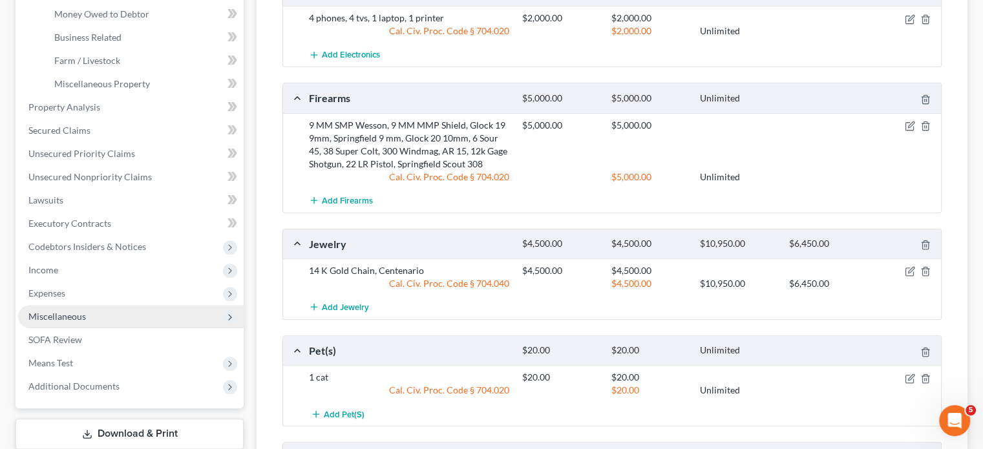
click at [119, 318] on span "Miscellaneous" at bounding box center [131, 316] width 226 height 23
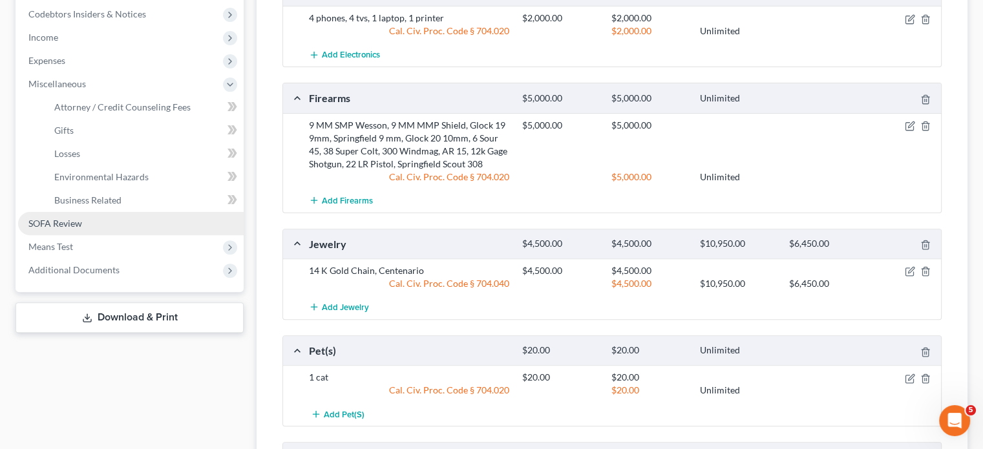
click at [111, 226] on link "SOFA Review" at bounding box center [131, 223] width 226 height 23
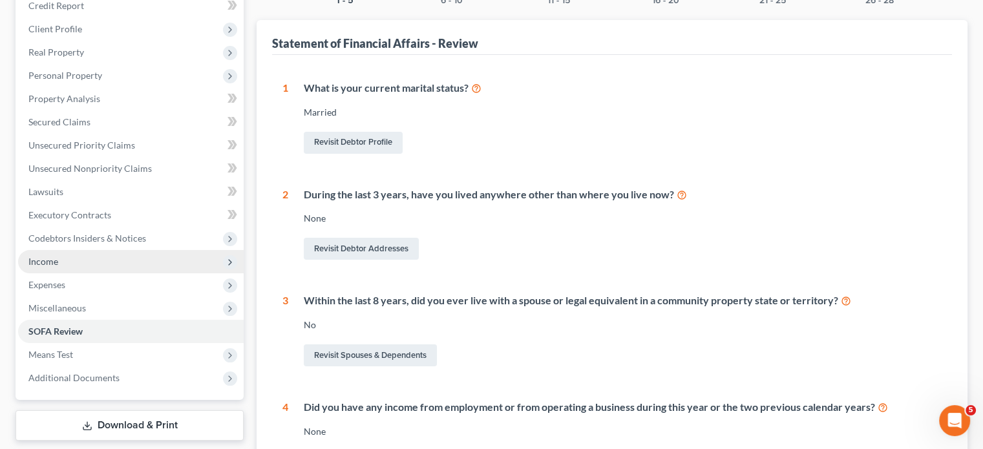
scroll to position [129, 0]
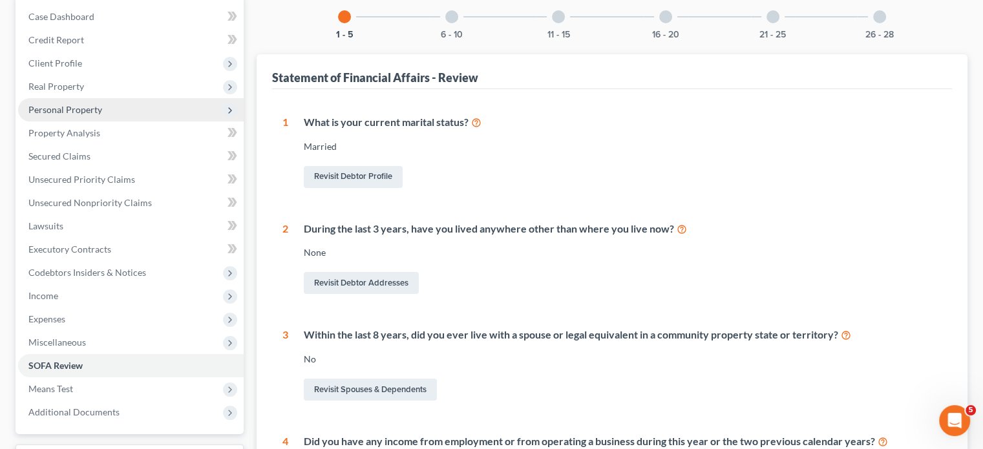
click at [153, 113] on span "Personal Property" at bounding box center [131, 109] width 226 height 23
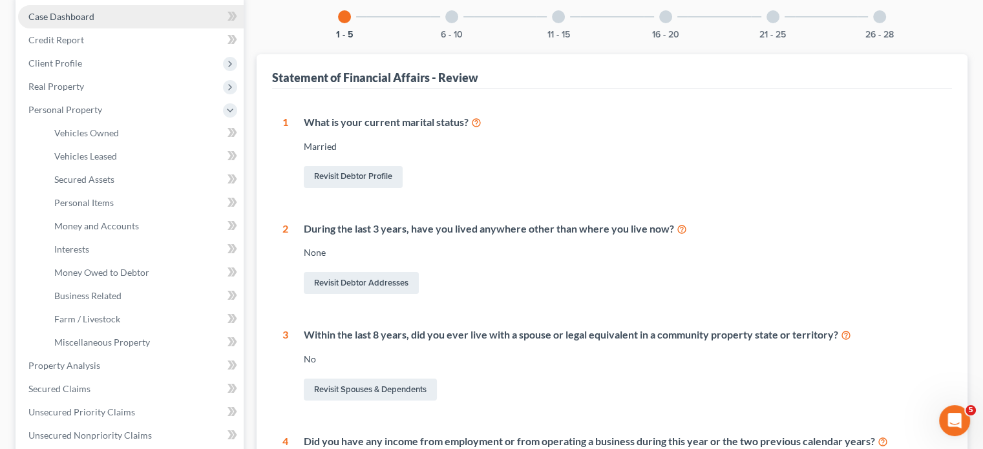
scroll to position [0, 0]
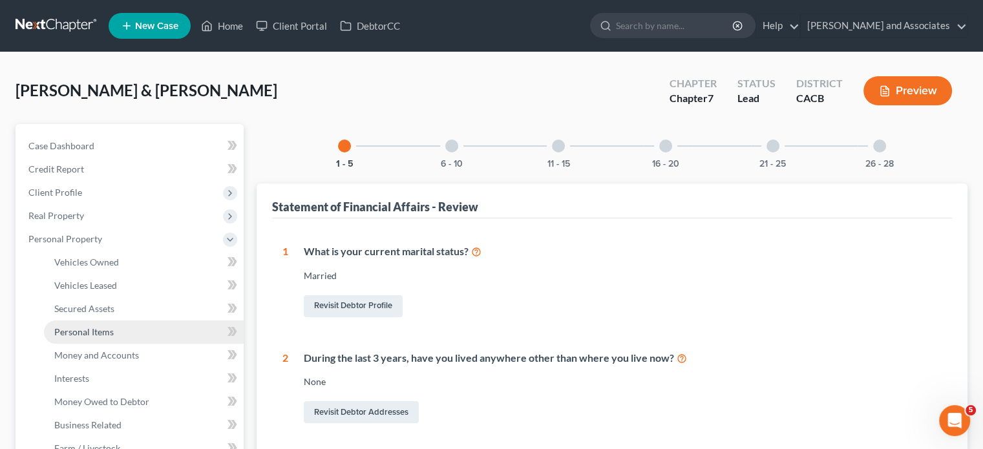
click at [126, 333] on link "Personal Items" at bounding box center [144, 332] width 200 height 23
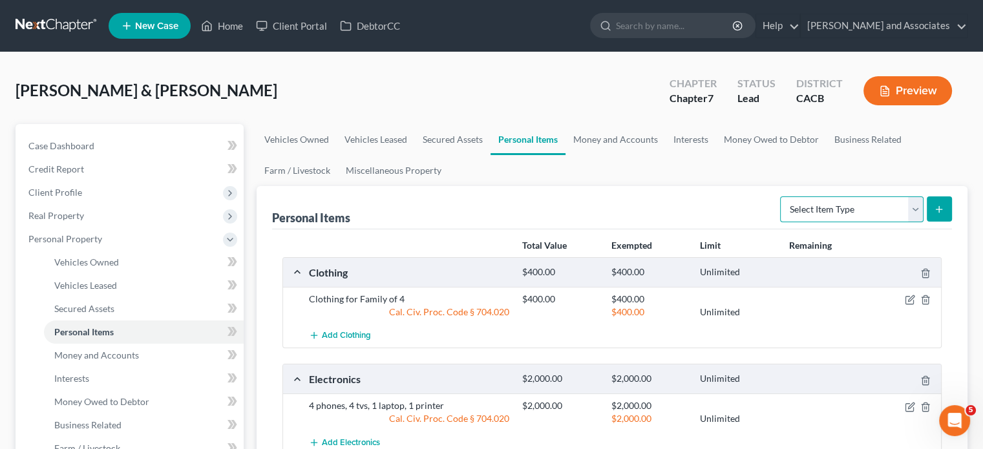
drag, startPoint x: 823, startPoint y: 213, endPoint x: 826, endPoint y: 207, distance: 6.7
click at [823, 213] on select "Select Item Type Clothing Collectibles Of Value Electronics Firearms Household …" at bounding box center [852, 210] width 144 height 26
select select "collectibles_of_value"
click at [782, 197] on select "Select Item Type Clothing Collectibles Of Value Electronics Firearms Household …" at bounding box center [852, 210] width 144 height 26
click at [939, 211] on icon "submit" at bounding box center [939, 209] width 10 height 10
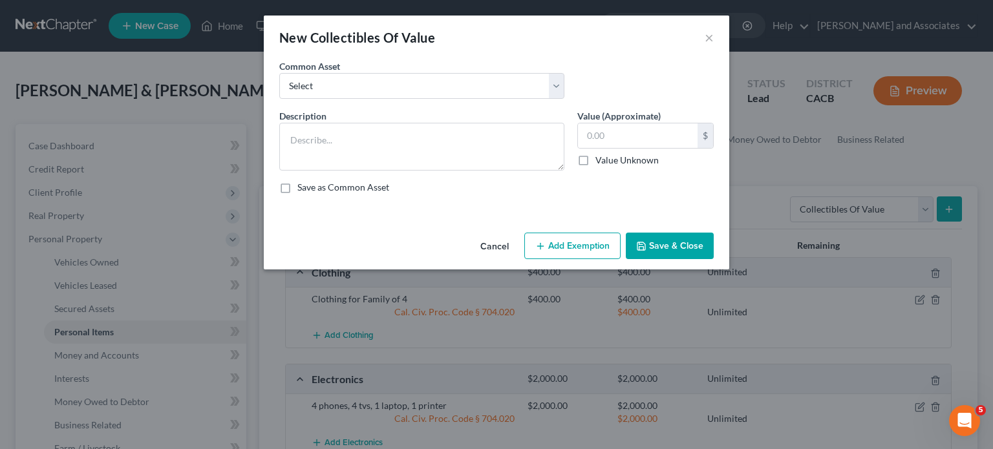
click at [556, 241] on button "Add Exemption" at bounding box center [572, 246] width 96 height 27
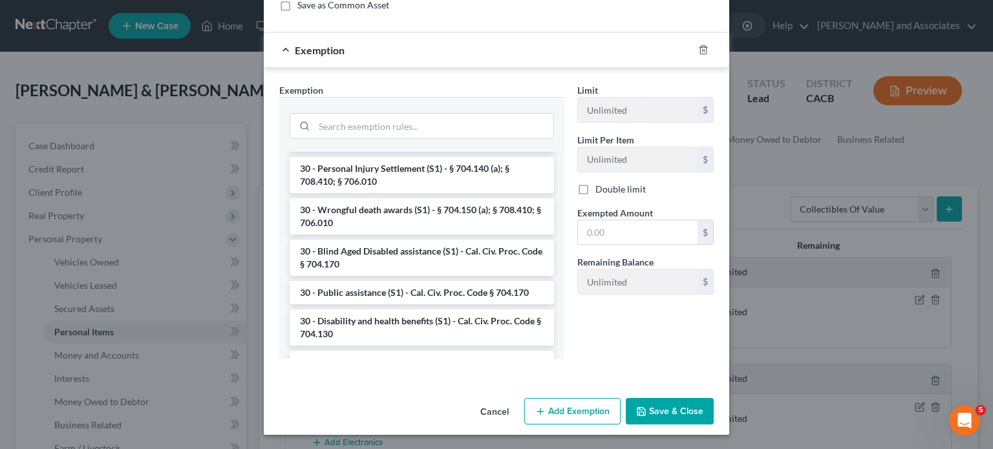
scroll to position [1422, 0]
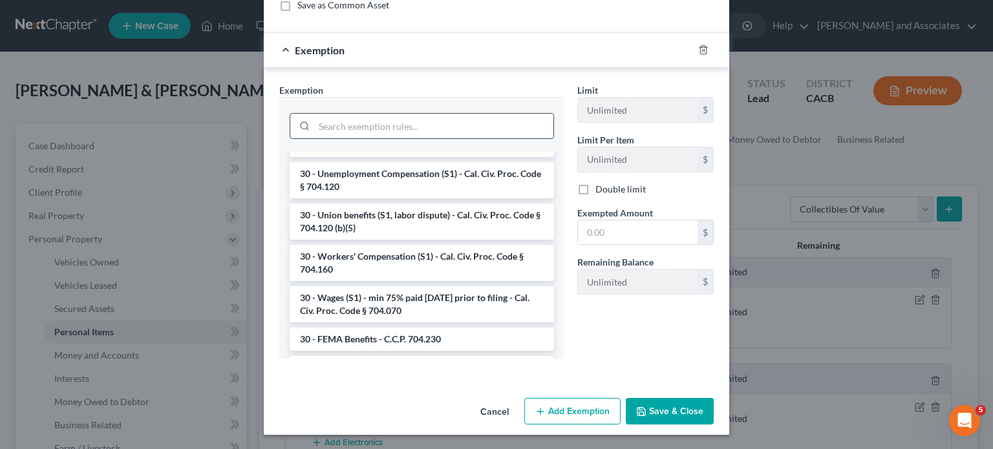
click at [399, 117] on input "search" at bounding box center [433, 126] width 239 height 25
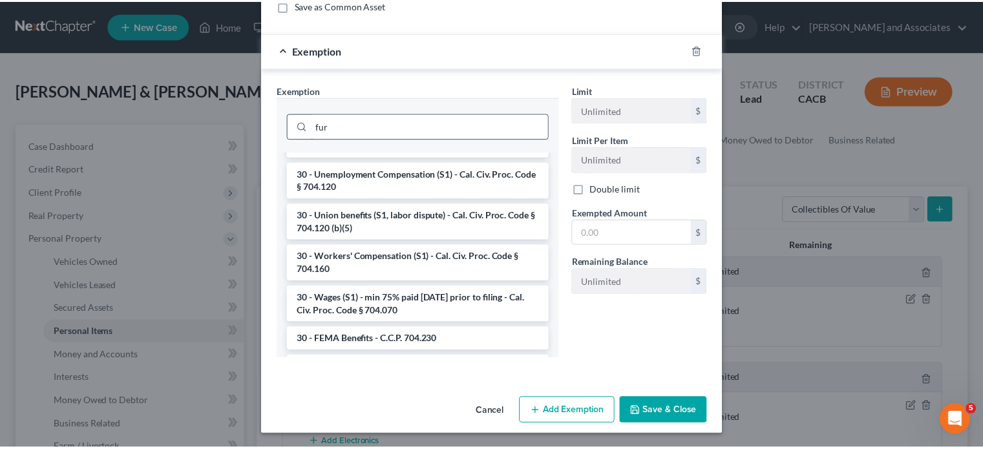
scroll to position [118, 0]
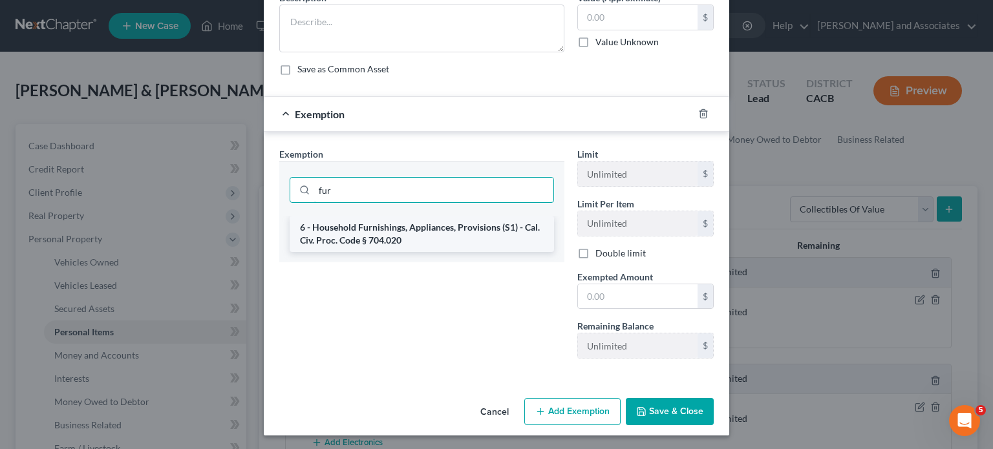
type input "fur"
click at [437, 221] on li "6 - Household Furnishings, Appliances, Provisions (S1) - Cal. Civ. Proc. Code §…" at bounding box center [422, 234] width 264 height 36
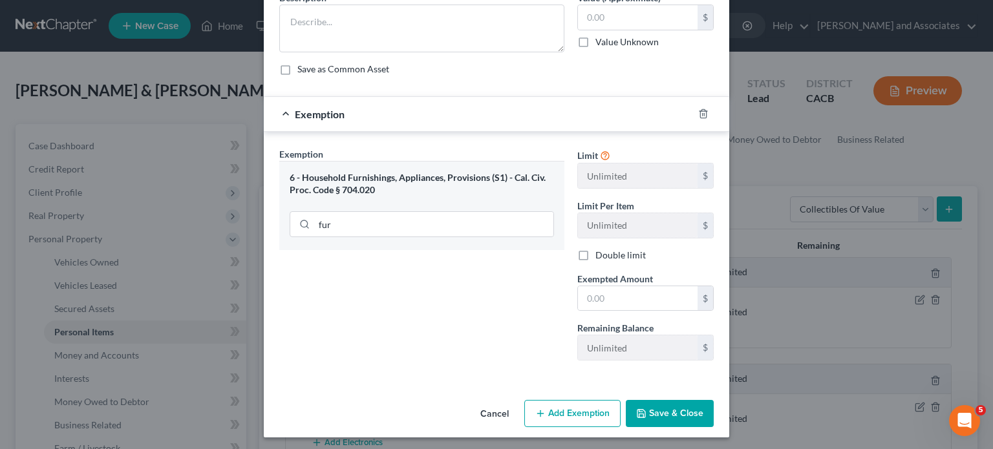
click at [488, 420] on button "Cancel" at bounding box center [494, 415] width 49 height 26
